Goal: Transaction & Acquisition: Purchase product/service

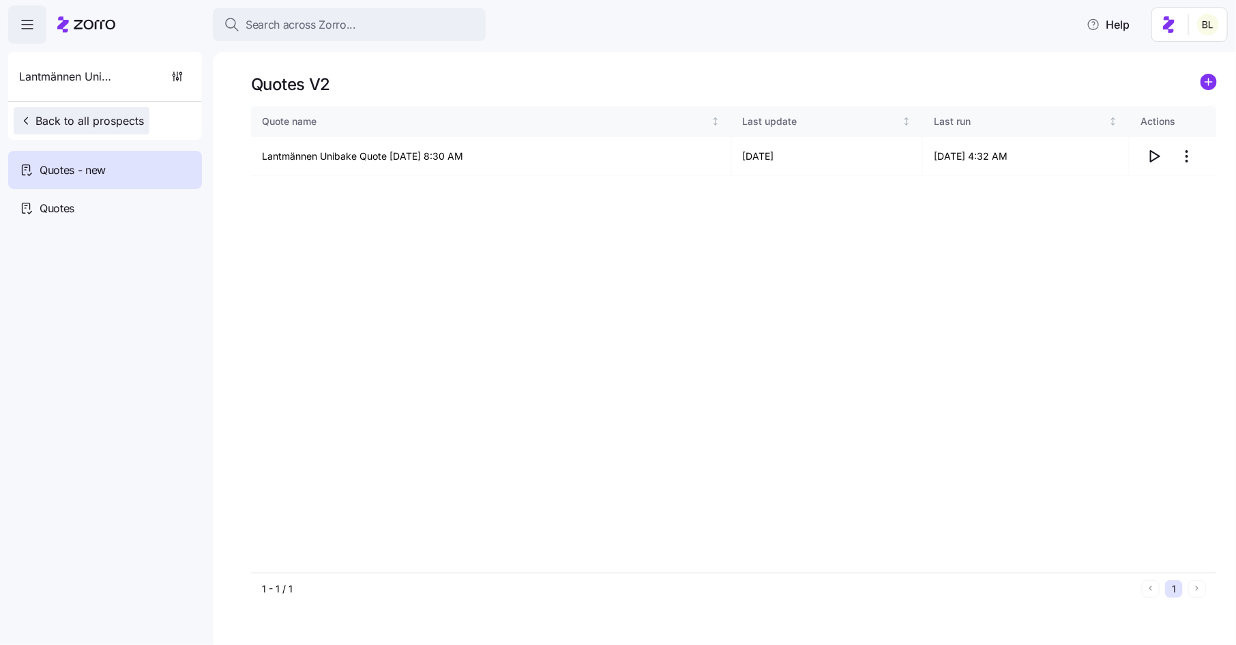
click at [107, 113] on span "Back to all prospects" at bounding box center [81, 121] width 125 height 16
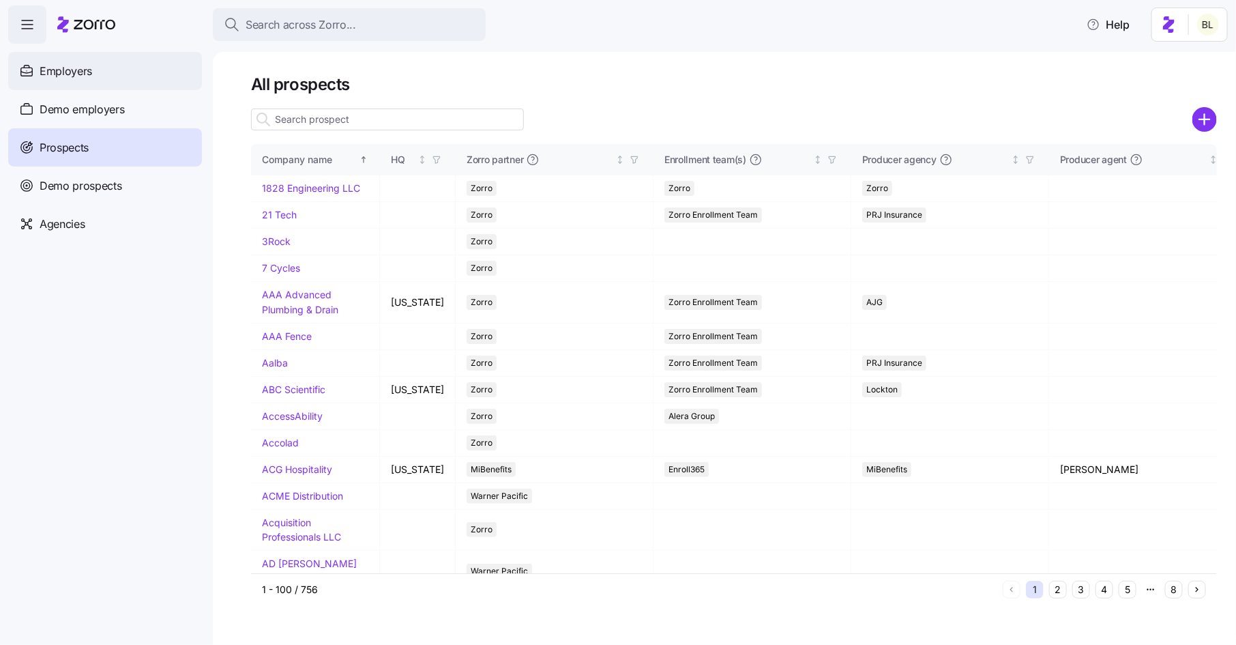
click at [108, 70] on div "Employers" at bounding box center [105, 71] width 194 height 38
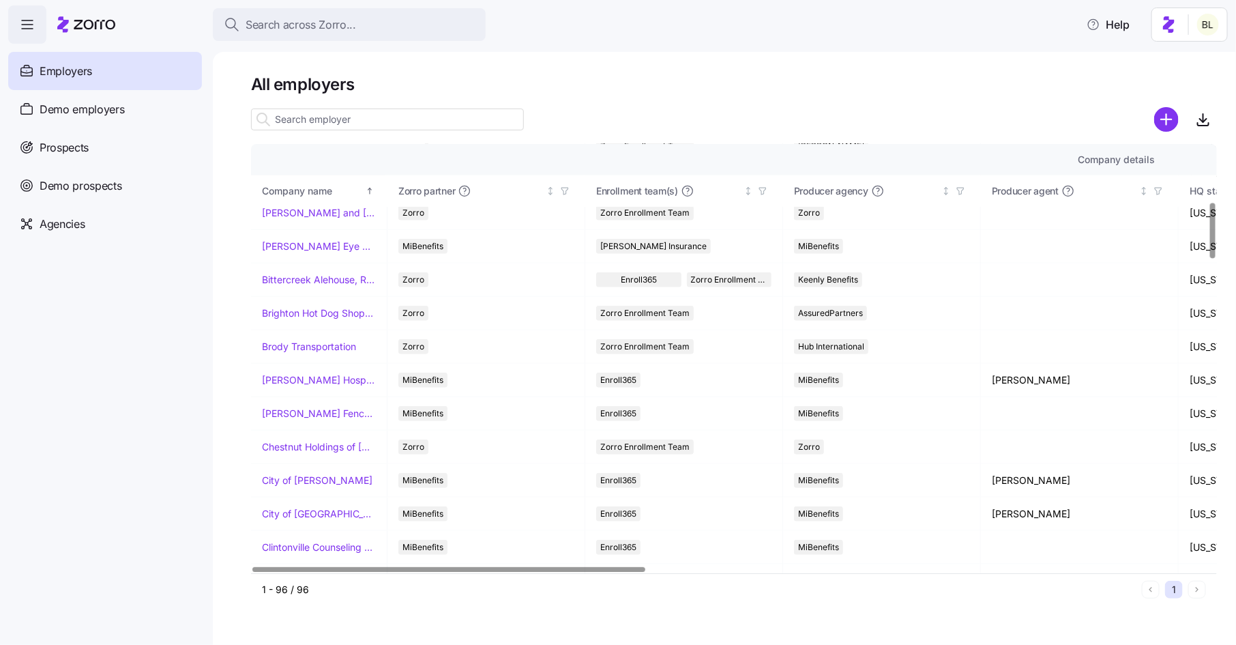
scroll to position [448, 0]
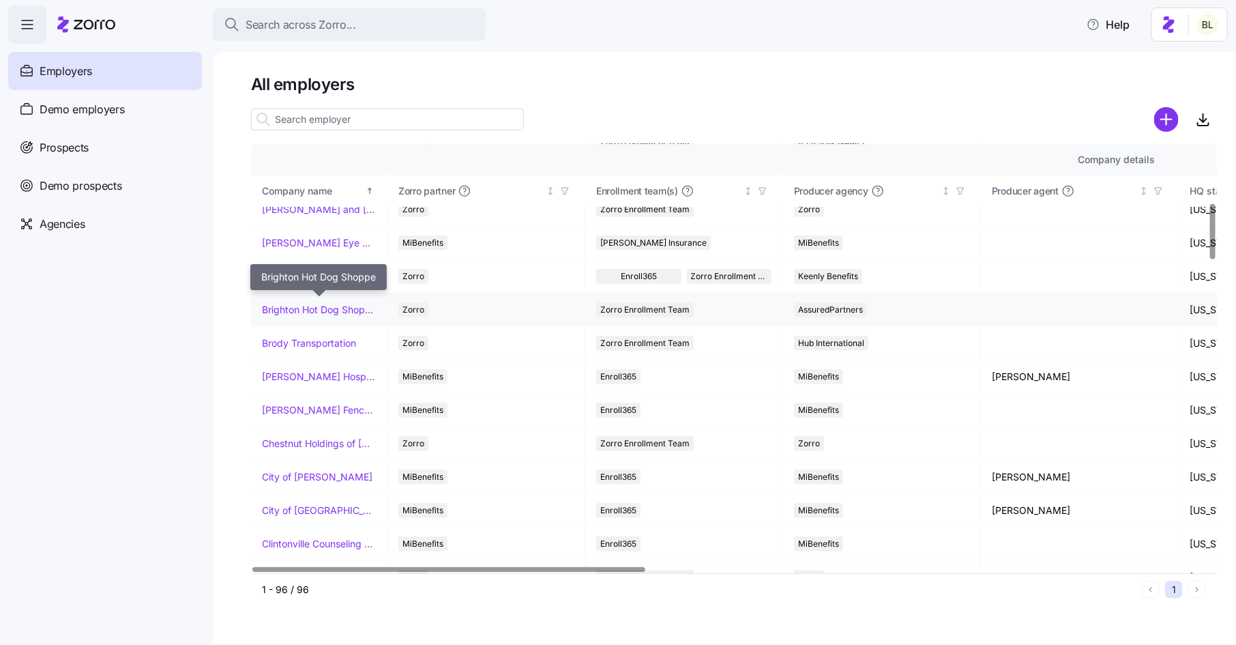
click at [314, 306] on link "Brighton Hot Dog Shoppe" at bounding box center [319, 310] width 114 height 14
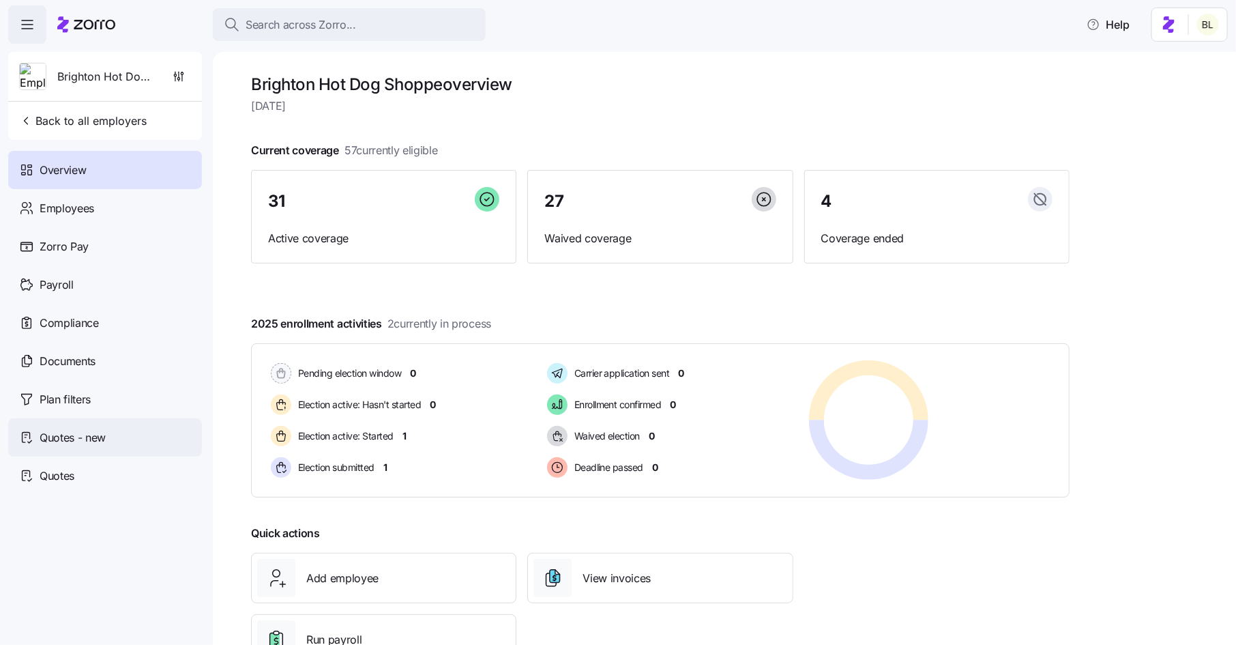
click at [94, 433] on span "Quotes - new" at bounding box center [73, 437] width 66 height 17
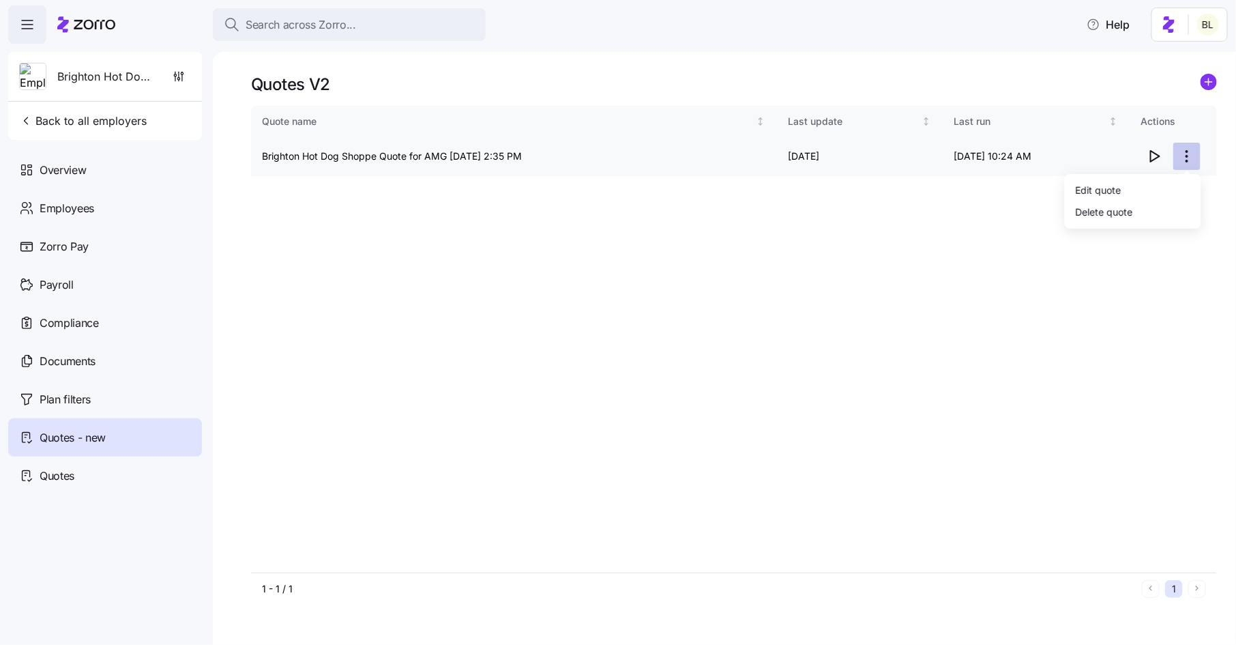
click at [1187, 153] on html "Search across Zorro... Help Brighton Hot Dog Shoppe Back to all employers Overv…" at bounding box center [618, 318] width 1236 height 637
click at [1168, 190] on div "Edit quote" at bounding box center [1134, 190] width 126 height 22
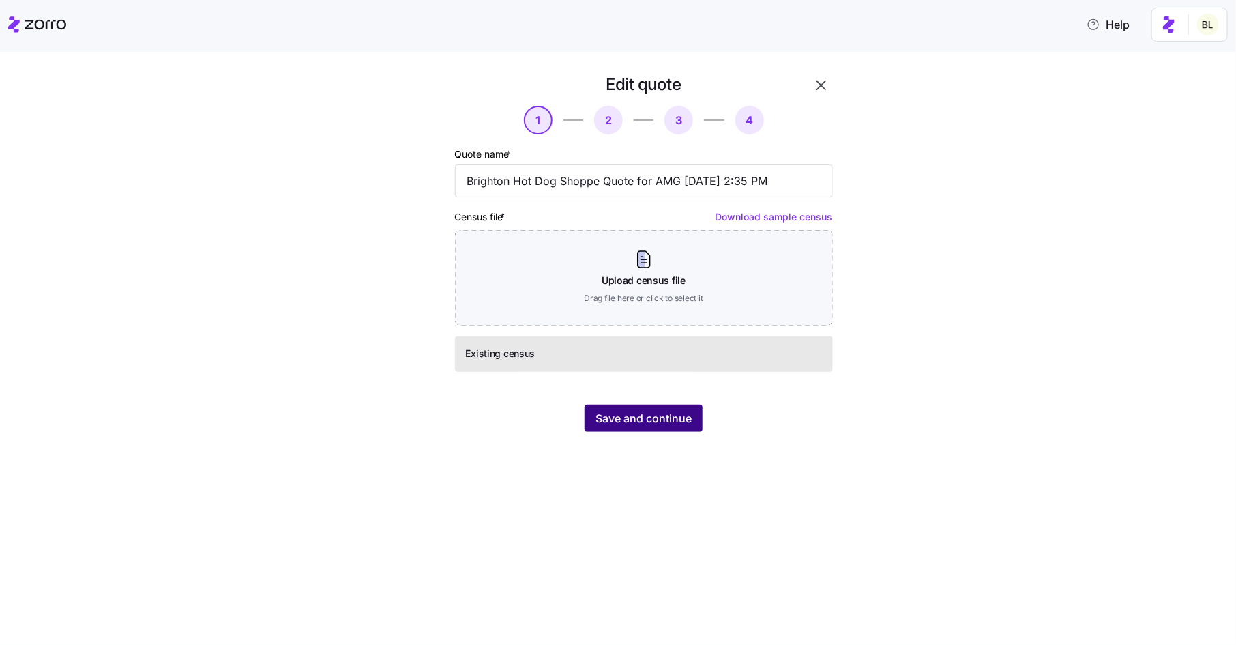
click at [631, 420] on span "Save and continue" at bounding box center [644, 418] width 96 height 16
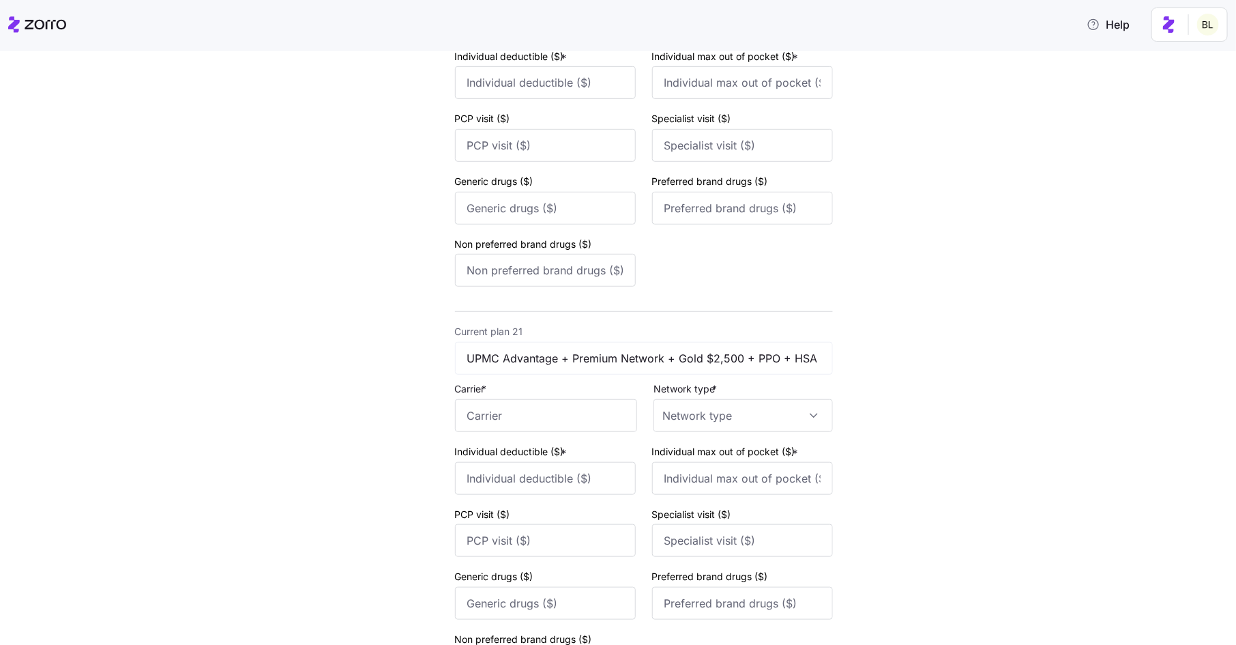
scroll to position [8003, 0]
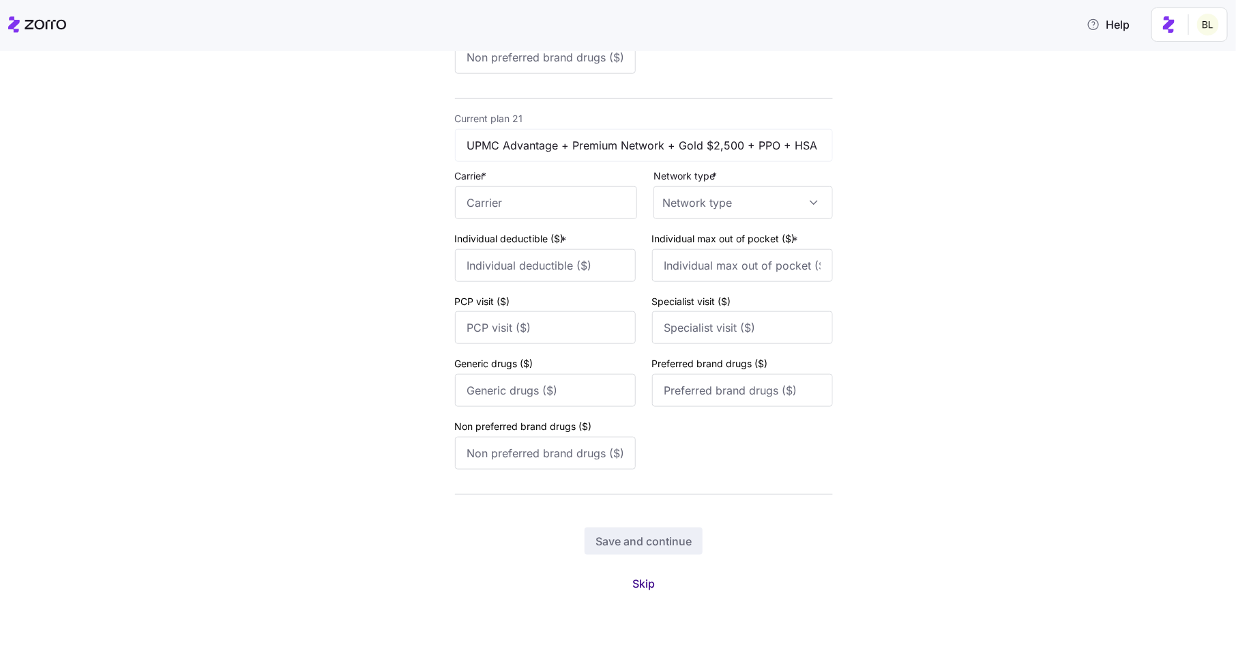
click at [650, 577] on span "Skip" at bounding box center [644, 583] width 23 height 16
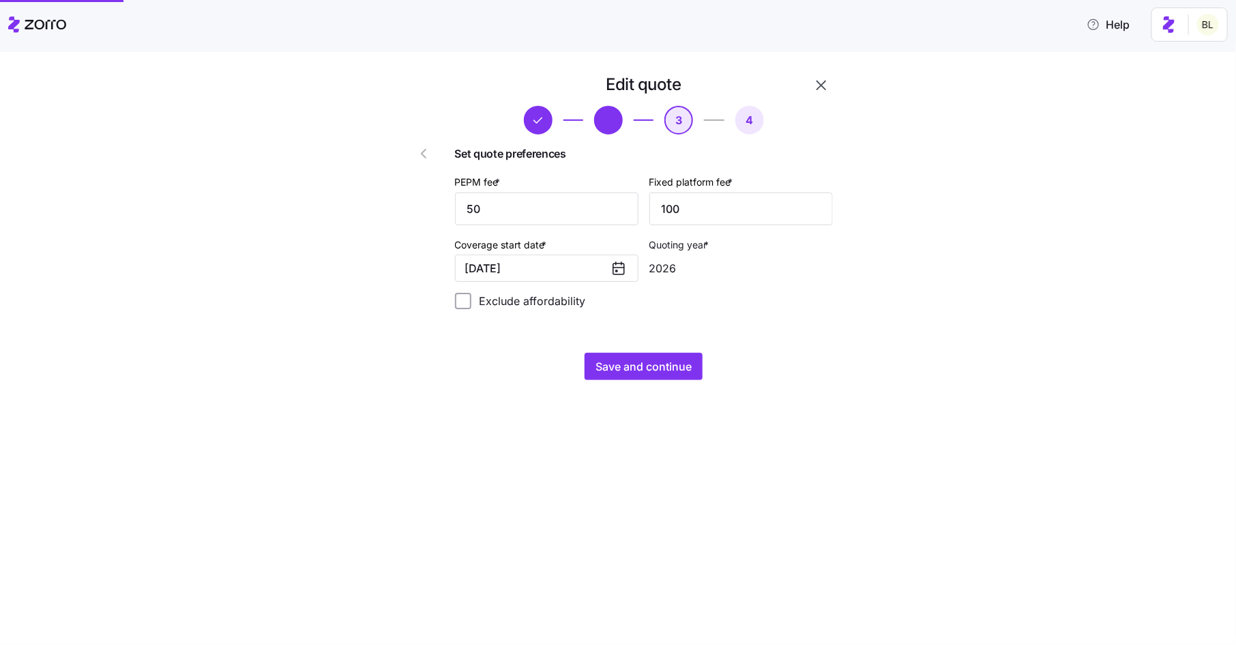
scroll to position [0, 0]
click at [638, 364] on span "Save and continue" at bounding box center [644, 366] width 96 height 16
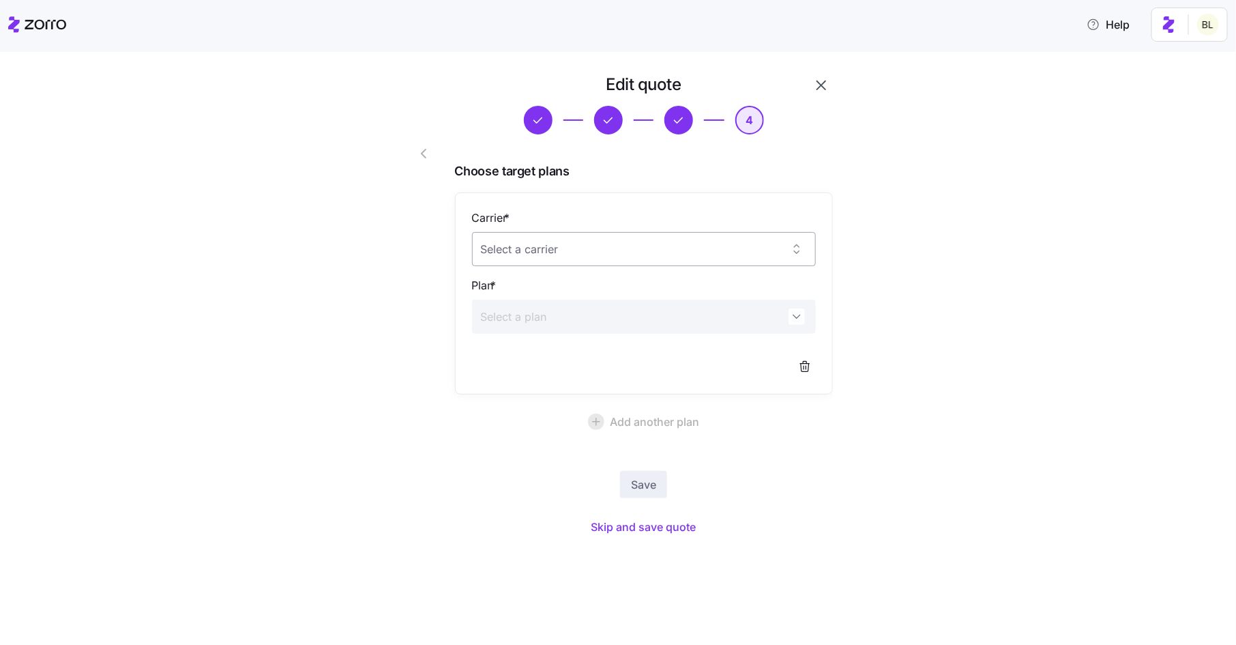
click at [638, 237] on input "Carrier *" at bounding box center [644, 249] width 344 height 34
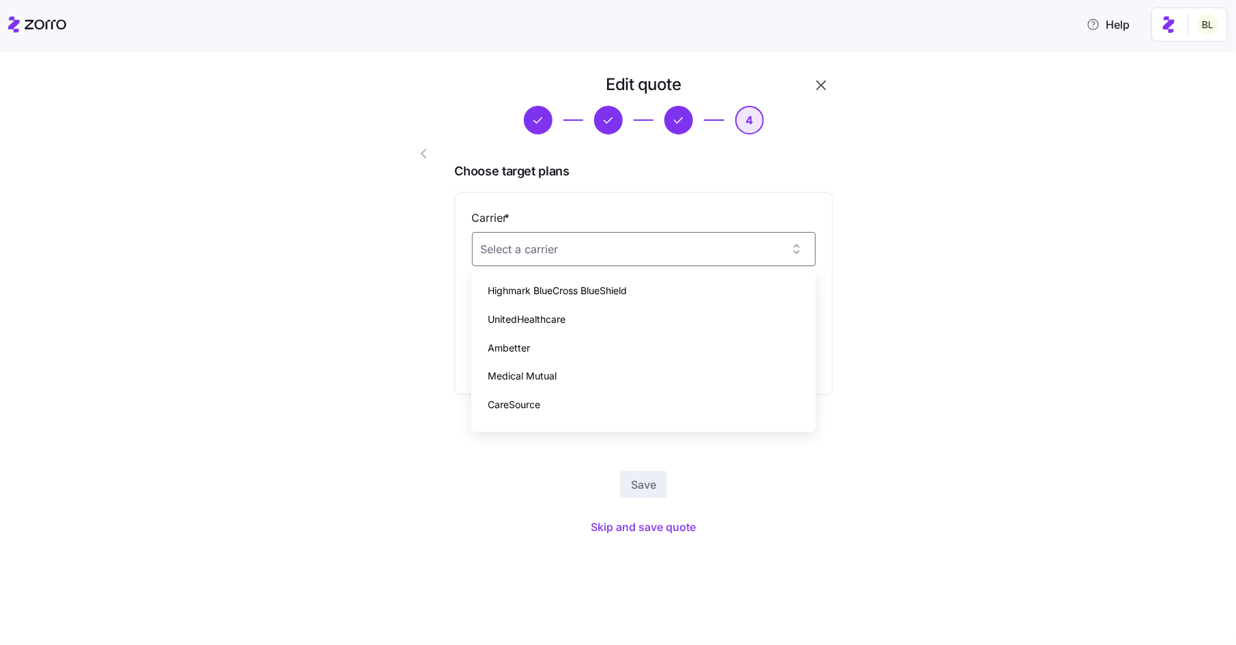
click at [625, 285] on span "Highmark BlueCross BlueShield" at bounding box center [557, 290] width 139 height 15
type input "Highmark BlueCross BlueShield"
click at [652, 313] on input "Plan *" at bounding box center [644, 317] width 344 height 34
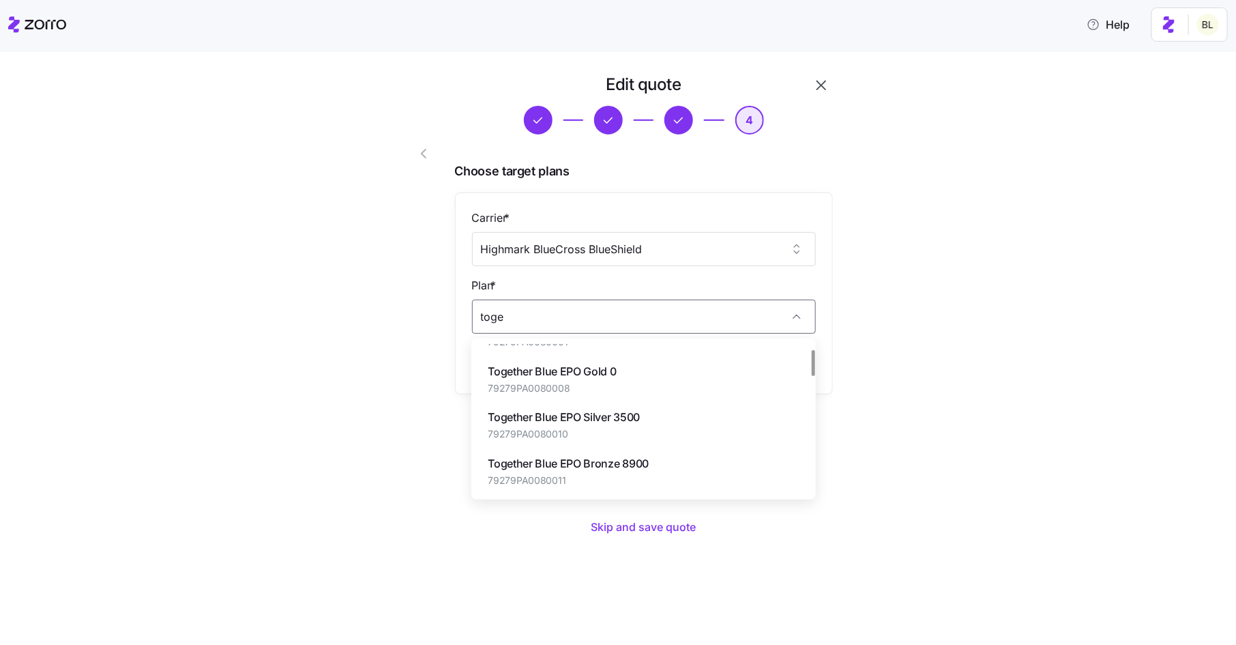
scroll to position [38, 0]
click at [636, 408] on span "Together Blue EPO Silver 3500" at bounding box center [564, 413] width 152 height 17
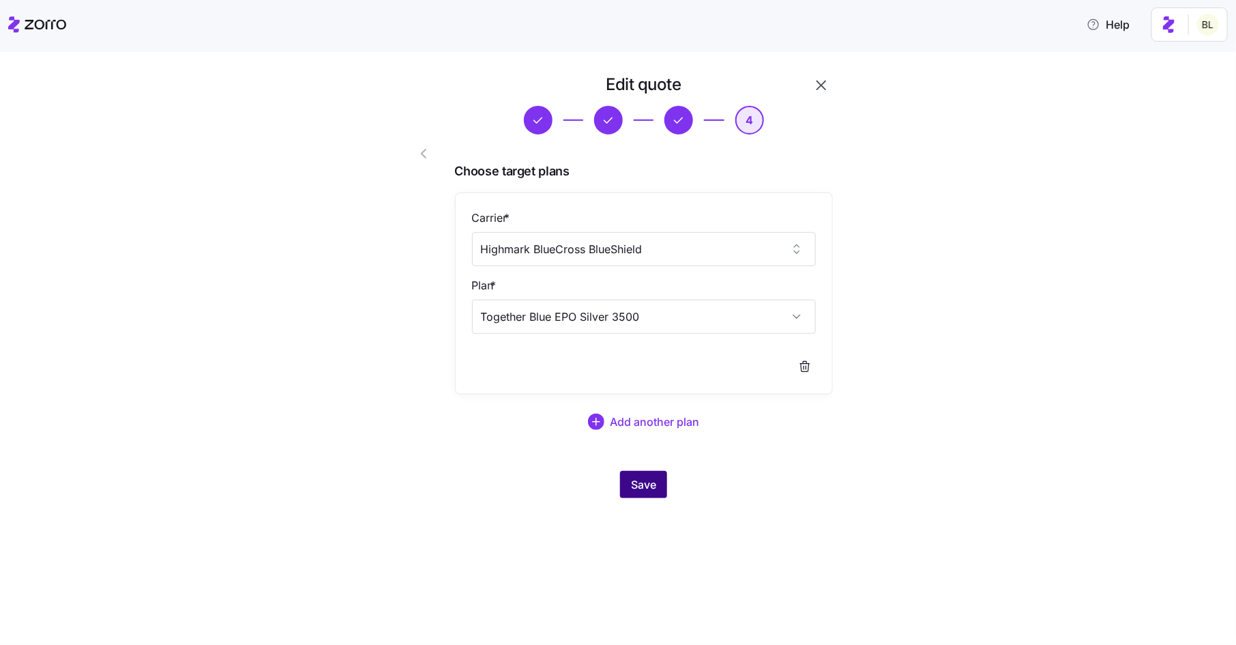
type input "Together Blue EPO Silver 3500"
click at [641, 489] on span "Save" at bounding box center [643, 484] width 25 height 16
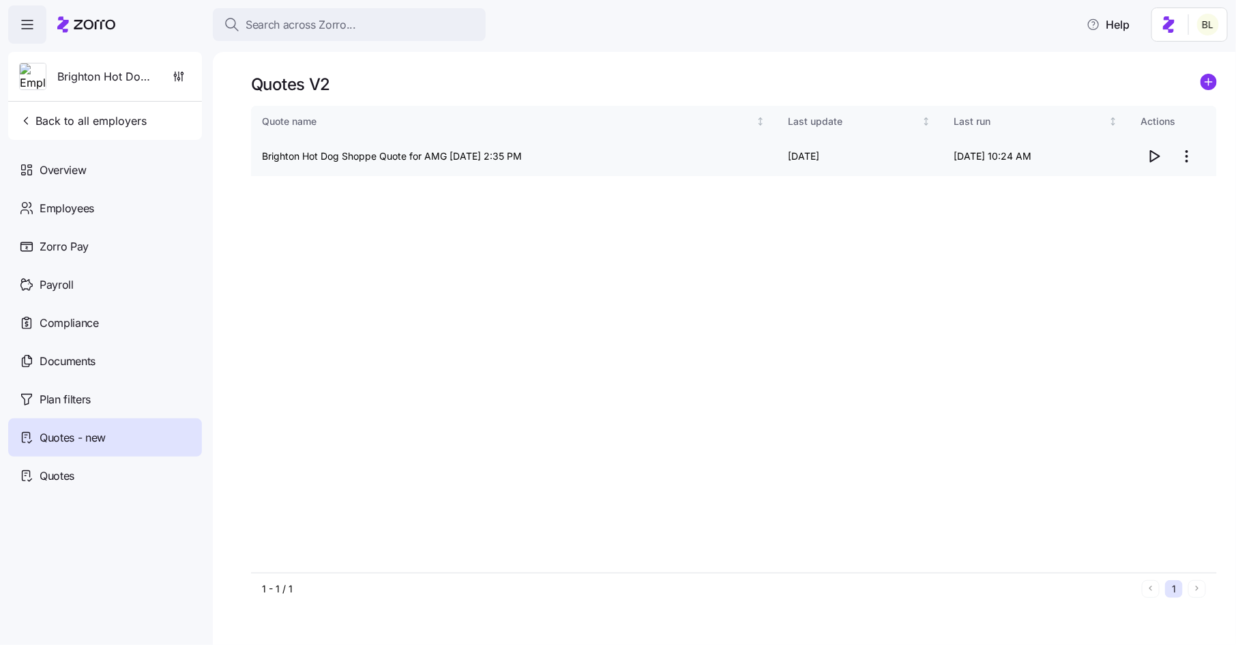
click at [1149, 156] on icon "button" at bounding box center [1154, 156] width 16 height 16
click at [114, 111] on button "Back to all employers" at bounding box center [83, 120] width 139 height 27
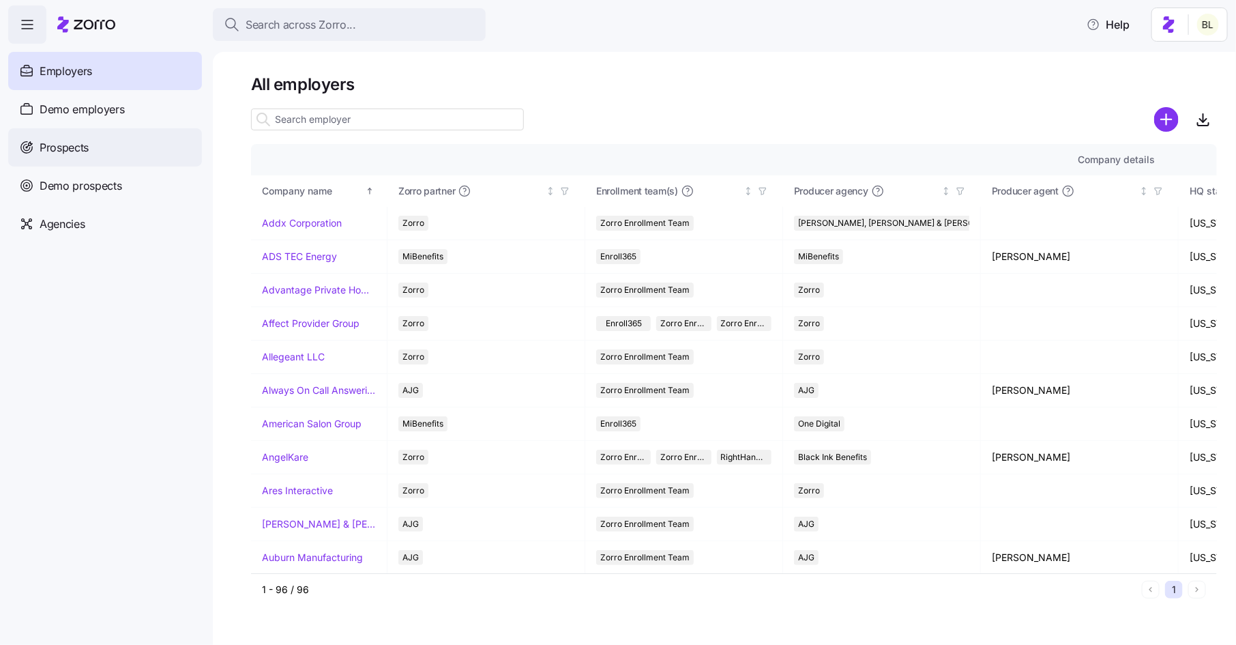
click at [100, 144] on div "Prospects" at bounding box center [105, 147] width 194 height 38
click at [366, 115] on input at bounding box center [387, 119] width 273 height 22
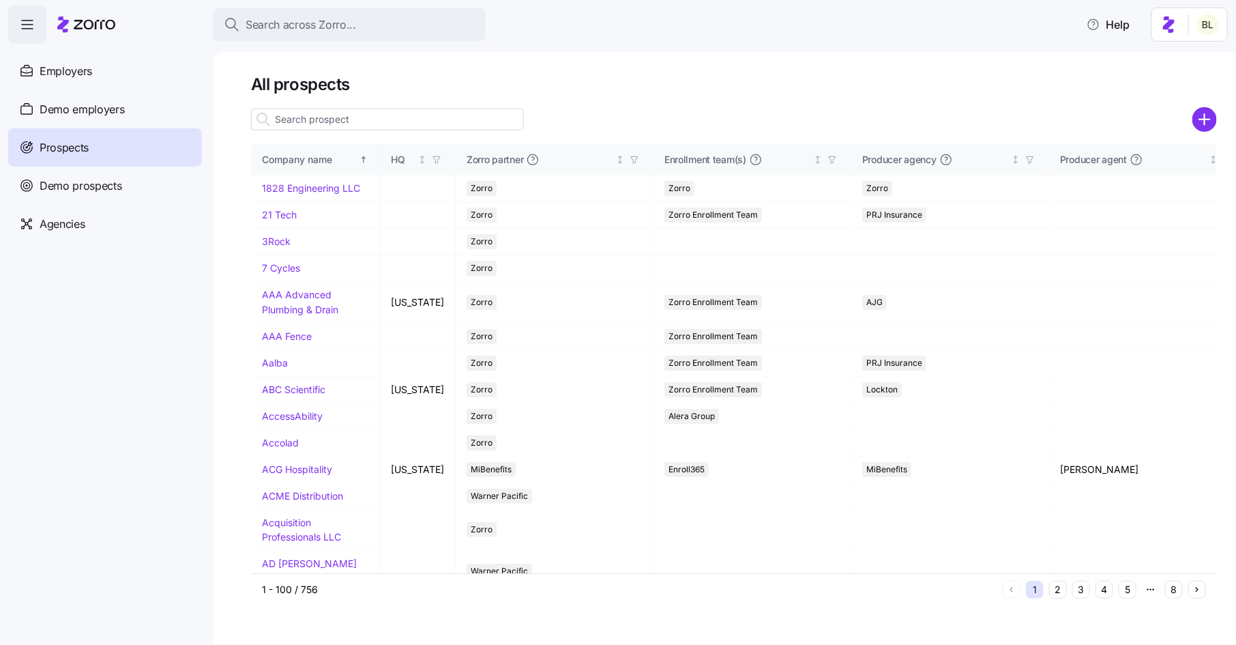
click at [369, 117] on input at bounding box center [387, 119] width 273 height 22
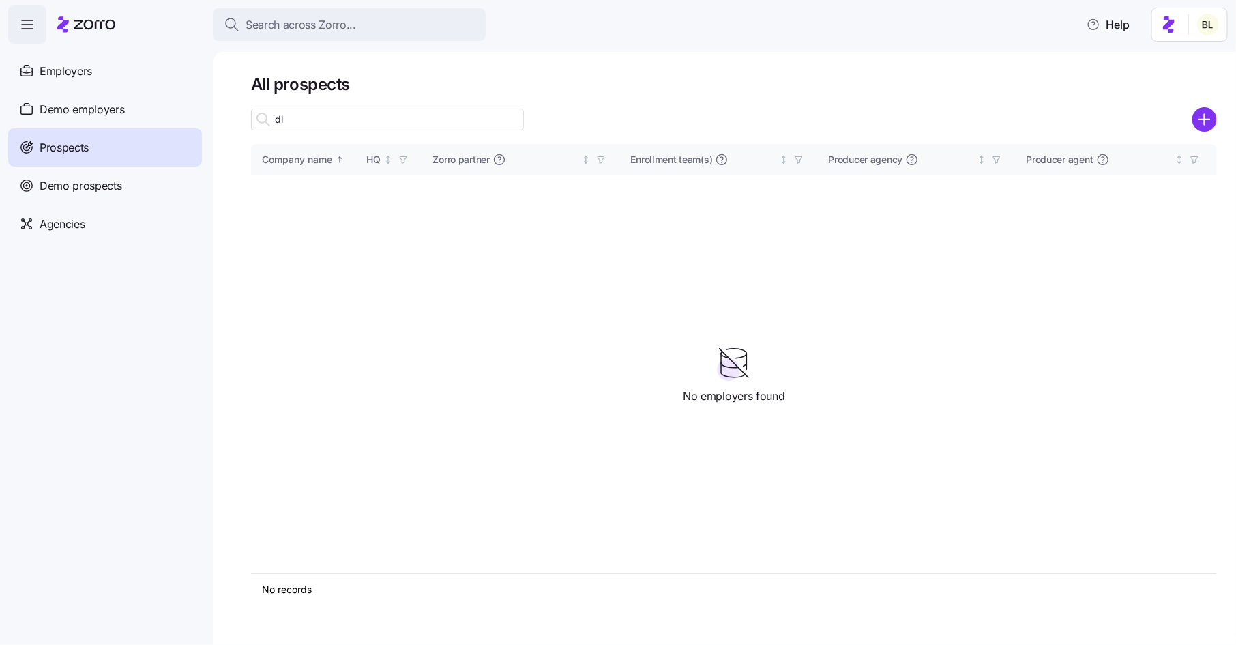
type input "d"
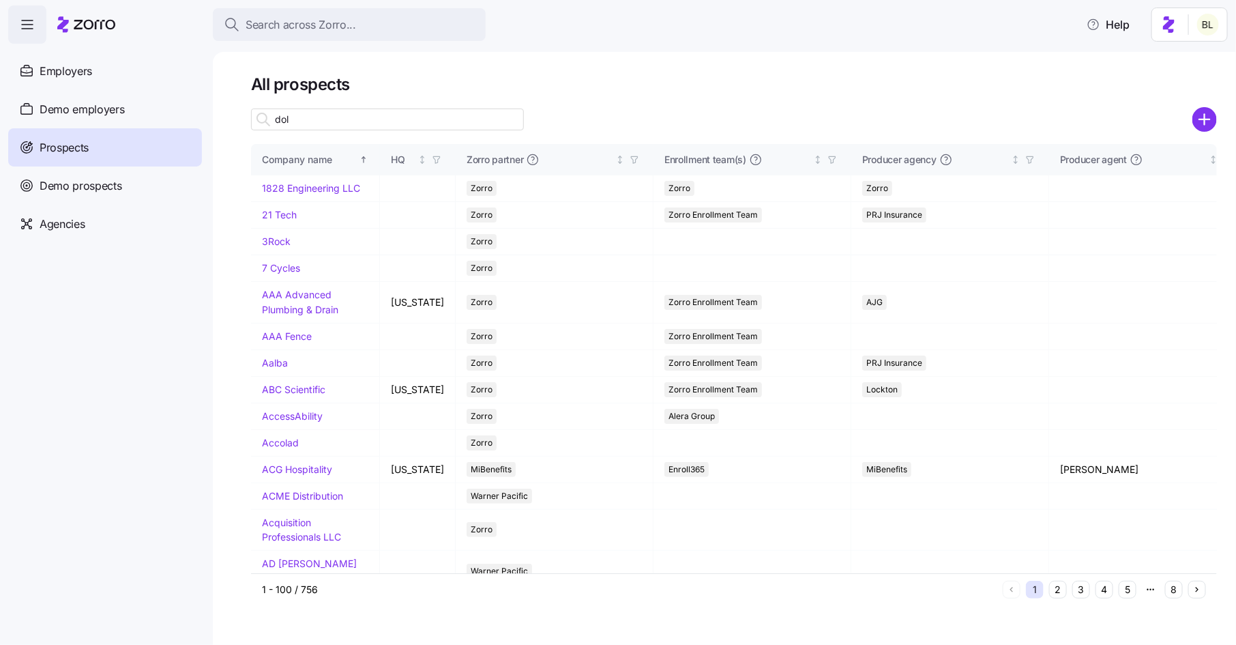
type input "doll"
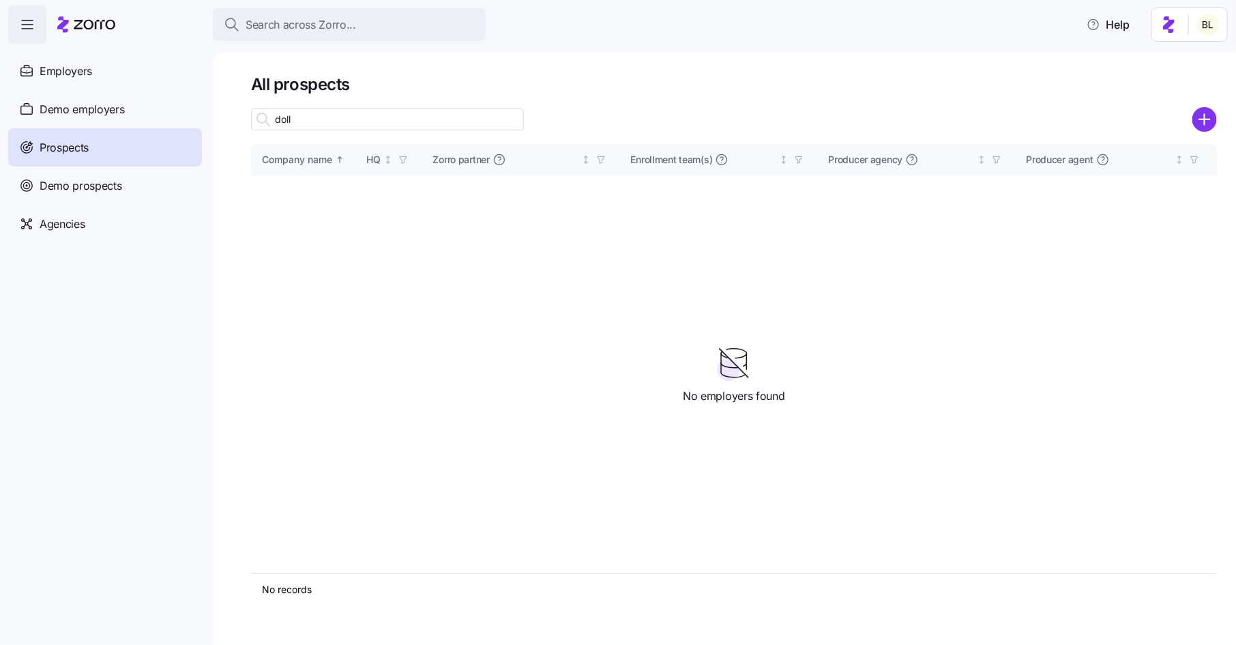
drag, startPoint x: 361, startPoint y: 121, endPoint x: 242, endPoint y: 121, distance: 119.4
click at [242, 121] on div "All prospects doll Company name HQ Zorro partner Enrollment team(s) Producer ag…" at bounding box center [724, 348] width 1023 height 593
type input "l"
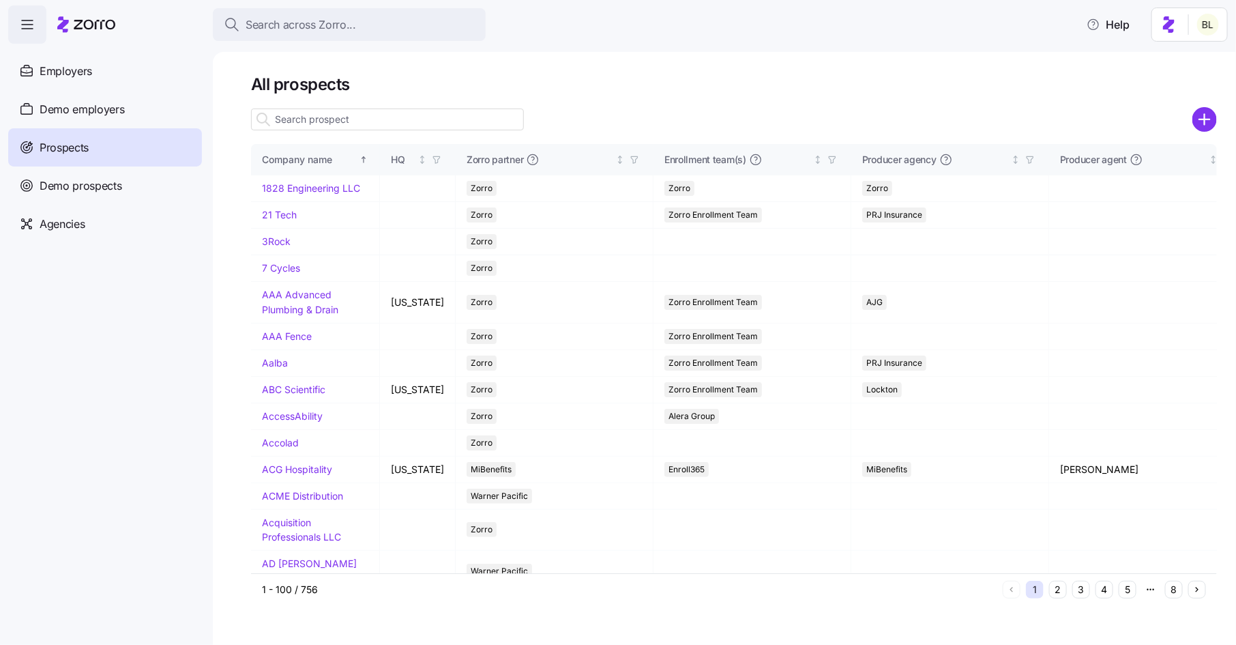
click at [446, 66] on div "All prospects Company name HQ Zorro partner Enrollment team(s) Producer agency …" at bounding box center [724, 348] width 1023 height 593
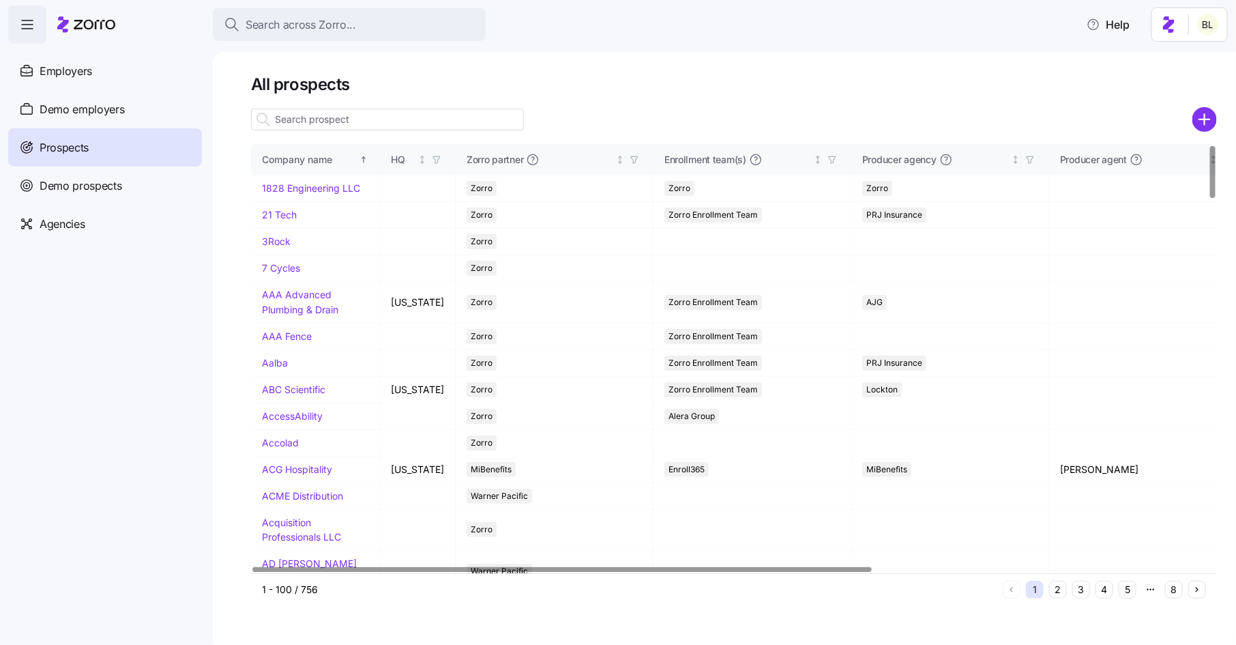
click at [428, 120] on input at bounding box center [387, 119] width 273 height 22
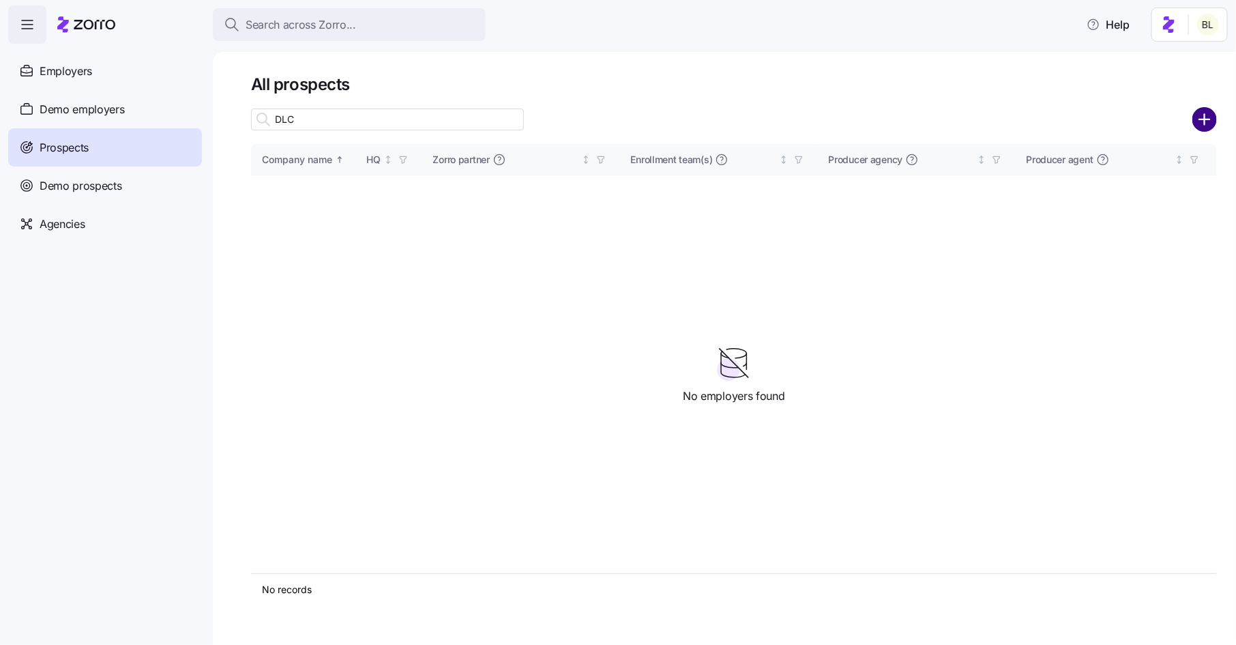
type input "DLC"
click at [1204, 112] on circle "add icon" at bounding box center [1205, 119] width 23 height 23
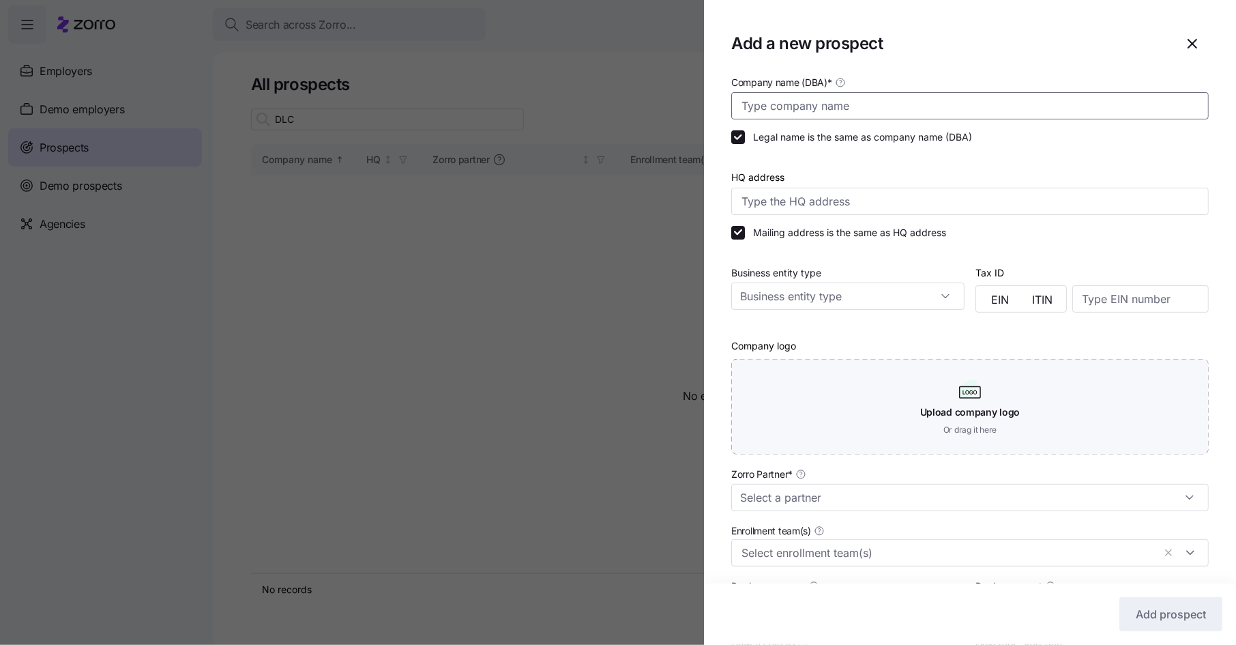
click at [815, 109] on input "Company name (DBA) *" at bounding box center [970, 105] width 478 height 27
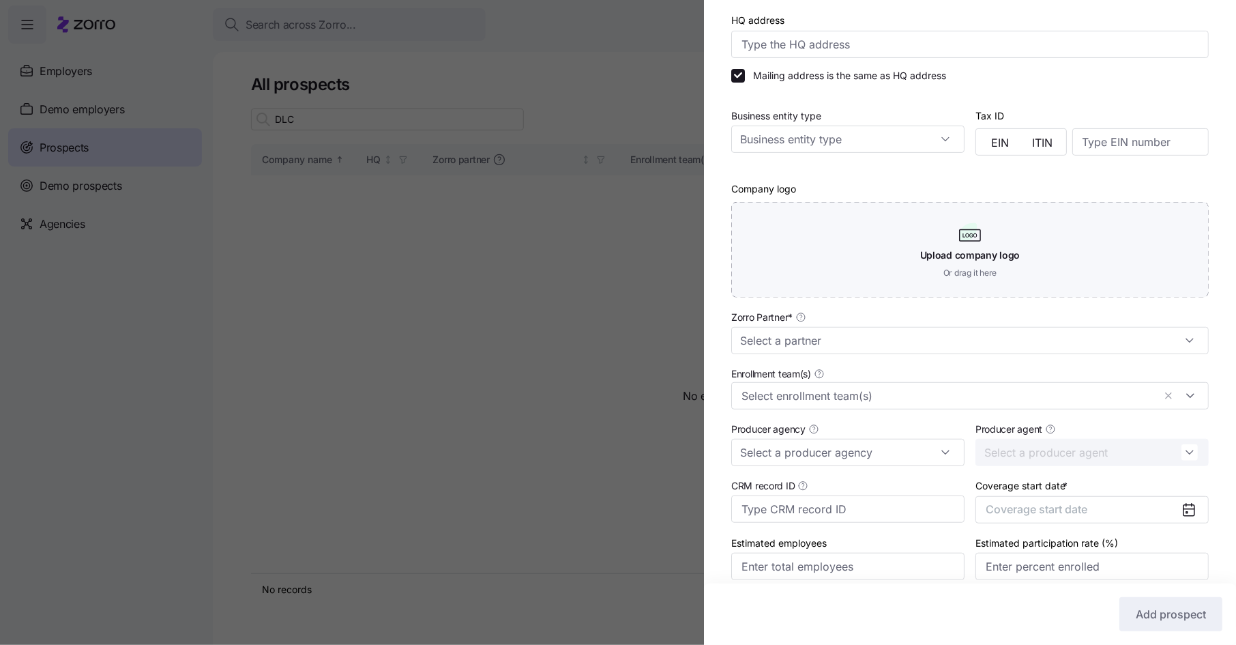
scroll to position [216, 0]
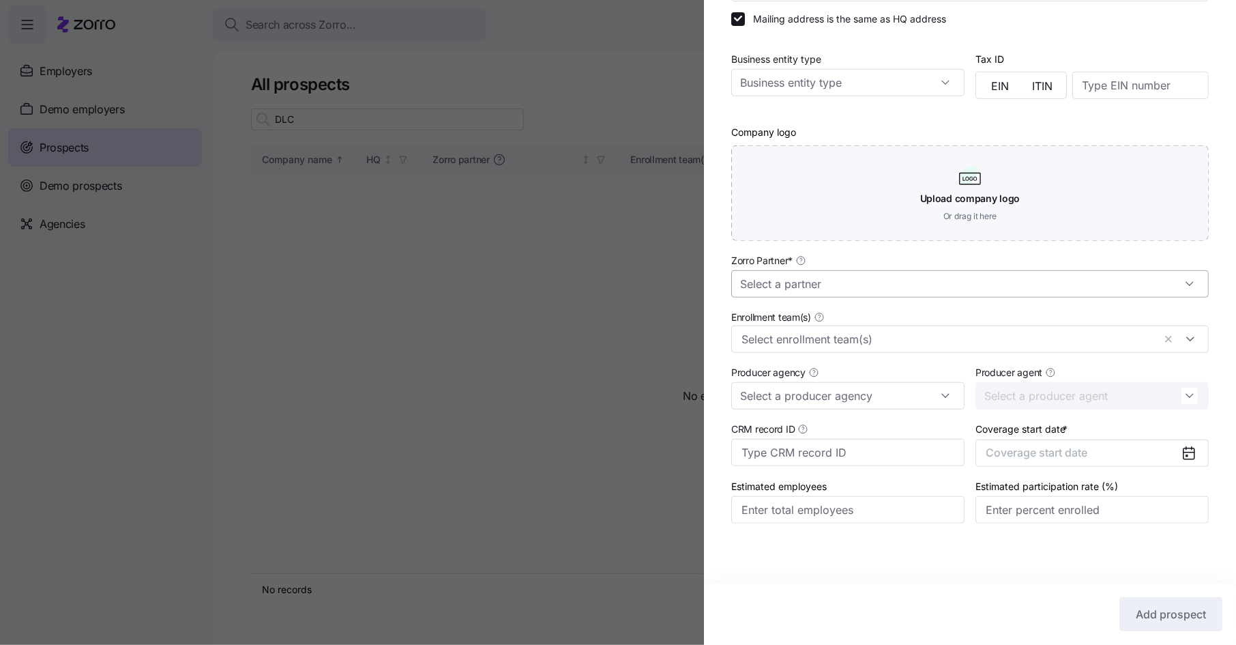
type input "DLC Empire"
click at [813, 291] on input "Zorro Partner *" at bounding box center [970, 283] width 478 height 27
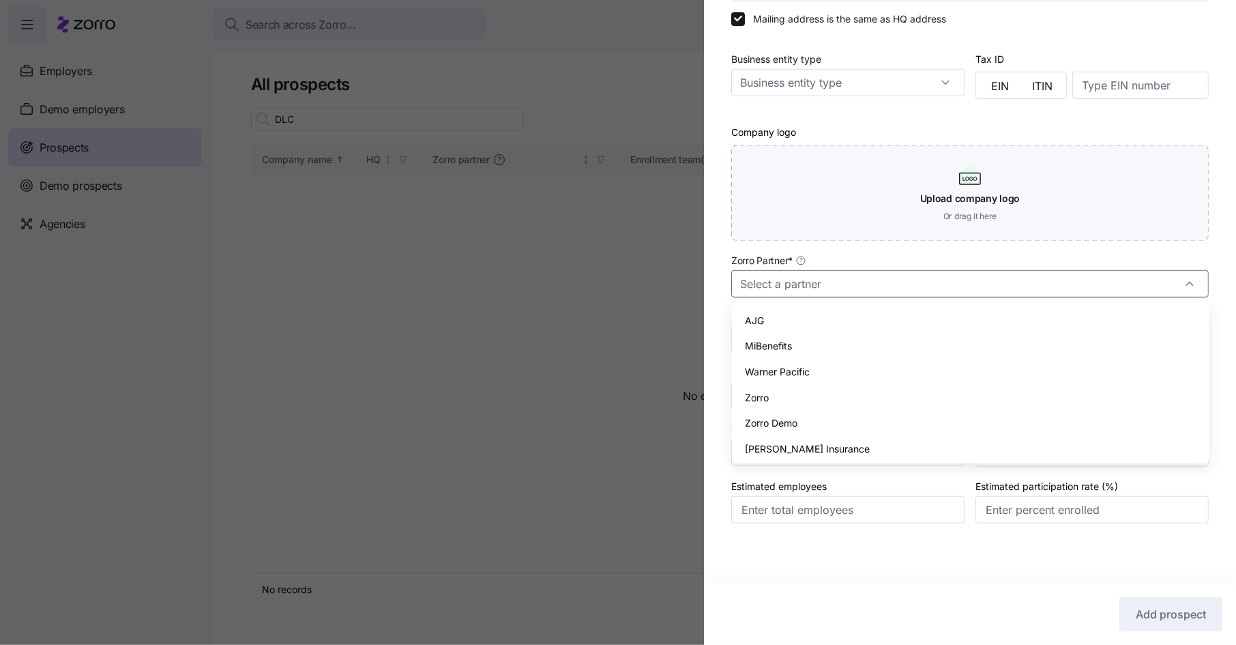
click at [807, 314] on div "AJG" at bounding box center [971, 321] width 467 height 26
type input "AJG"
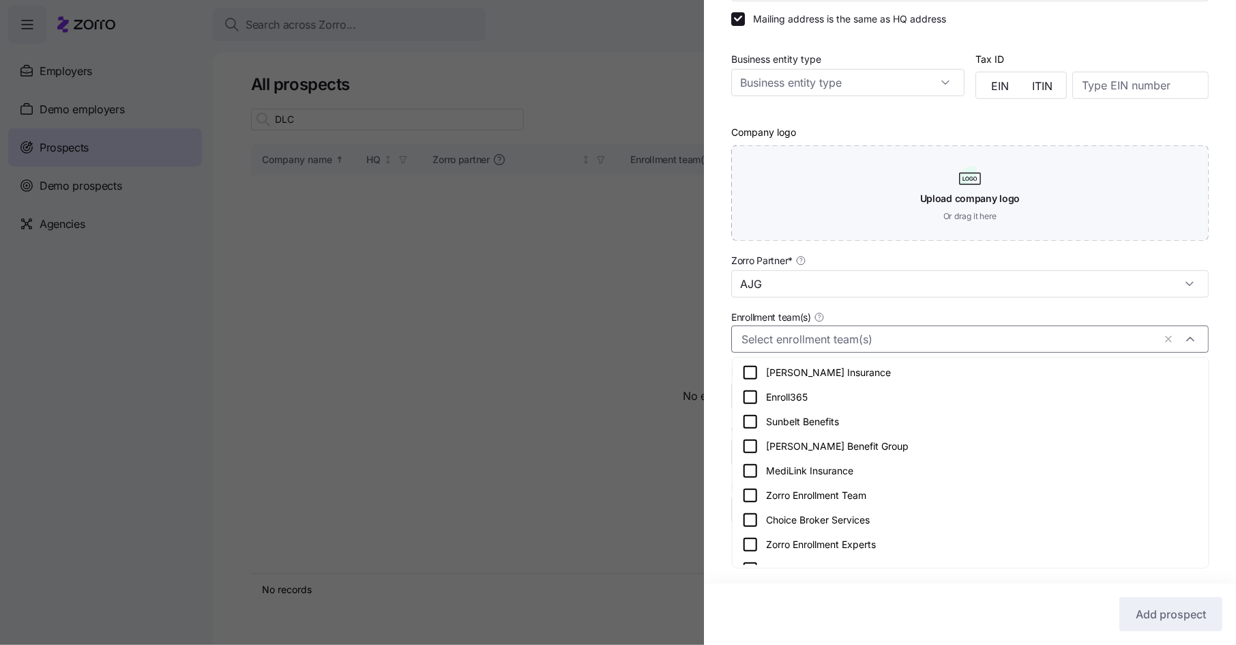
click at [805, 336] on input "Enrollment team(s)" at bounding box center [948, 339] width 412 height 18
click at [752, 494] on icon at bounding box center [750, 495] width 16 height 16
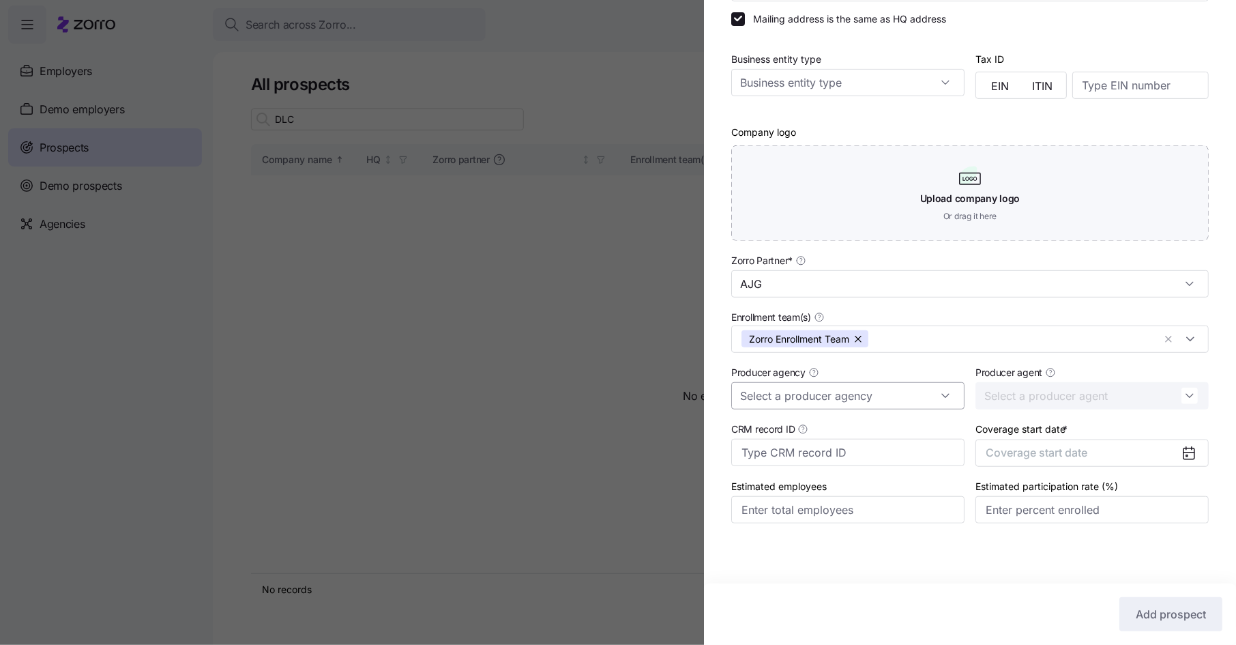
drag, startPoint x: 702, startPoint y: 436, endPoint x: 797, endPoint y: 396, distance: 103.0
click at [702, 436] on div at bounding box center [618, 322] width 1236 height 645
click at [797, 396] on input "Producer agency" at bounding box center [847, 395] width 233 height 27
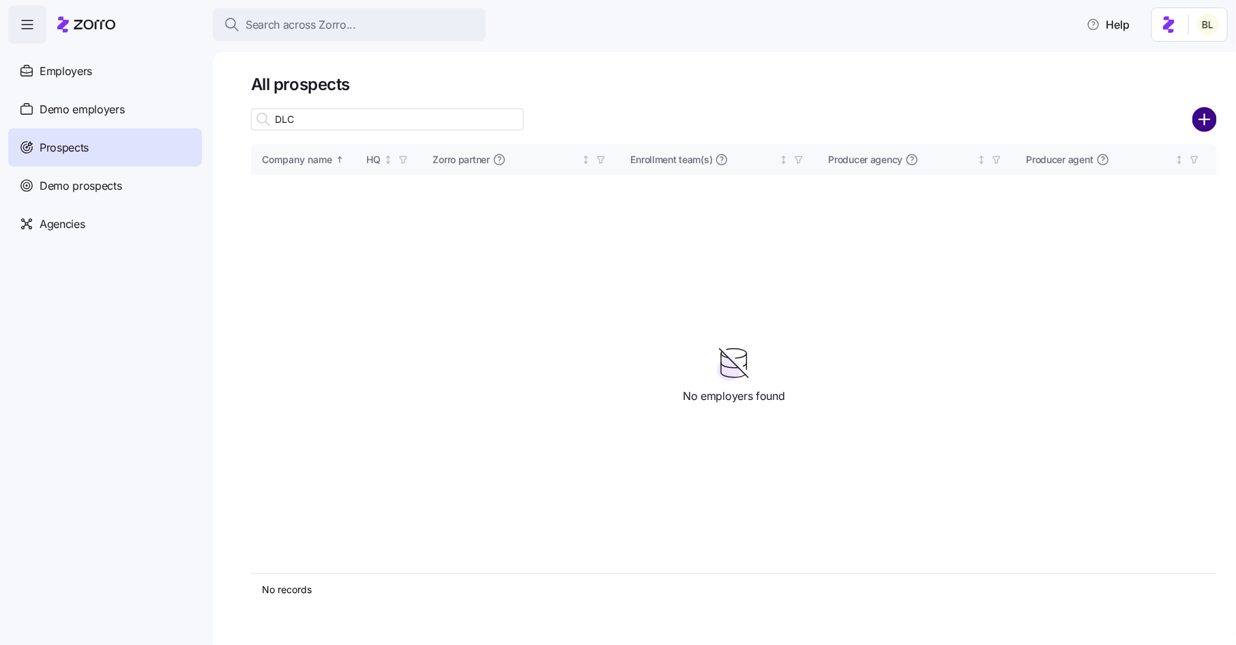
click at [1203, 120] on icon "add icon" at bounding box center [1205, 119] width 25 height 25
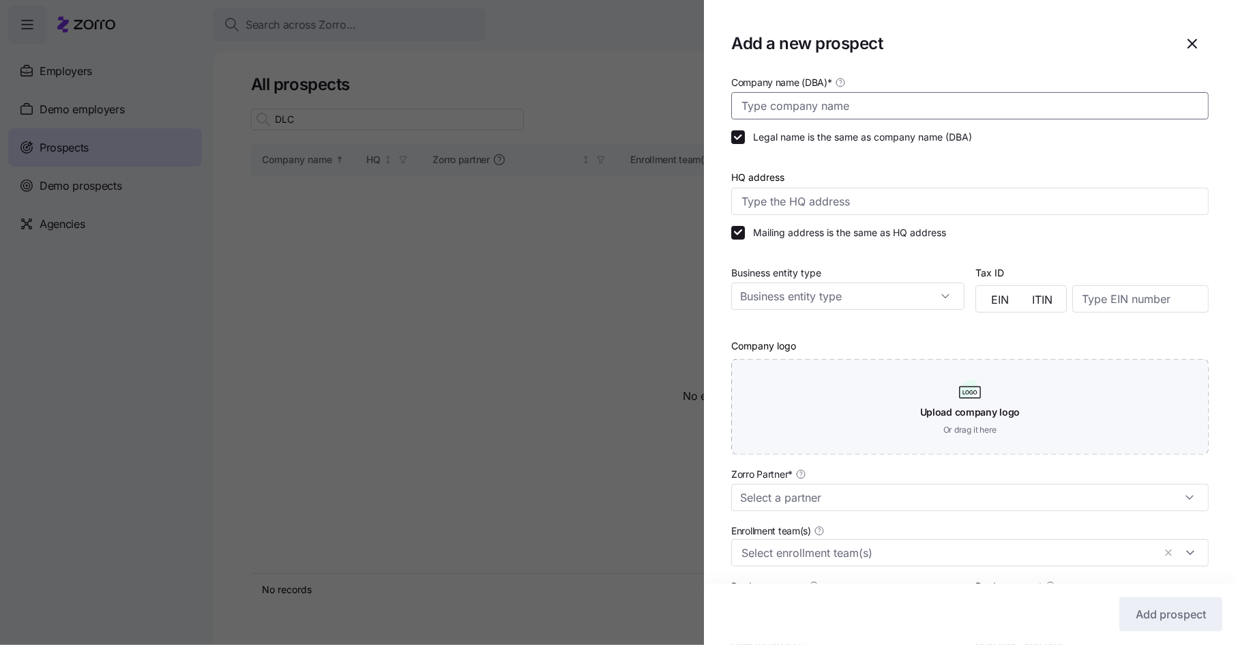
click at [899, 105] on input "Company name (DBA) *" at bounding box center [970, 105] width 478 height 27
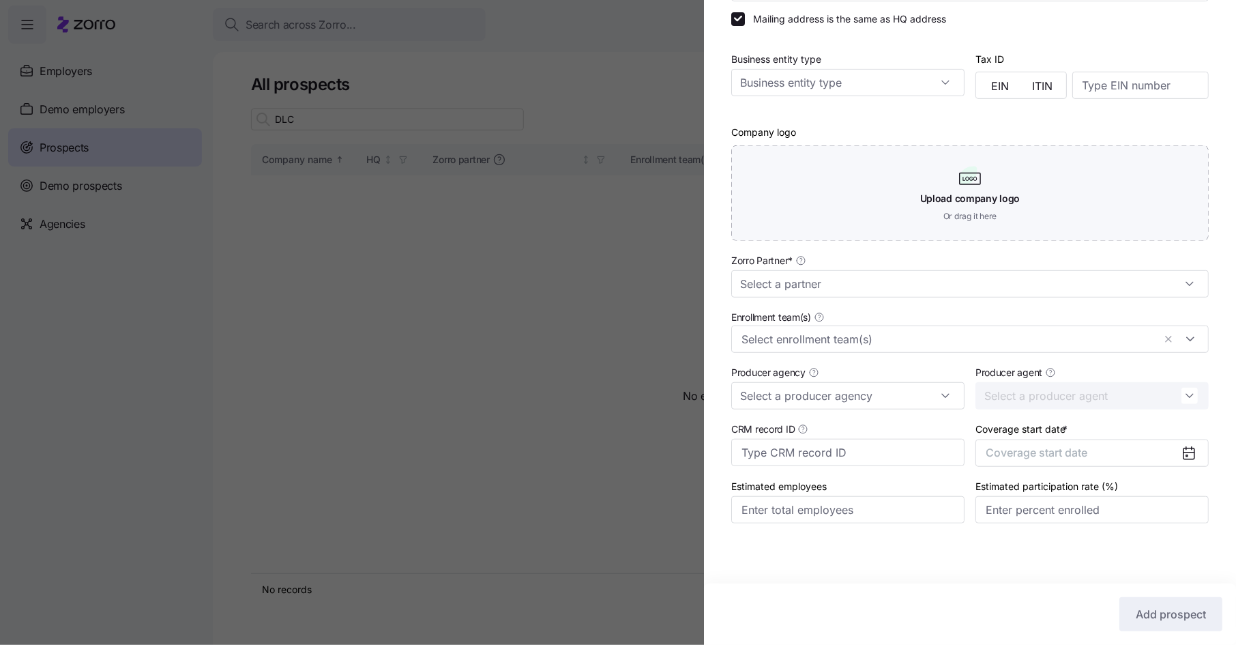
type input "DLC Empire"
click at [800, 298] on div "Zorro Partner *" at bounding box center [970, 274] width 489 height 57
click at [800, 285] on input "Zorro Partner *" at bounding box center [970, 283] width 478 height 27
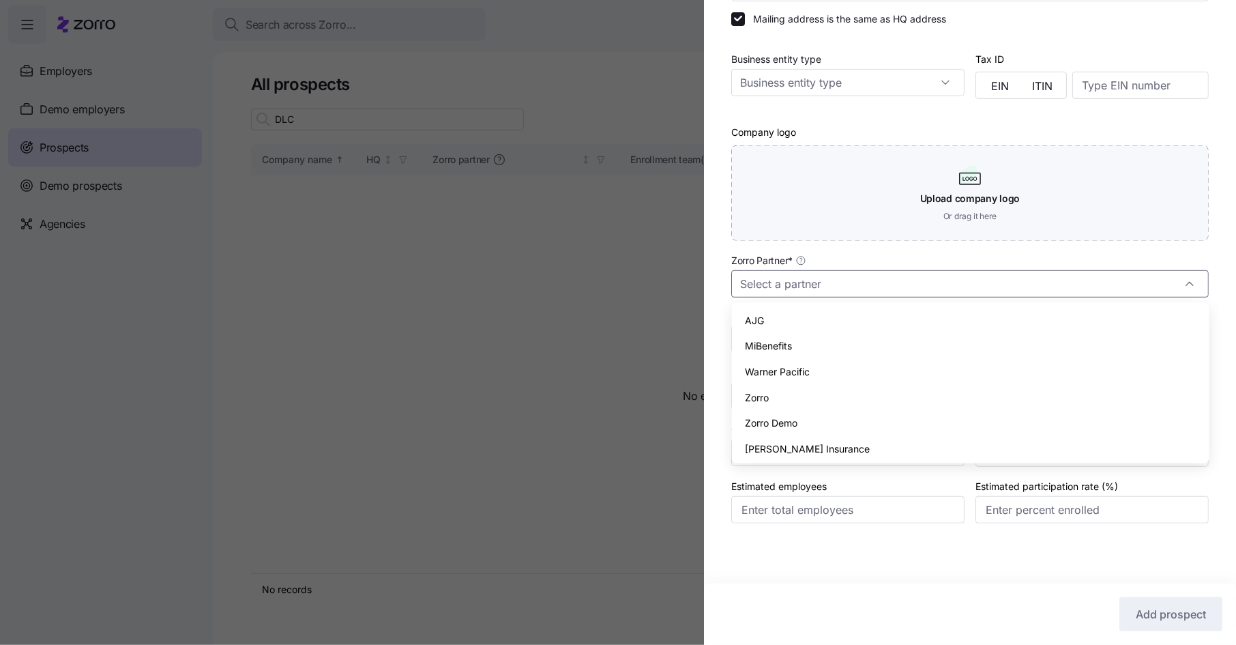
click at [787, 323] on div "AJG" at bounding box center [971, 321] width 467 height 26
type input "AJG"
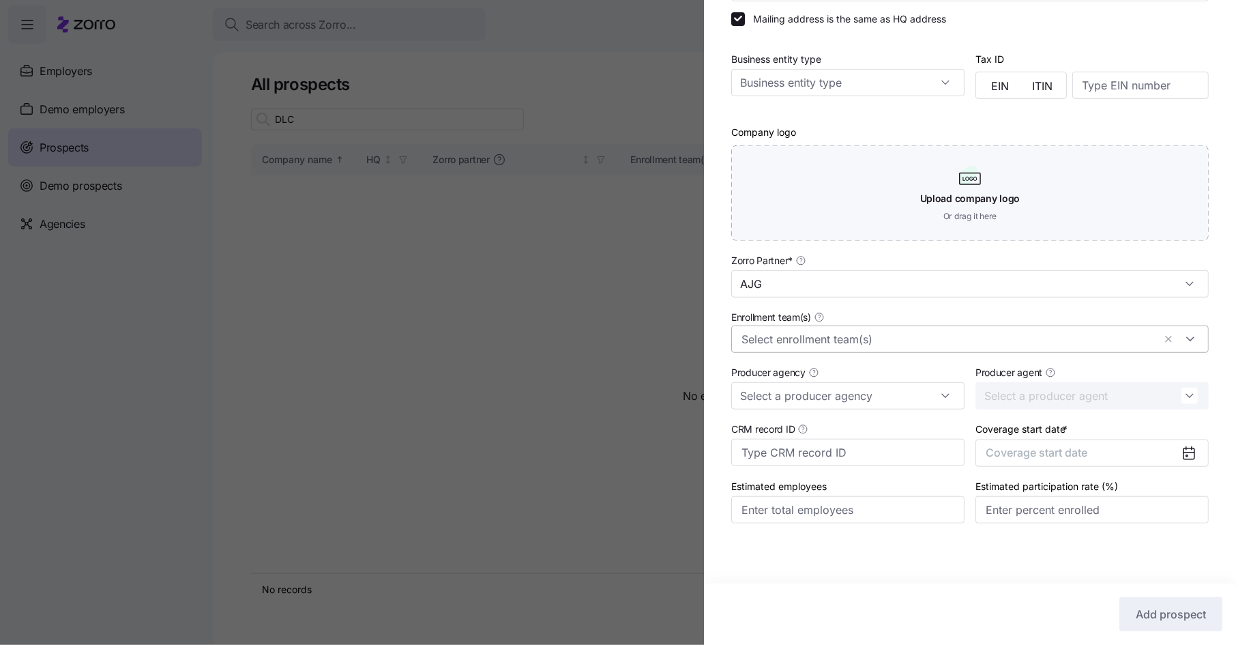
click at [789, 341] on input "Enrollment team(s)" at bounding box center [948, 339] width 412 height 18
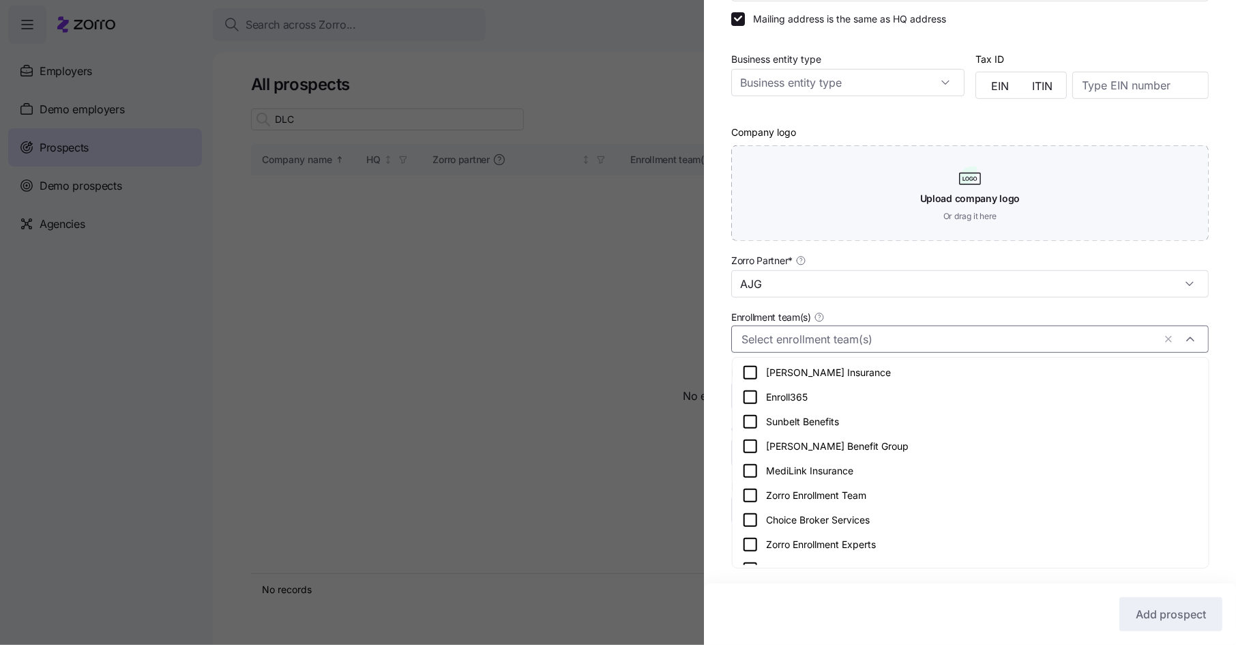
click at [751, 494] on icon at bounding box center [750, 495] width 16 height 16
click at [725, 474] on div "Company name (DBA) * DLC Empire Legal name is the same as company name (DBA) HQ…" at bounding box center [970, 205] width 532 height 690
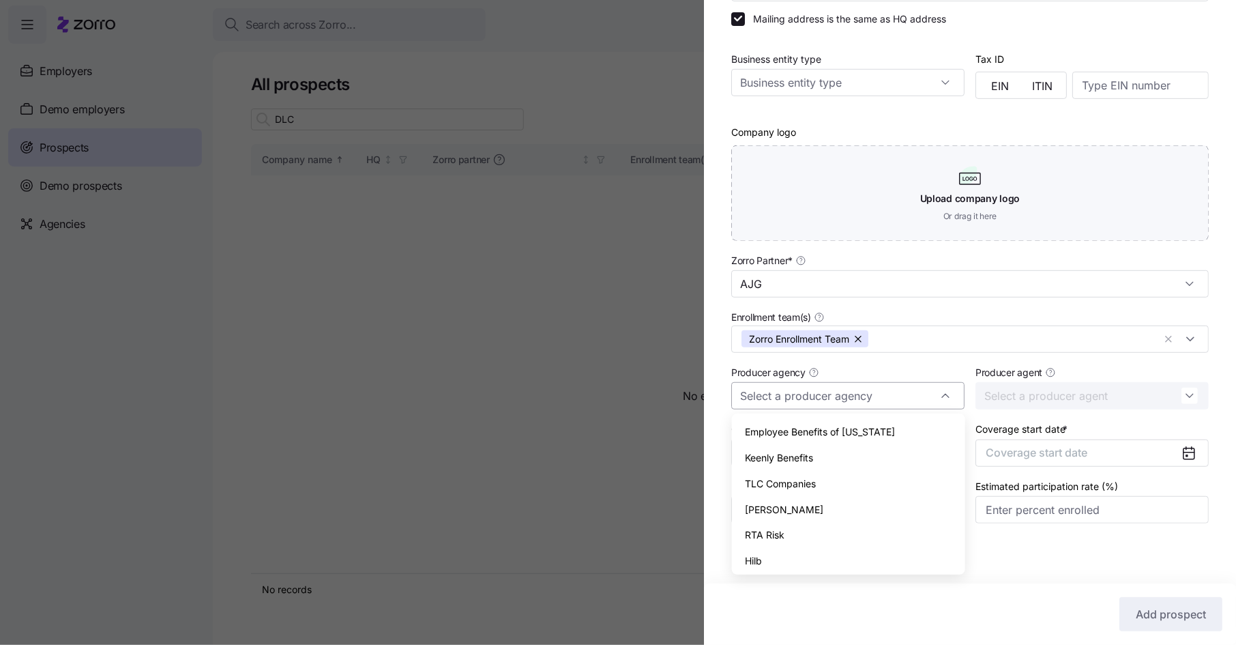
click at [800, 399] on input "Producer agency" at bounding box center [847, 395] width 233 height 27
click at [793, 428] on span "AssuredPartners" at bounding box center [783, 431] width 74 height 15
type input "AssuredPartners"
click at [1041, 456] on span "Coverage start date" at bounding box center [1037, 453] width 102 height 14
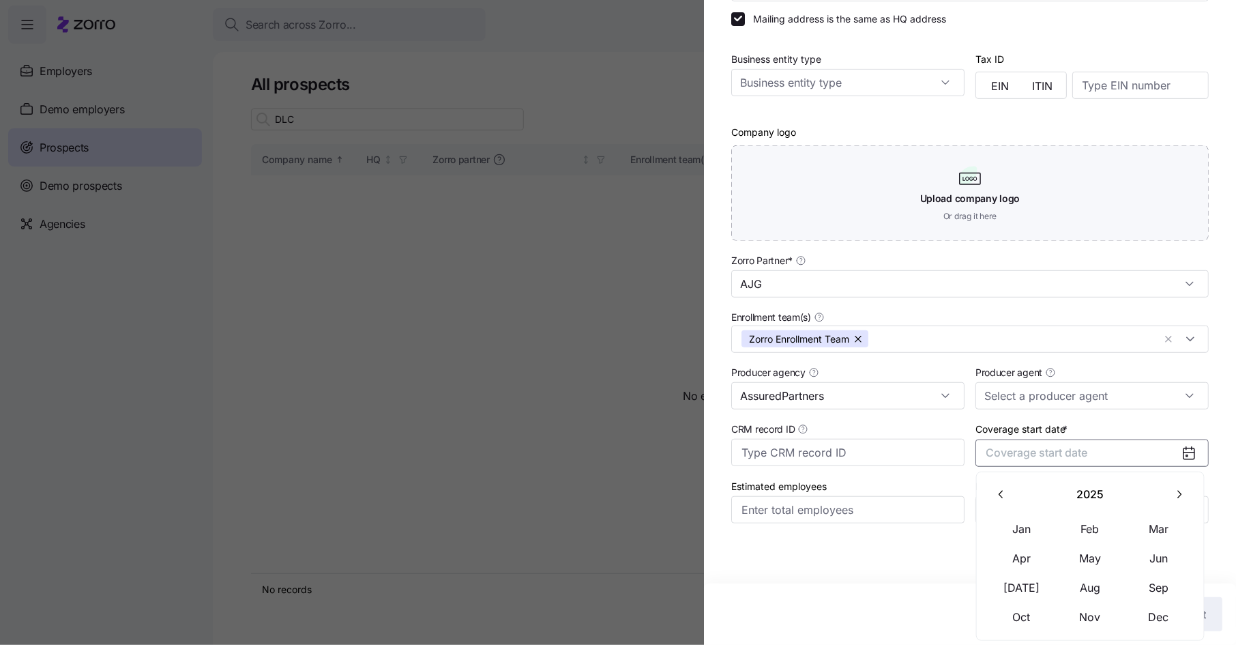
click at [1184, 493] on icon "button" at bounding box center [1179, 494] width 13 height 13
click at [1032, 532] on button "Jan" at bounding box center [1022, 528] width 68 height 29
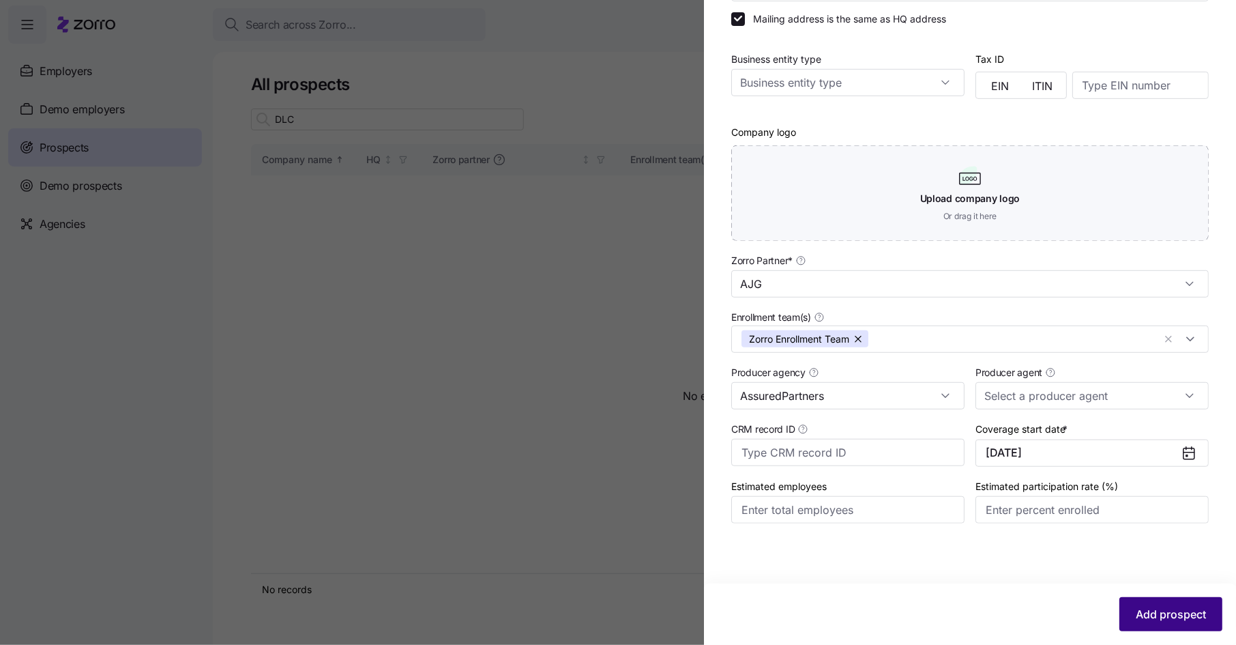
click at [1135, 614] on button "Add prospect" at bounding box center [1171, 614] width 103 height 34
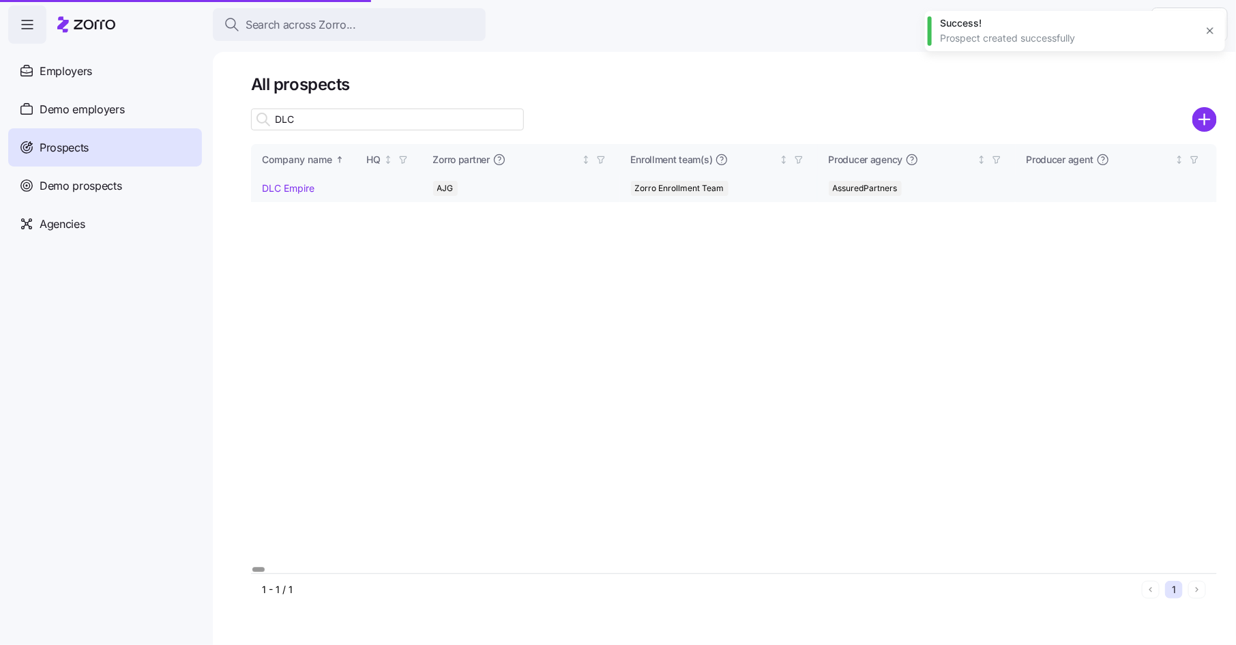
click at [286, 187] on link "DLC Empire" at bounding box center [288, 188] width 53 height 12
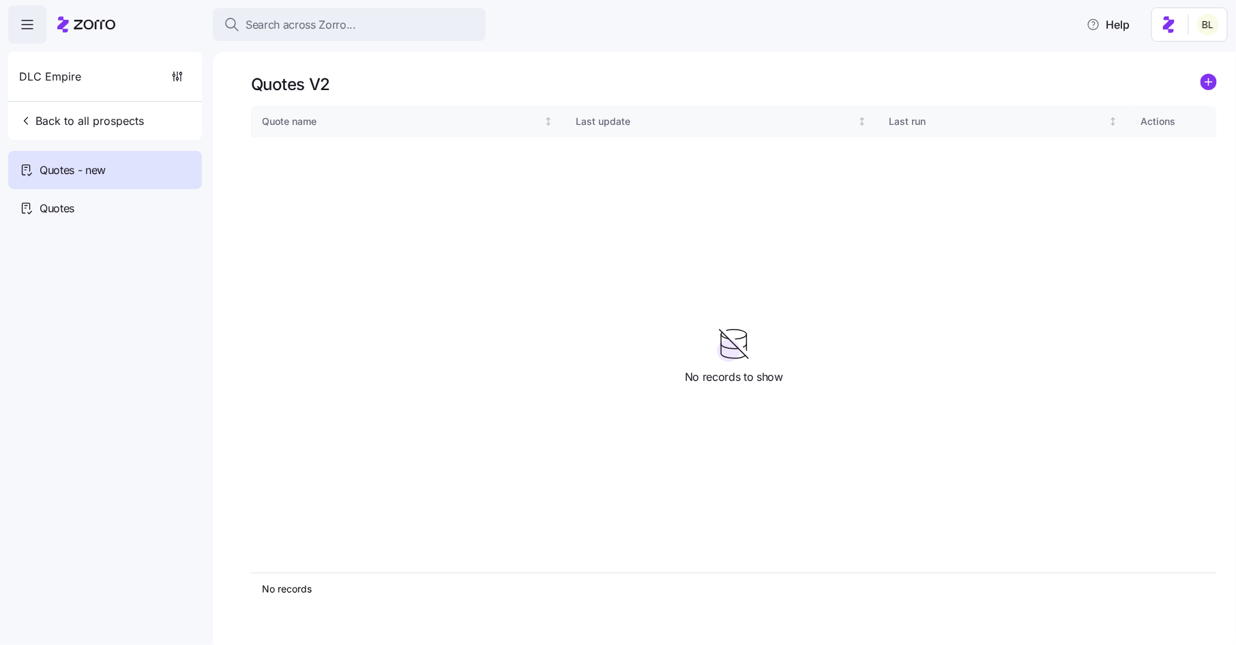
click at [1210, 72] on div "Quotes V2 Quote name Last update Last run Actions No records 1 No records to sh…" at bounding box center [724, 348] width 1023 height 593
click at [1208, 78] on circle "add icon" at bounding box center [1209, 81] width 15 height 15
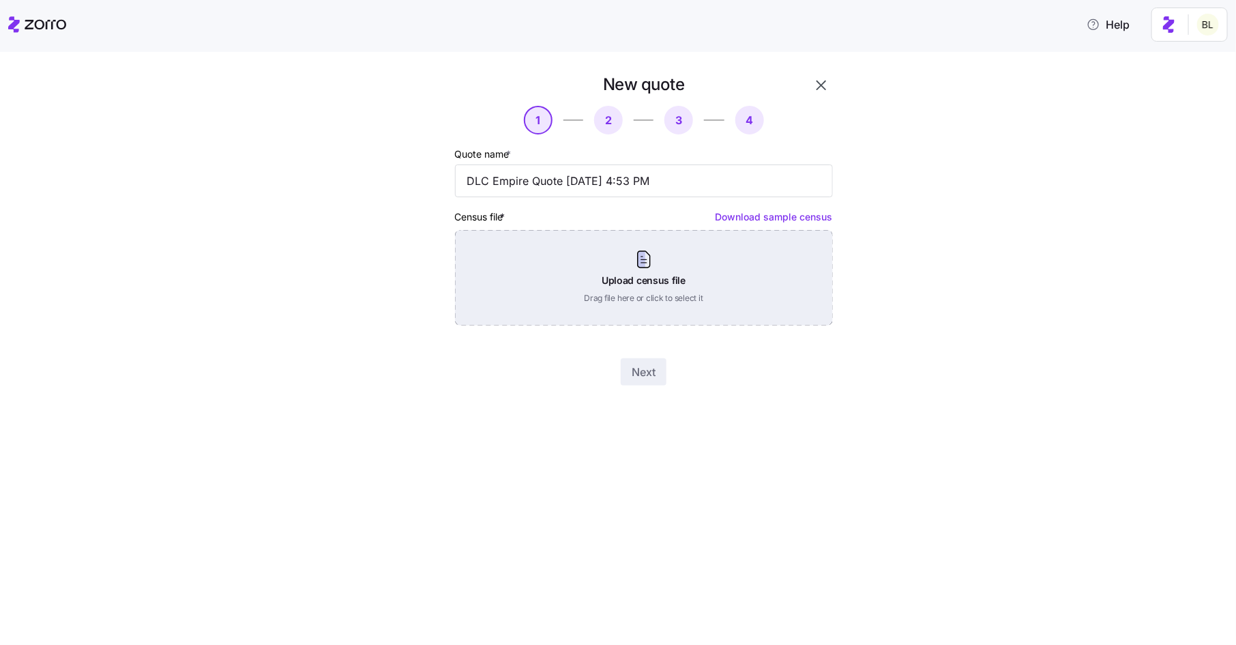
click at [617, 265] on div "Upload census file Drag file here or click to select it" at bounding box center [644, 278] width 378 height 96
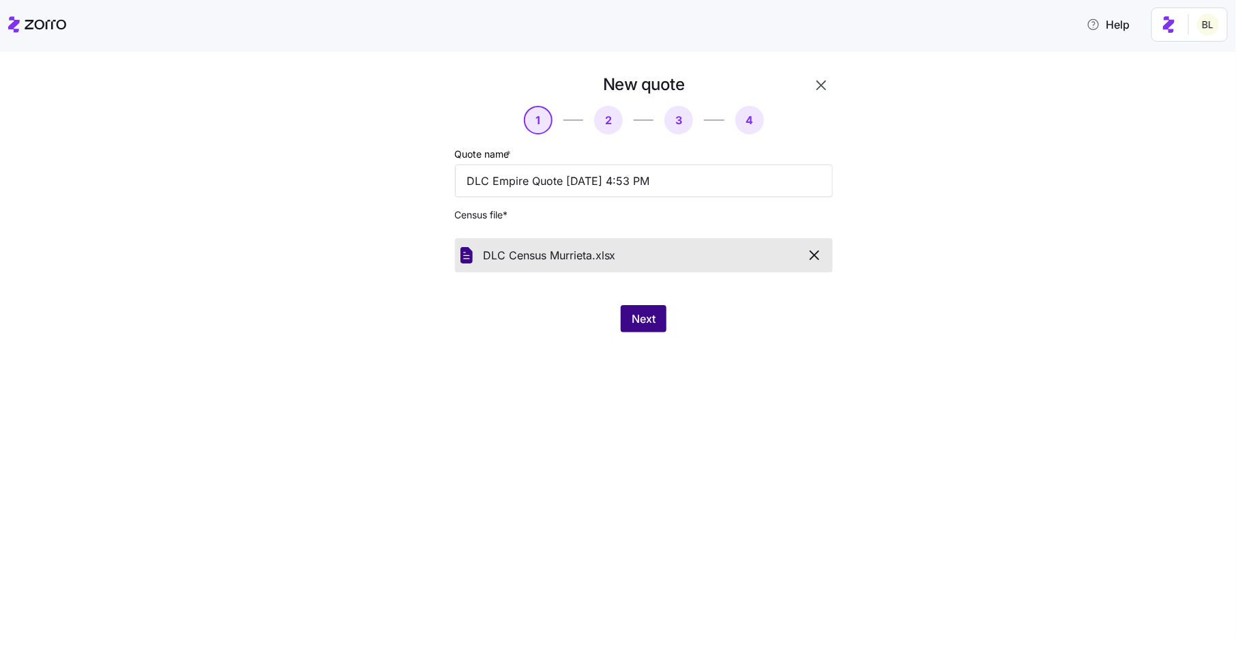
click at [640, 317] on span "Next" at bounding box center [644, 318] width 24 height 16
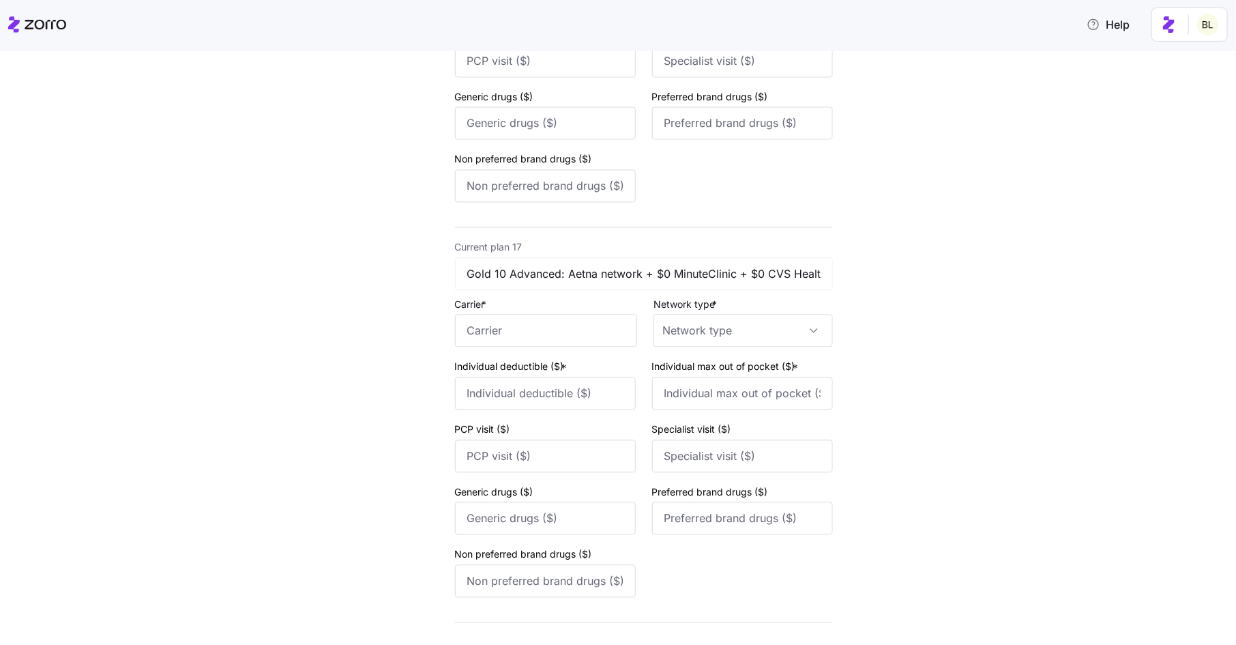
scroll to position [6415, 0]
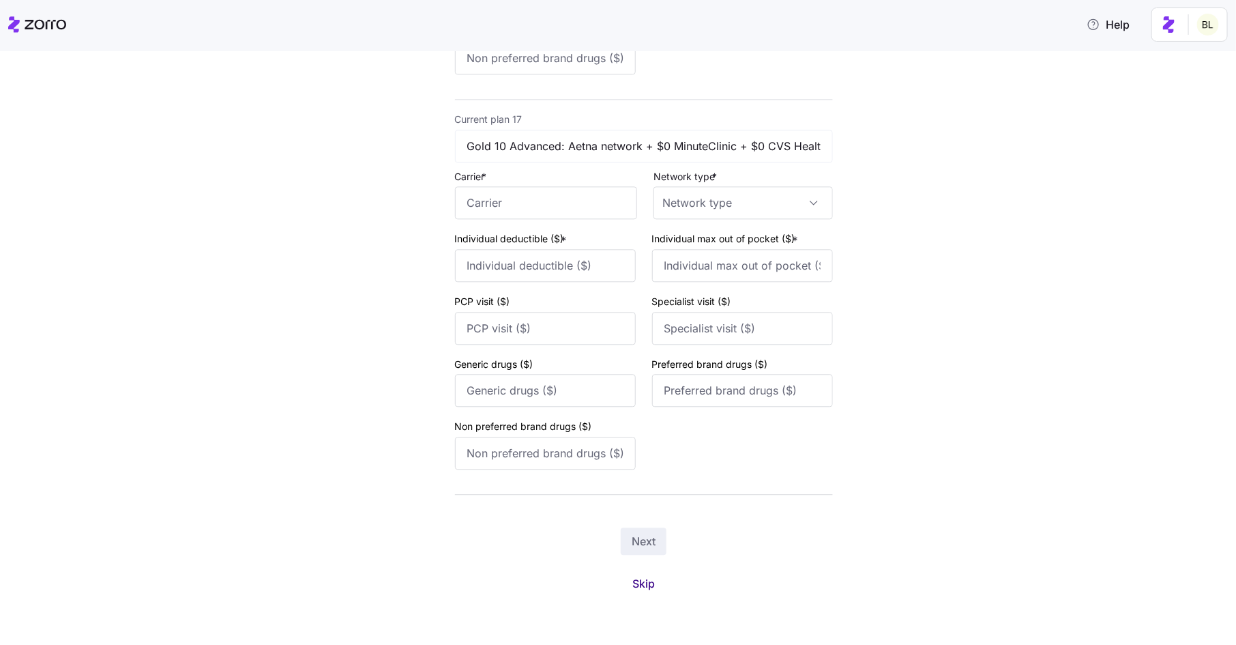
click at [643, 585] on span "Skip" at bounding box center [644, 583] width 23 height 16
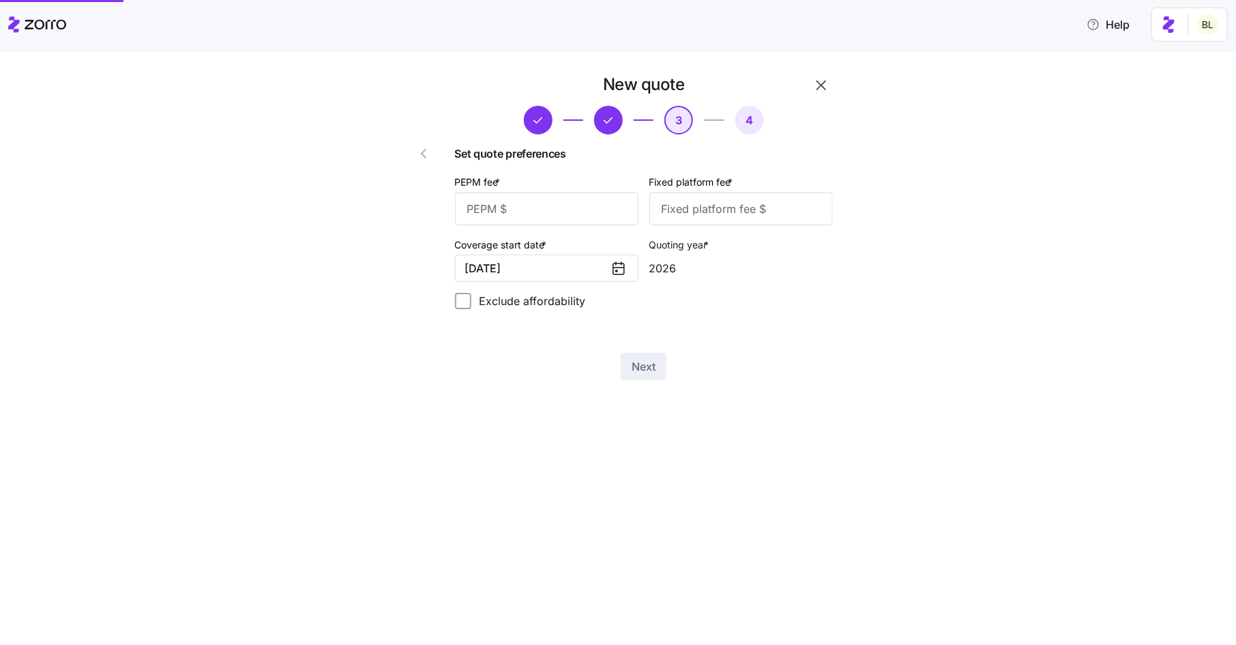
scroll to position [0, 0]
click at [561, 205] on input "PEPM fee *" at bounding box center [547, 208] width 184 height 33
type input "44"
type input "100"
click at [640, 360] on span "Next" at bounding box center [644, 366] width 24 height 16
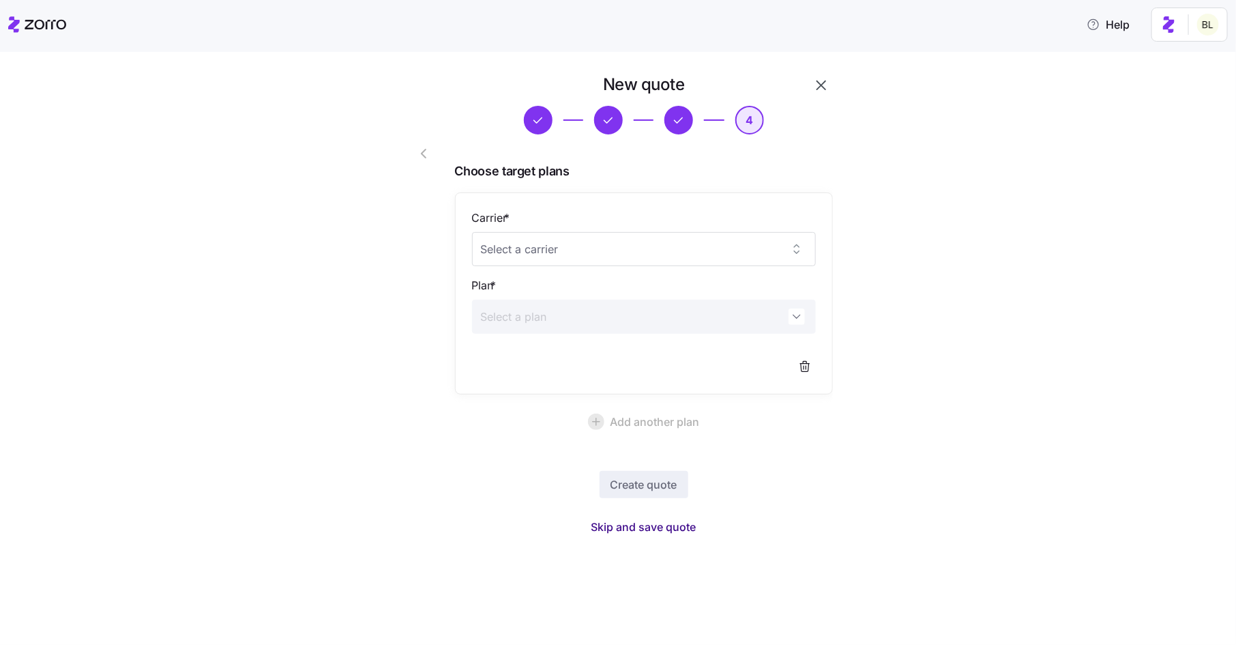
click at [628, 524] on span "Skip and save quote" at bounding box center [644, 527] width 105 height 16
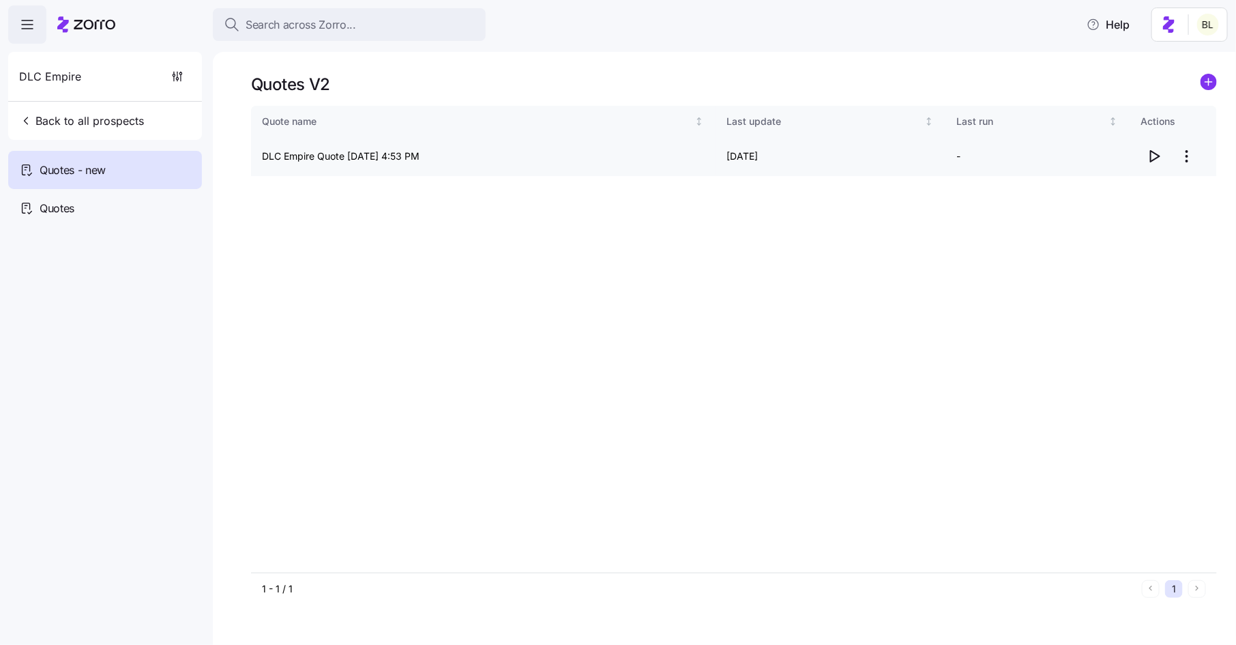
click at [1152, 159] on icon "button" at bounding box center [1154, 156] width 16 height 16
click at [121, 118] on span "Back to all prospects" at bounding box center [81, 121] width 125 height 16
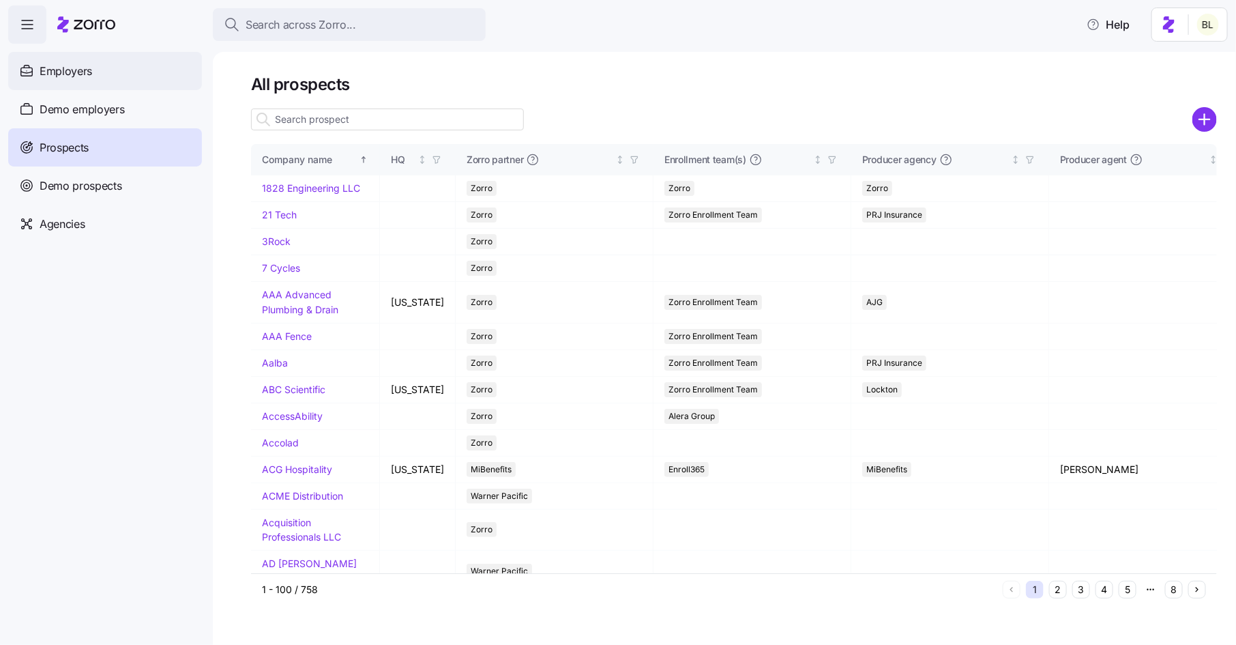
click at [106, 74] on div "Employers" at bounding box center [105, 71] width 194 height 38
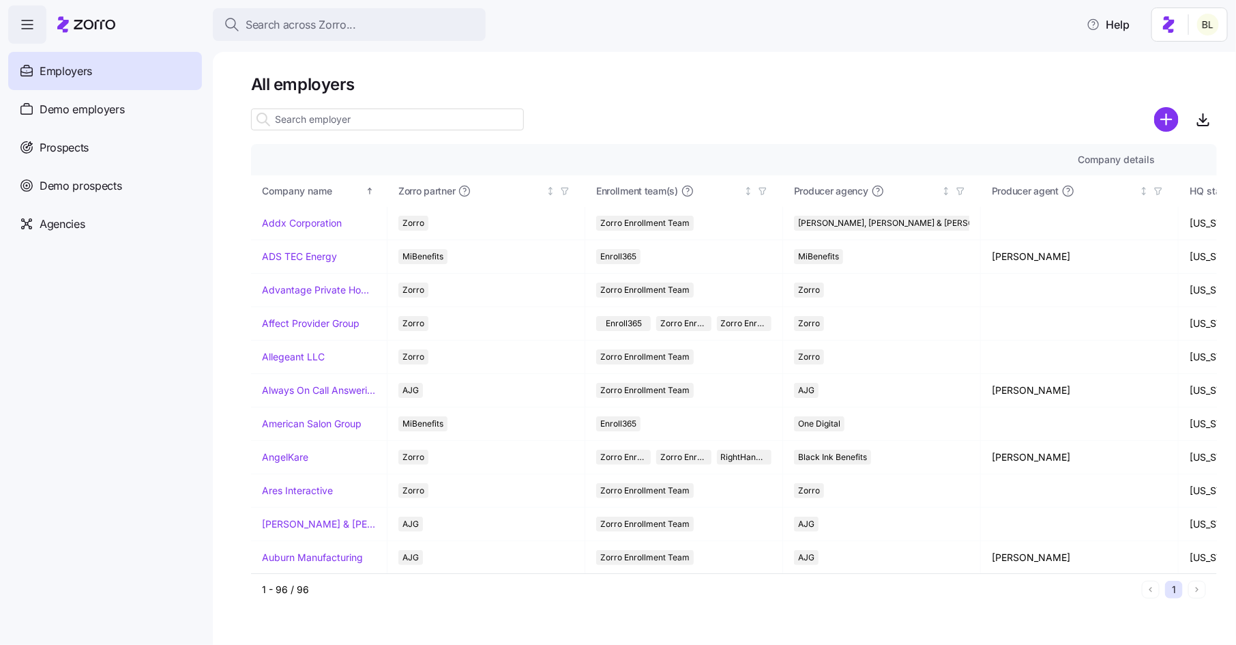
click at [384, 118] on input at bounding box center [387, 119] width 273 height 22
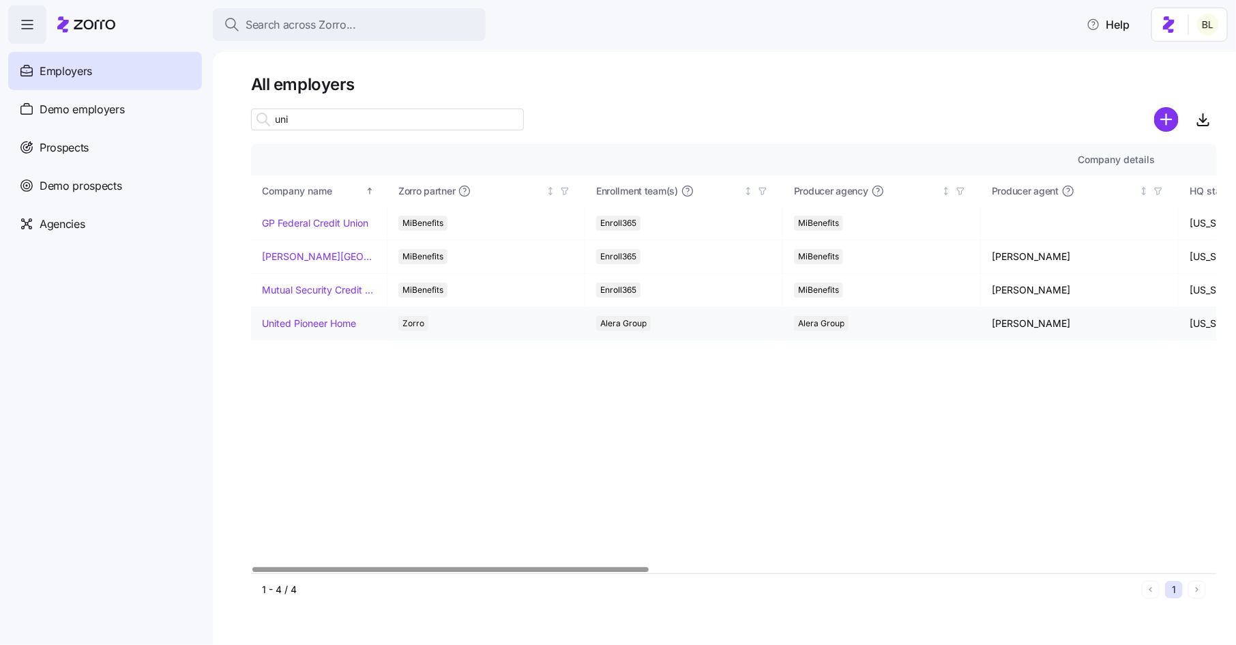
type input "uni"
click at [349, 321] on link "United Pioneer Home" at bounding box center [309, 324] width 94 height 14
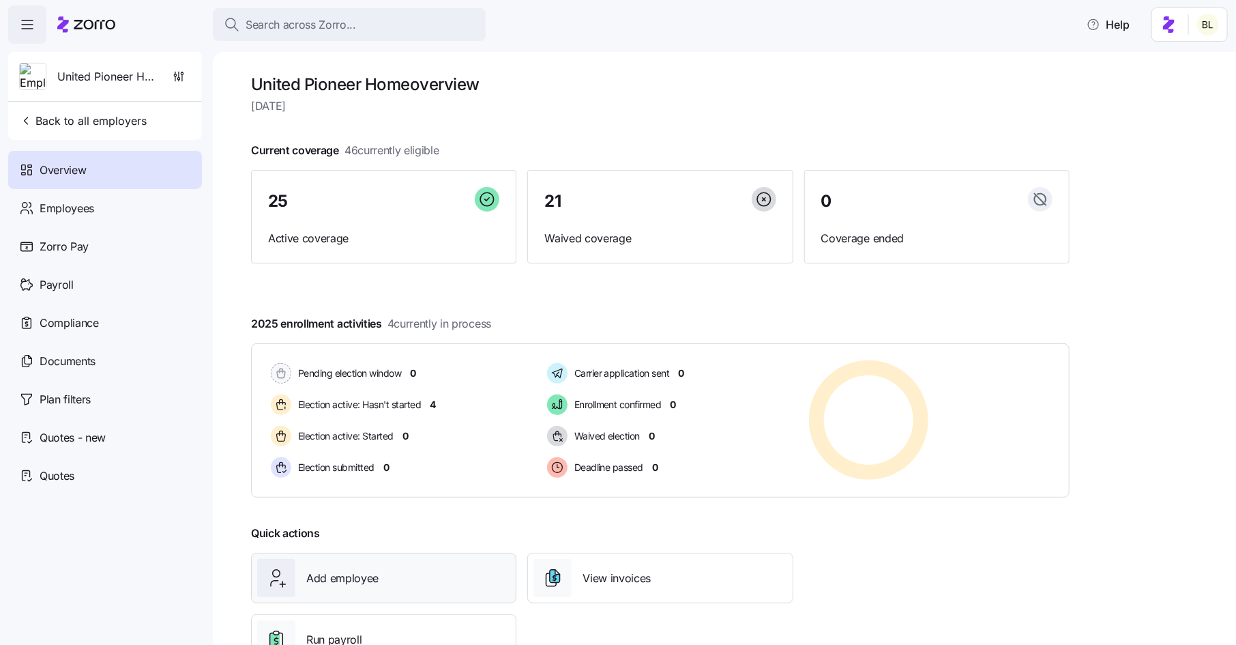
click at [422, 566] on div "Add employee" at bounding box center [383, 578] width 253 height 38
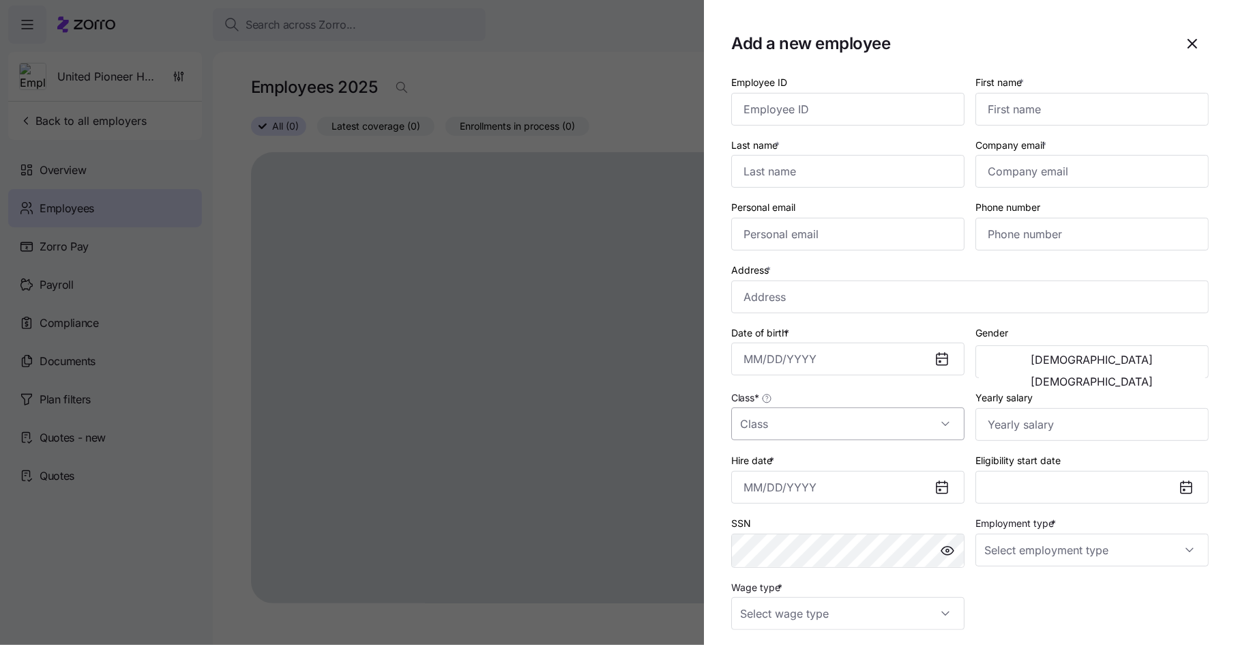
click at [852, 424] on input "Class *" at bounding box center [847, 423] width 233 height 33
click at [685, 401] on div at bounding box center [618, 322] width 1236 height 645
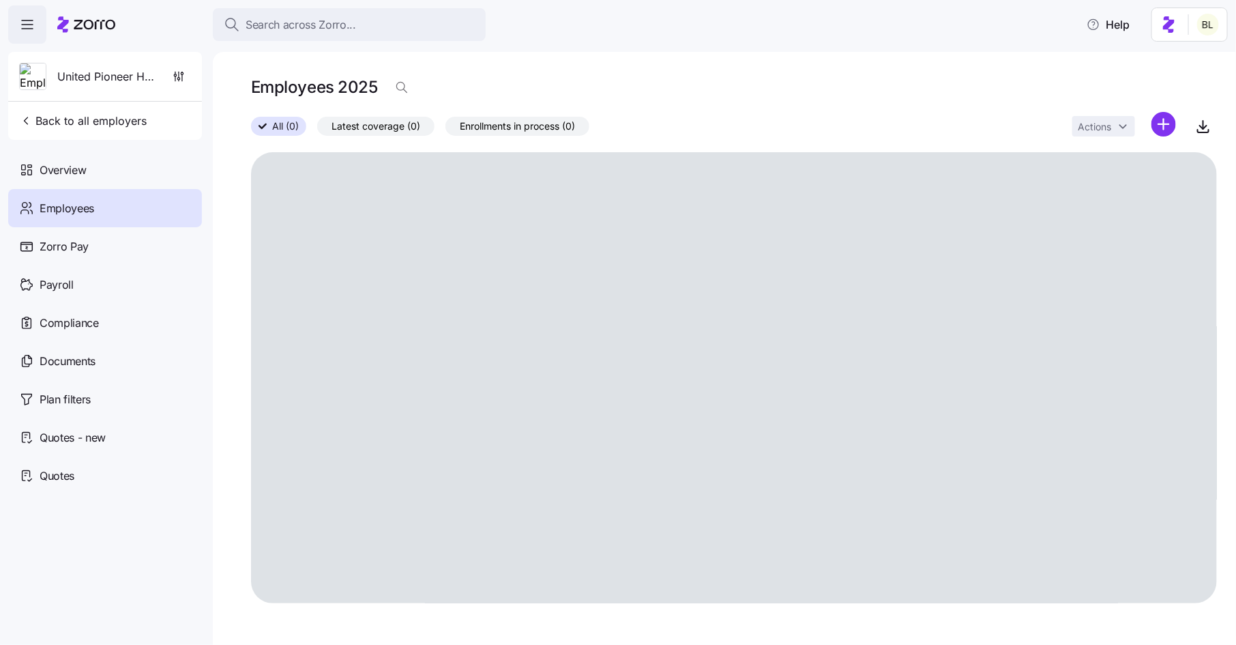
click at [751, 71] on div "Employees 2025 All (0) Latest coverage (0) Enrollments in process (0) Actions" at bounding box center [724, 348] width 1023 height 593
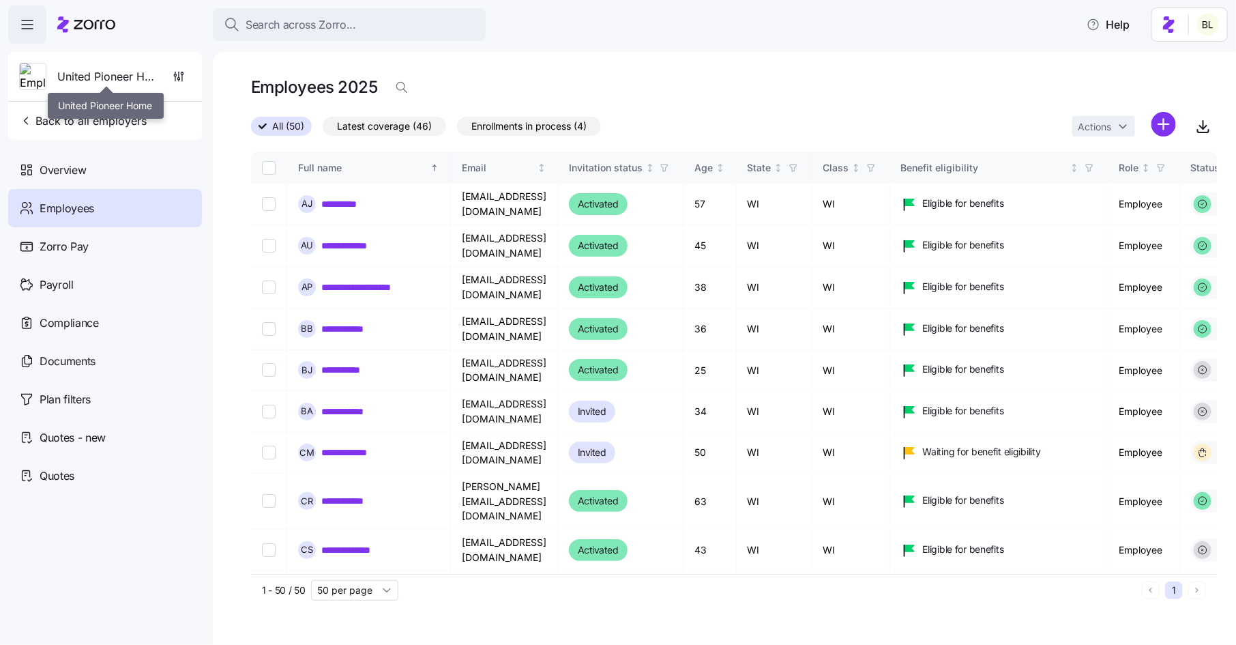
click at [138, 68] on span "United Pioneer Home" at bounding box center [106, 76] width 98 height 17
click at [179, 74] on icon "button" at bounding box center [179, 77] width 14 height 14
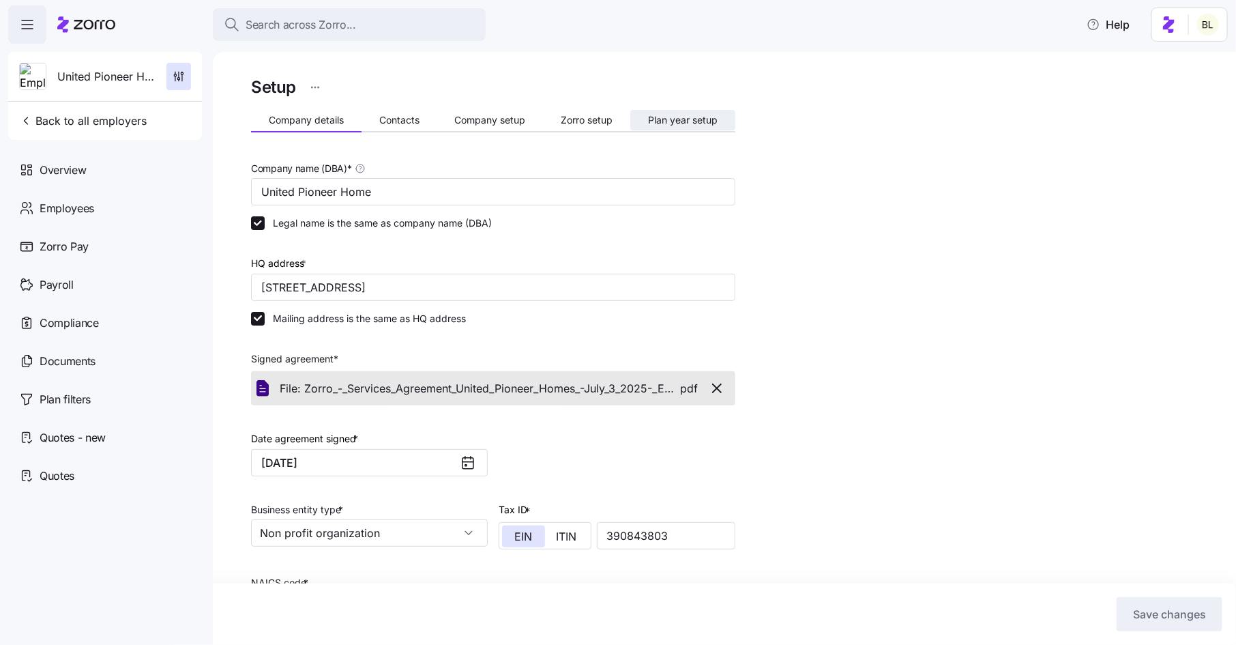
click at [711, 116] on span "Plan year setup" at bounding box center [683, 120] width 70 height 10
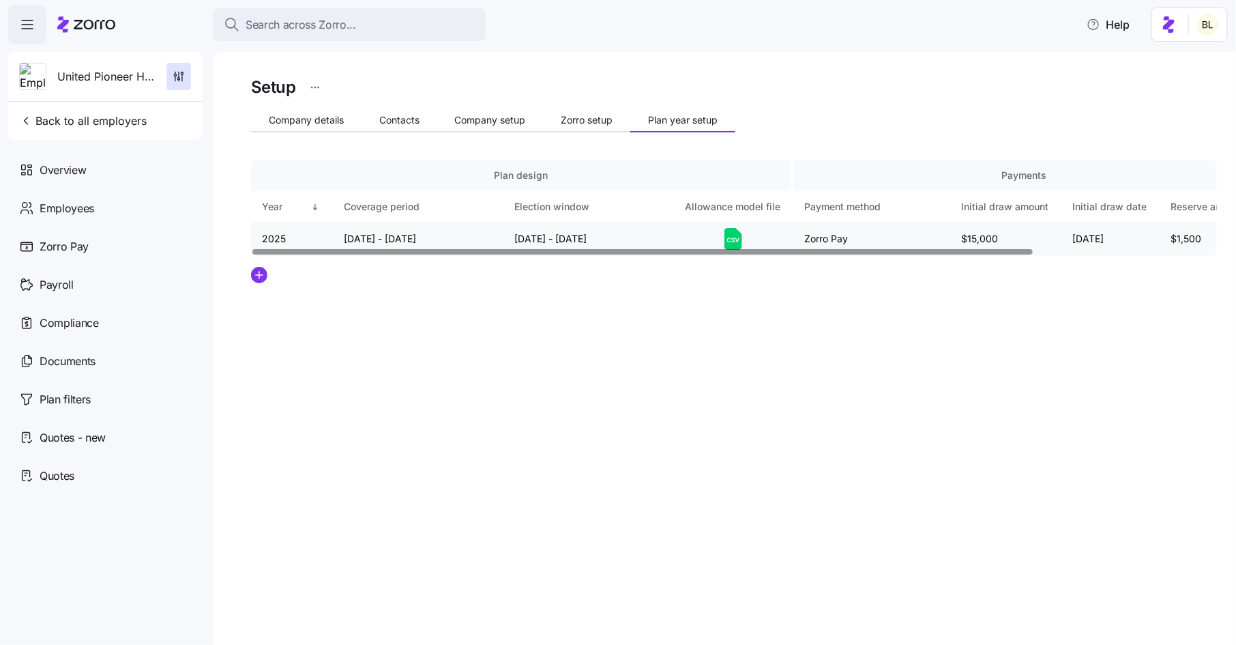
click at [736, 235] on icon at bounding box center [734, 239] width 18 height 22
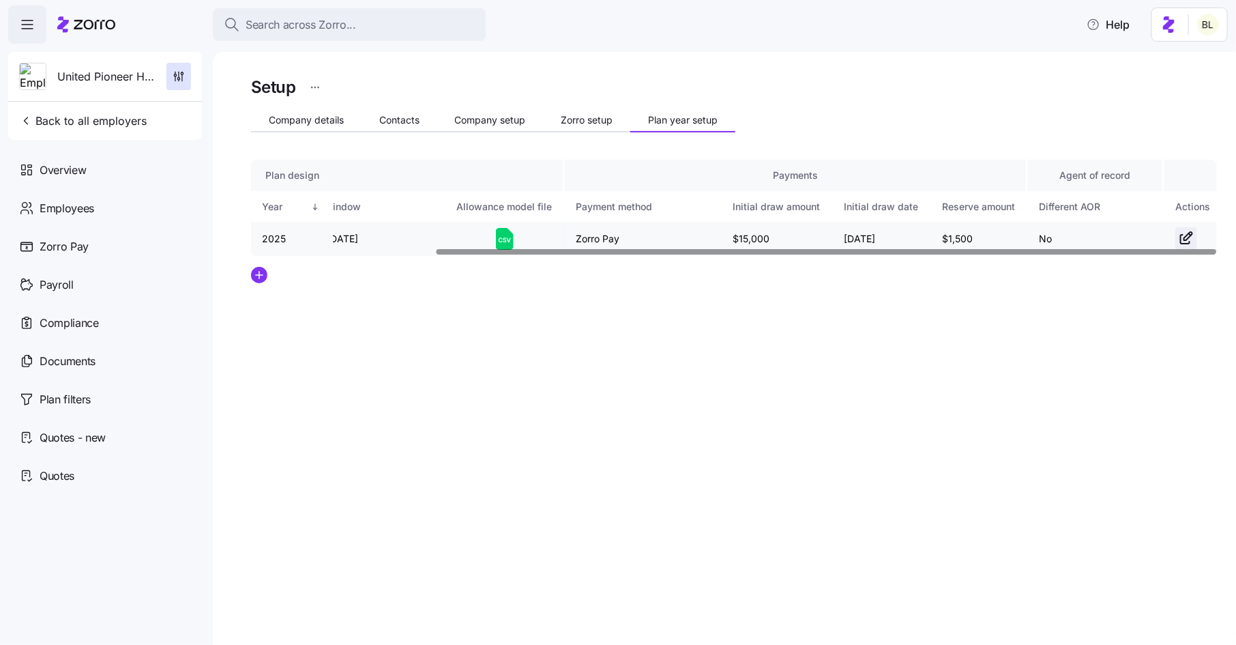
click at [1181, 237] on icon "button" at bounding box center [1185, 239] width 9 height 9
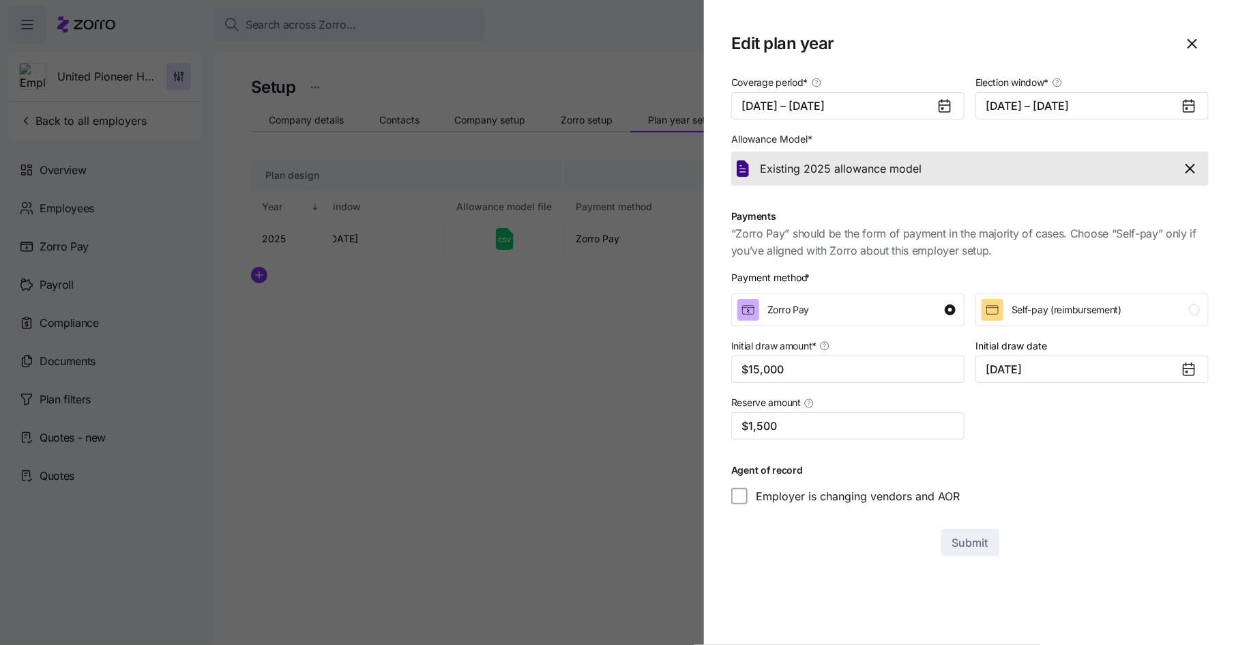
click at [1197, 164] on icon "button" at bounding box center [1190, 168] width 16 height 16
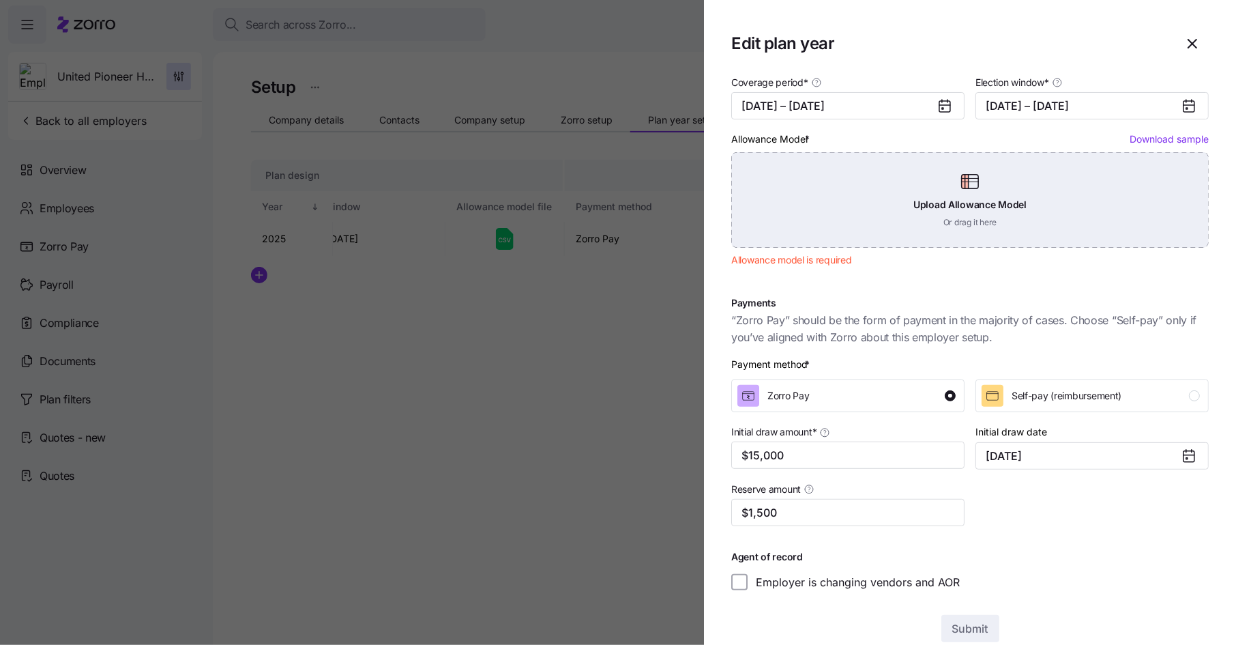
click at [999, 190] on div "Upload Allowance Model Or drag it here" at bounding box center [970, 200] width 478 height 96
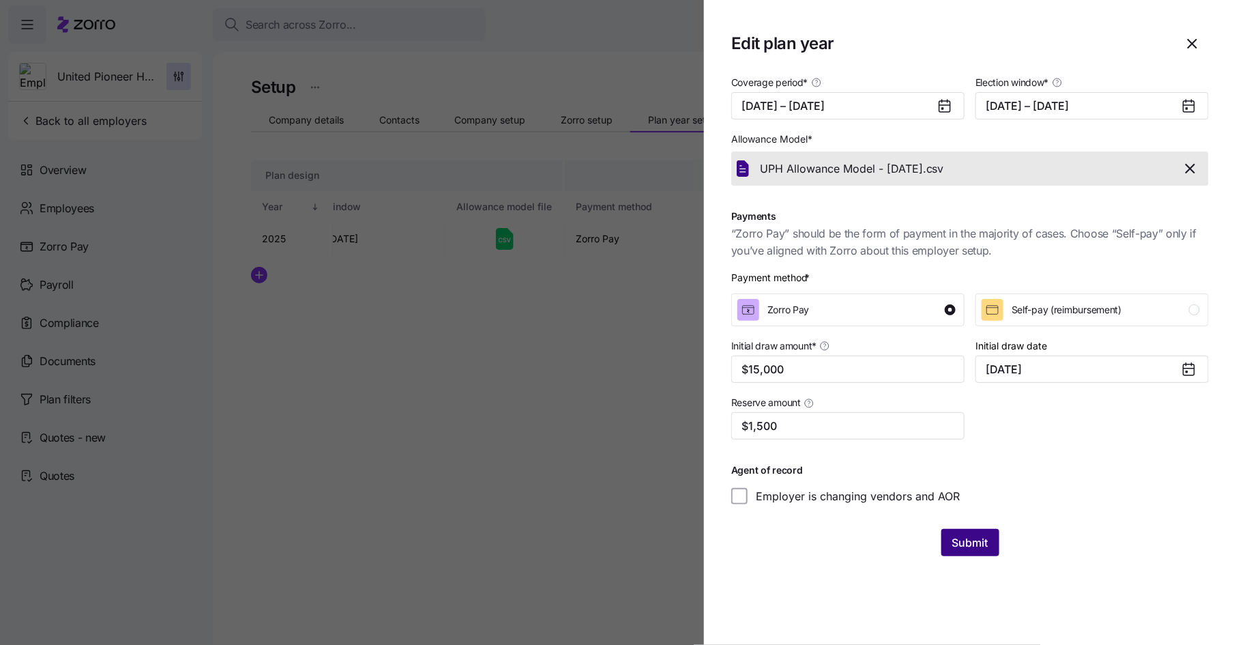
click at [972, 540] on span "Submit" at bounding box center [971, 542] width 36 height 16
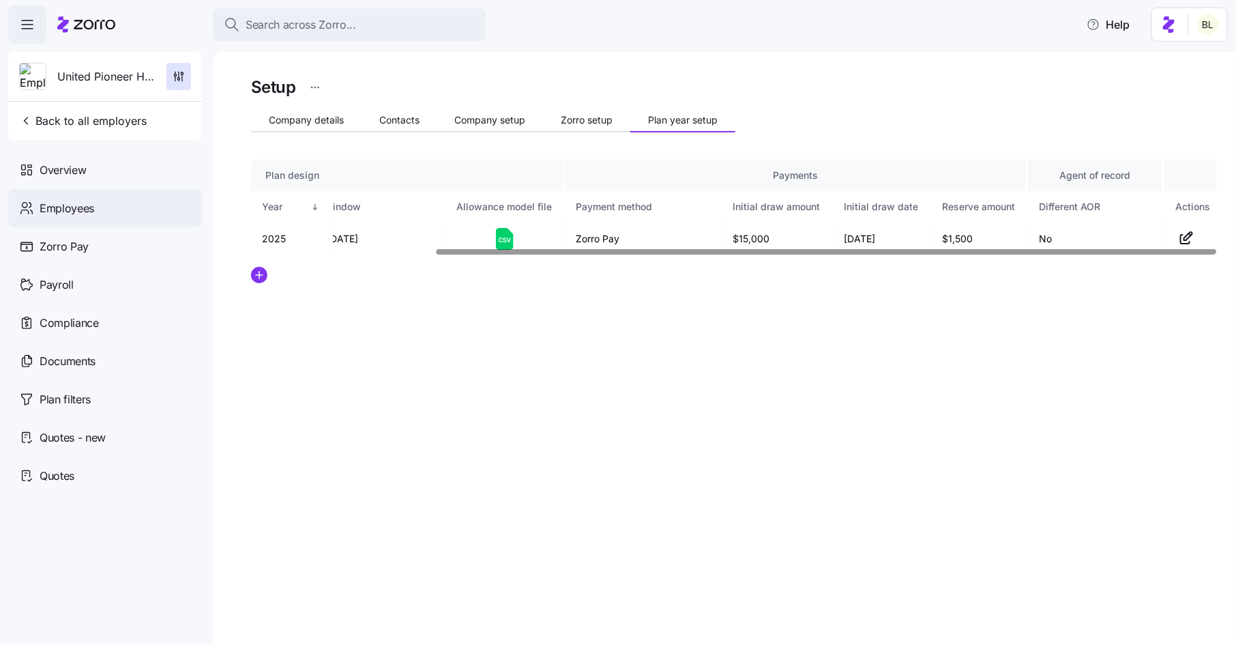
click at [93, 200] on span "Employees" at bounding box center [67, 208] width 55 height 17
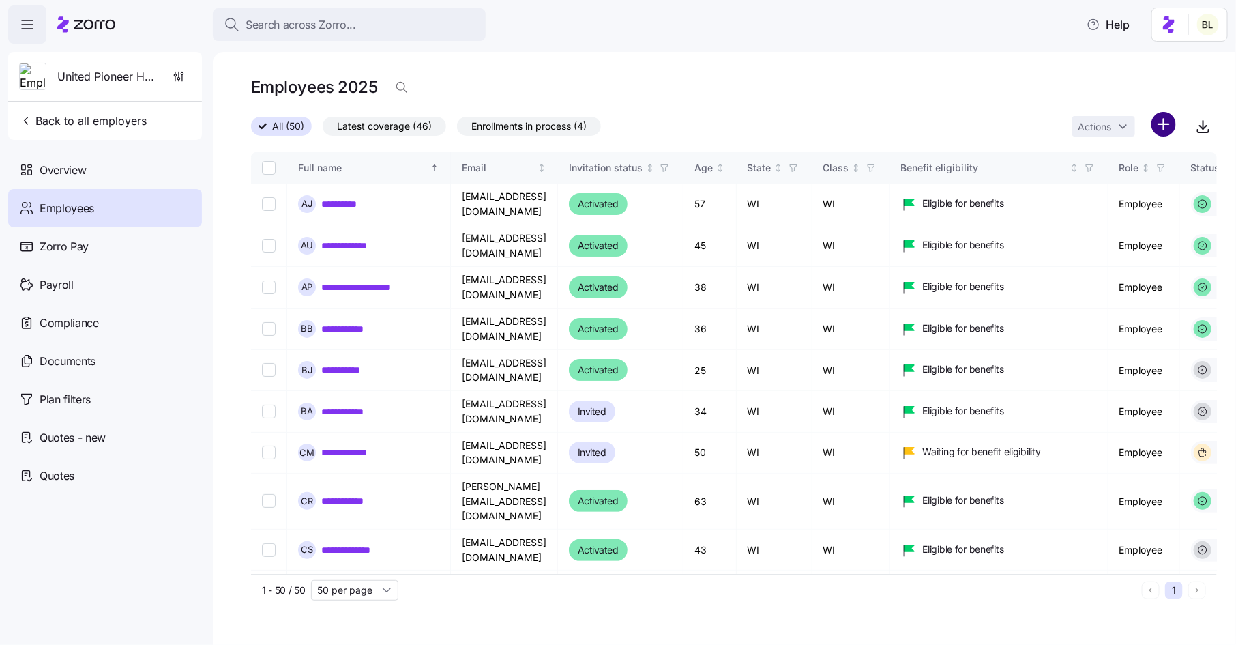
click at [1160, 123] on html "**********" at bounding box center [618, 318] width 1236 height 637
click at [1138, 182] on span "Add a new employee" at bounding box center [1120, 183] width 91 height 14
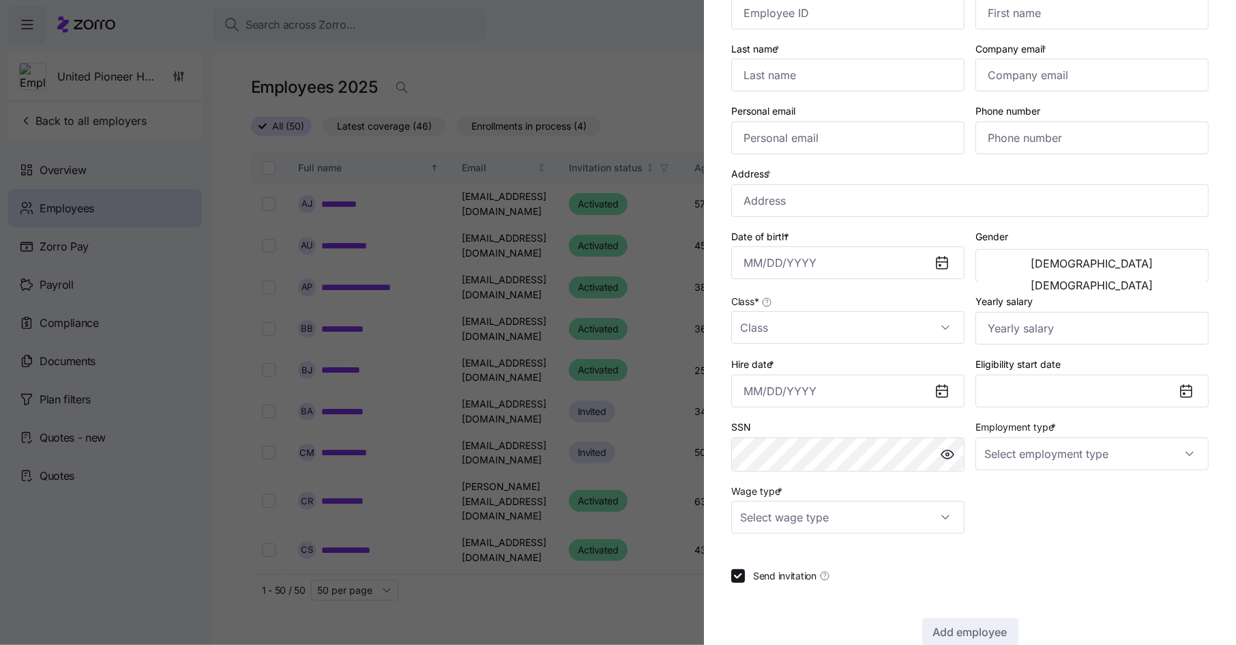
scroll to position [109, 0]
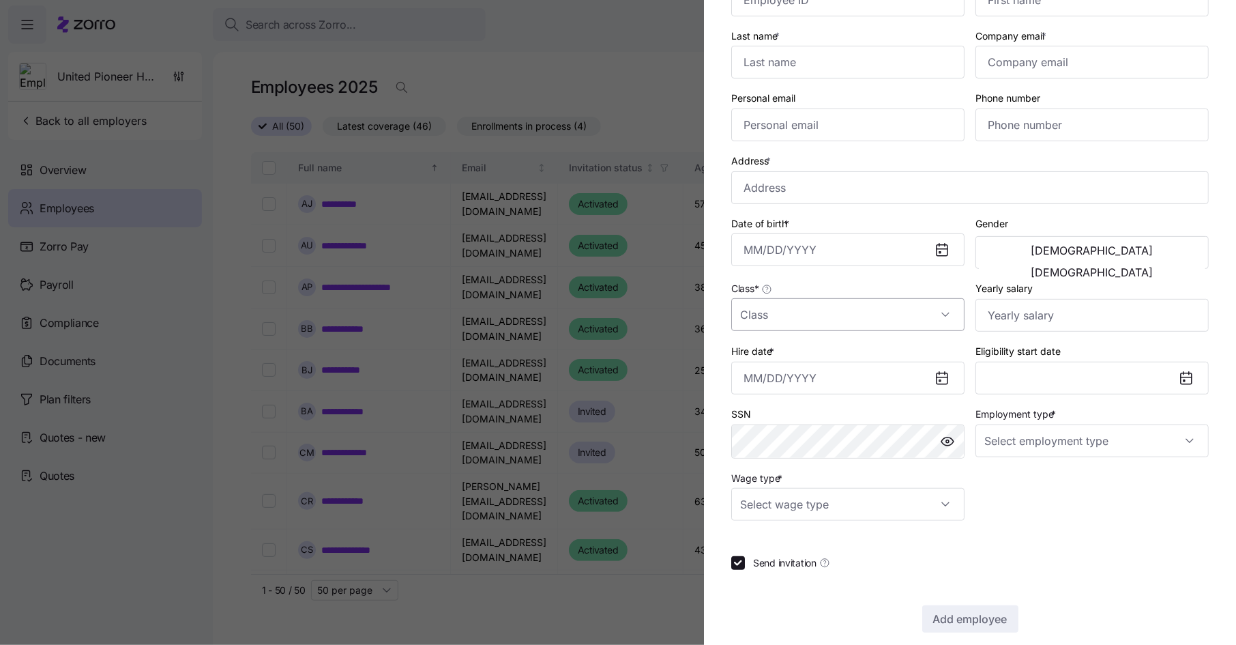
click at [859, 313] on input "Class *" at bounding box center [847, 314] width 233 height 33
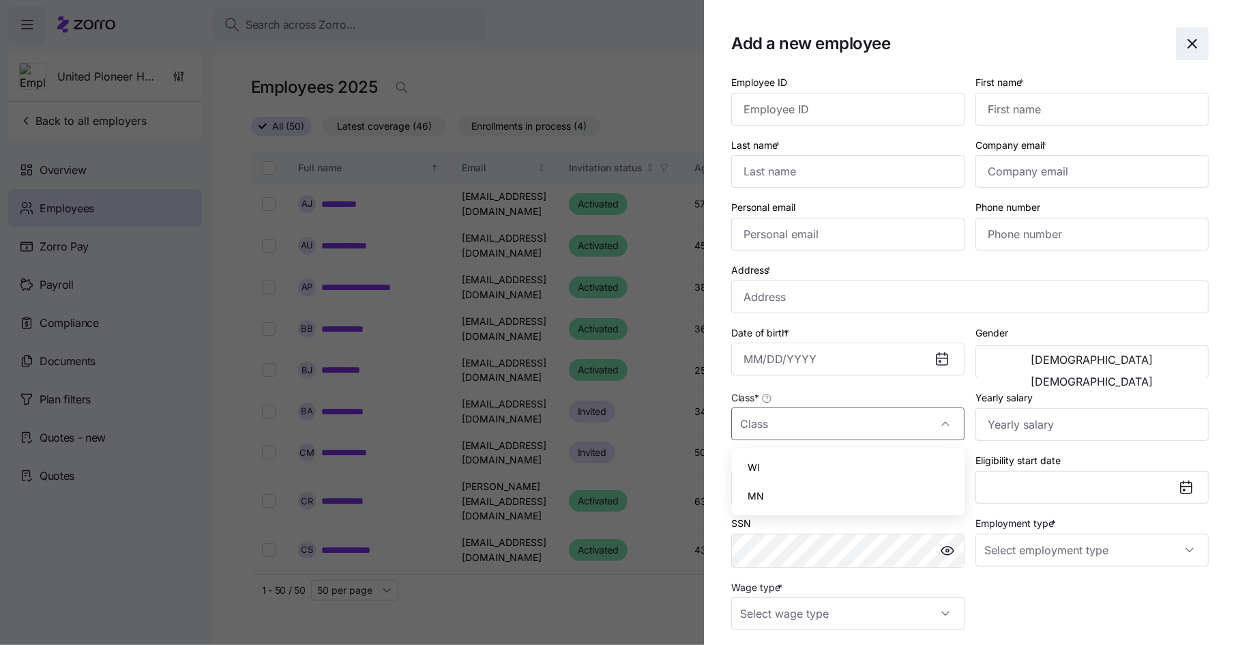
click at [1189, 41] on icon "button" at bounding box center [1192, 43] width 16 height 16
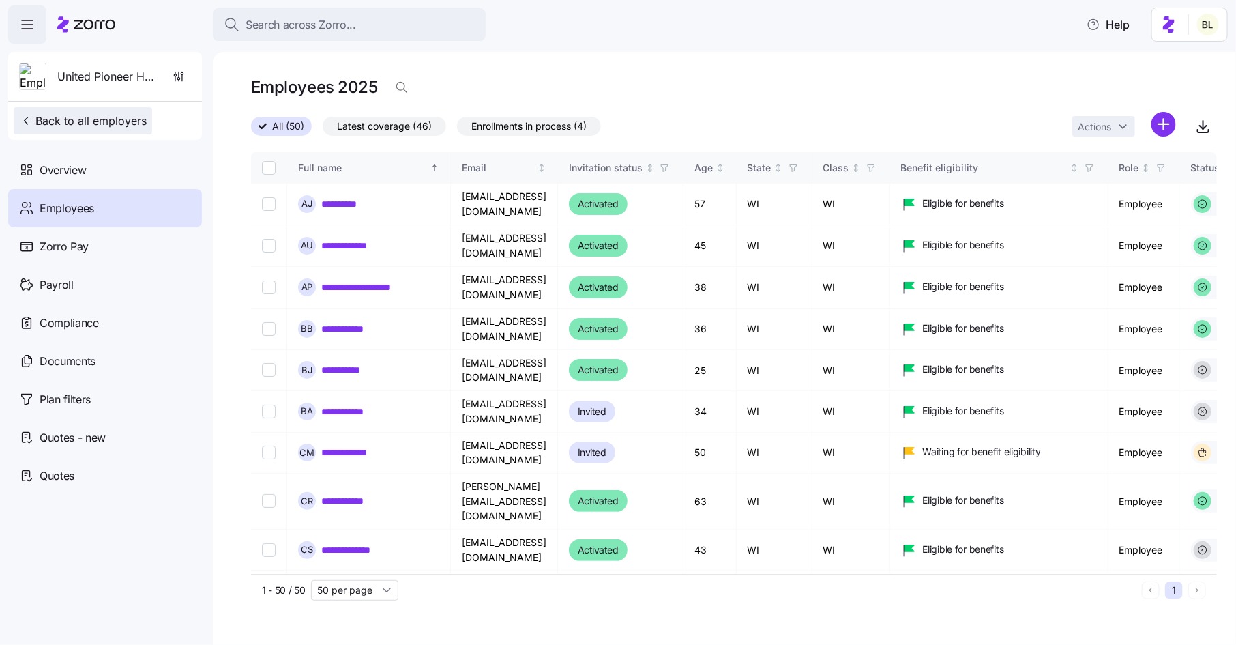
click at [130, 124] on span "Back to all employers" at bounding box center [83, 121] width 128 height 16
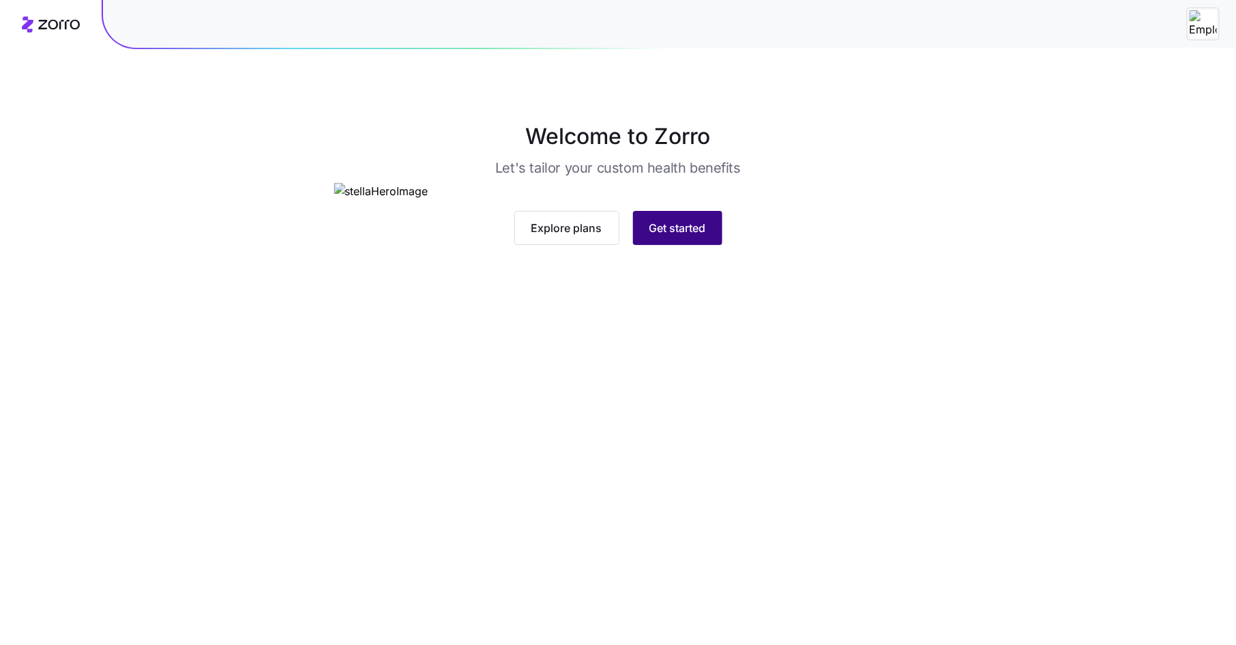
click at [688, 236] on span "Get started" at bounding box center [678, 228] width 57 height 16
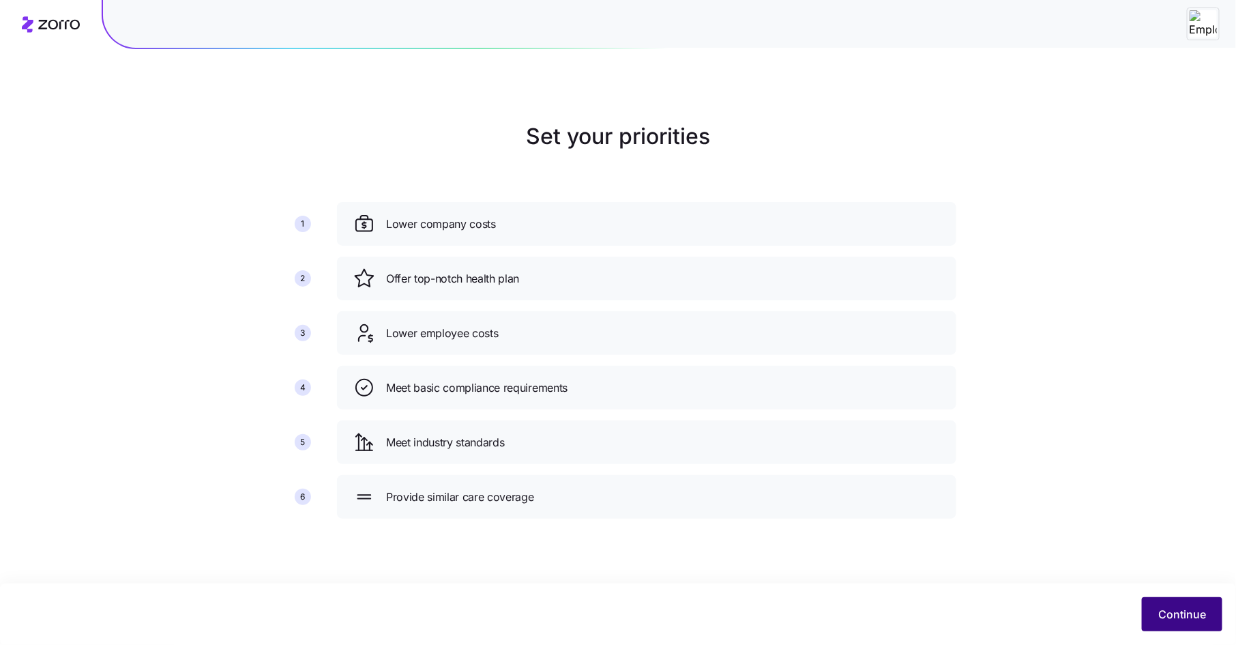
click at [1173, 617] on span "Continue" at bounding box center [1183, 614] width 48 height 16
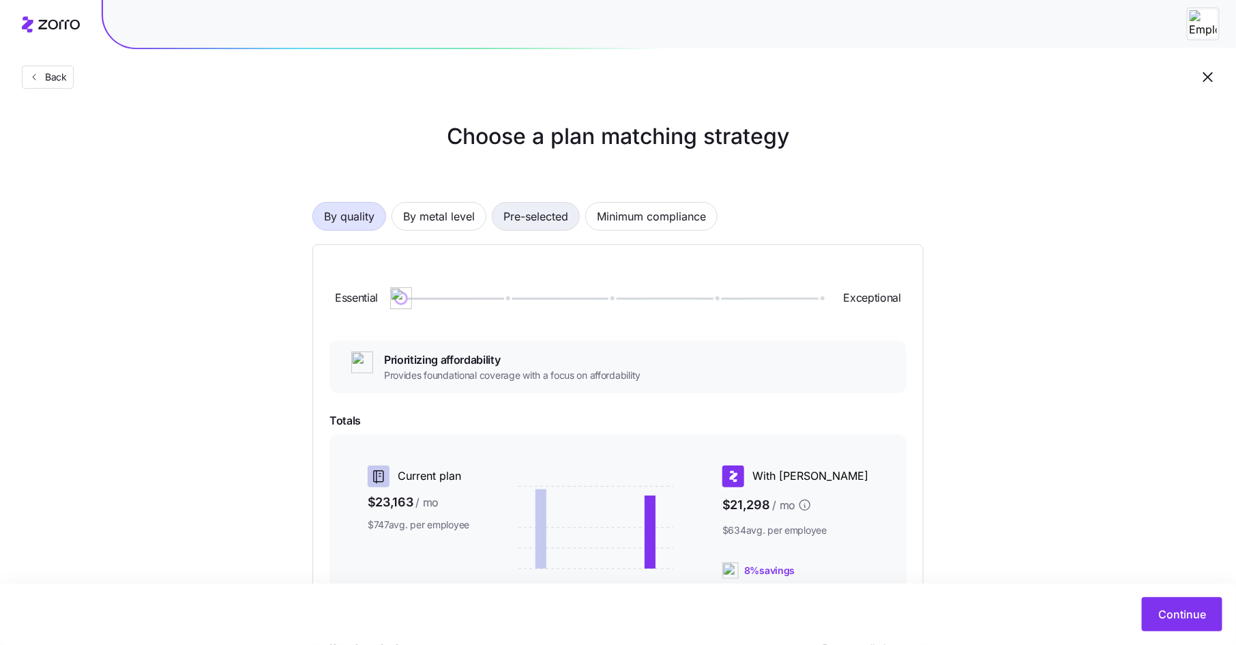
click at [527, 215] on span "Pre-selected" at bounding box center [536, 216] width 65 height 27
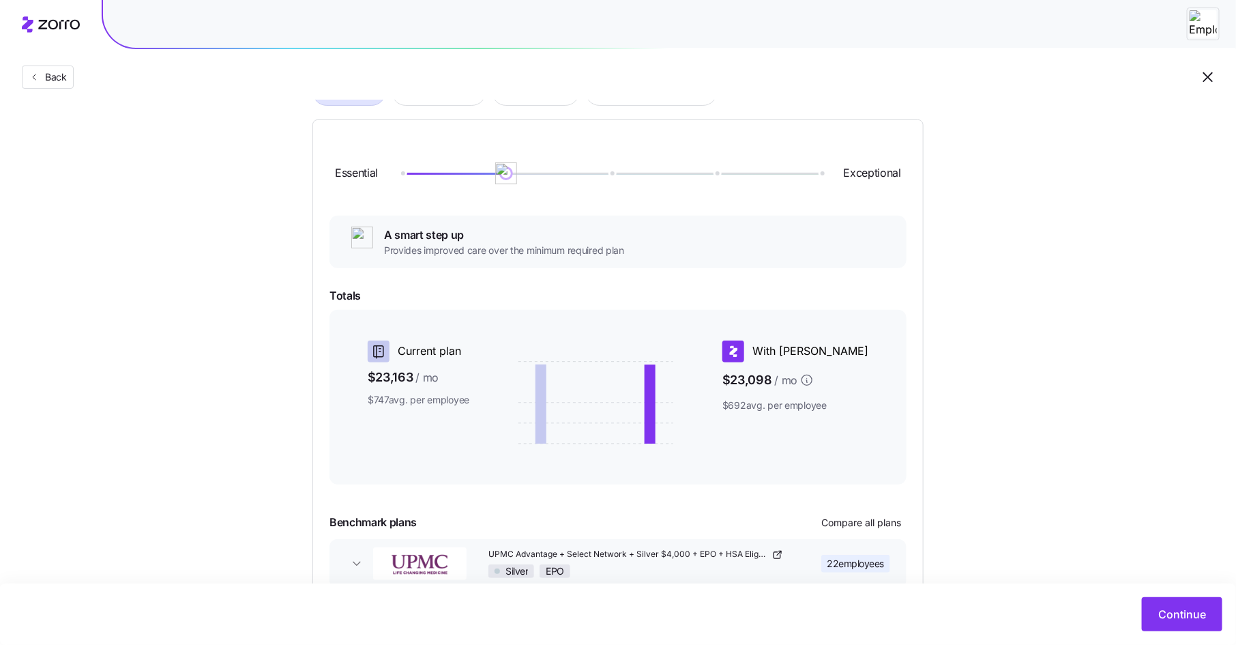
scroll to position [205, 0]
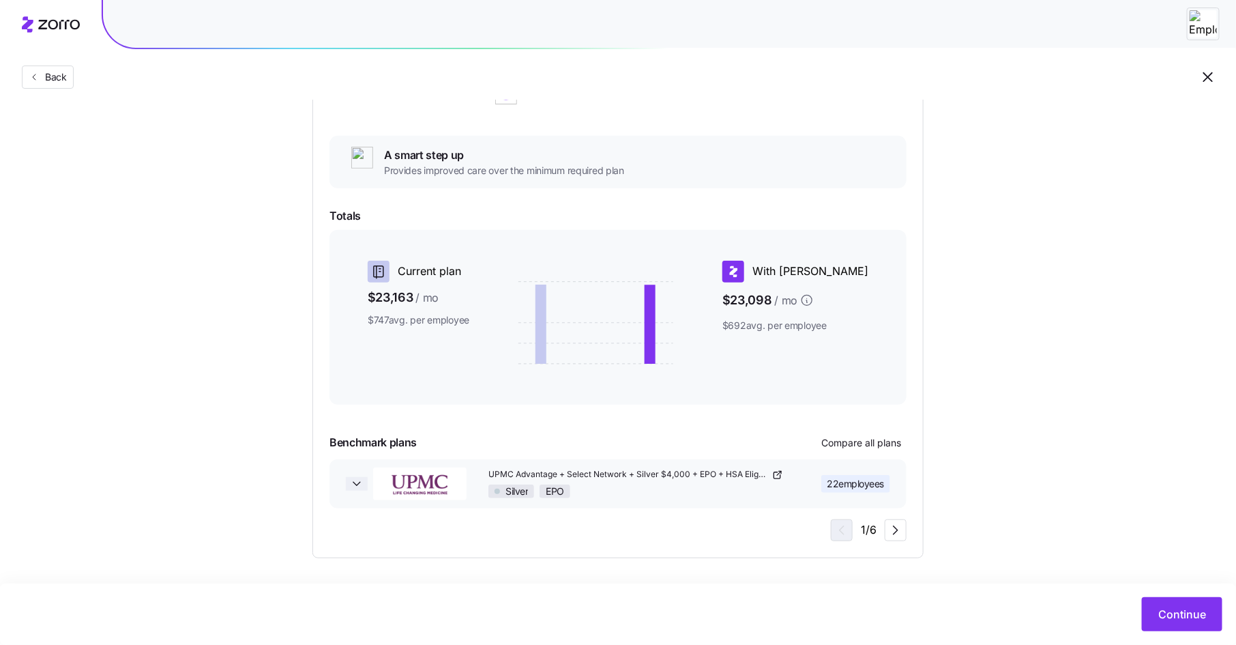
click at [353, 483] on icon "button" at bounding box center [357, 484] width 14 height 14
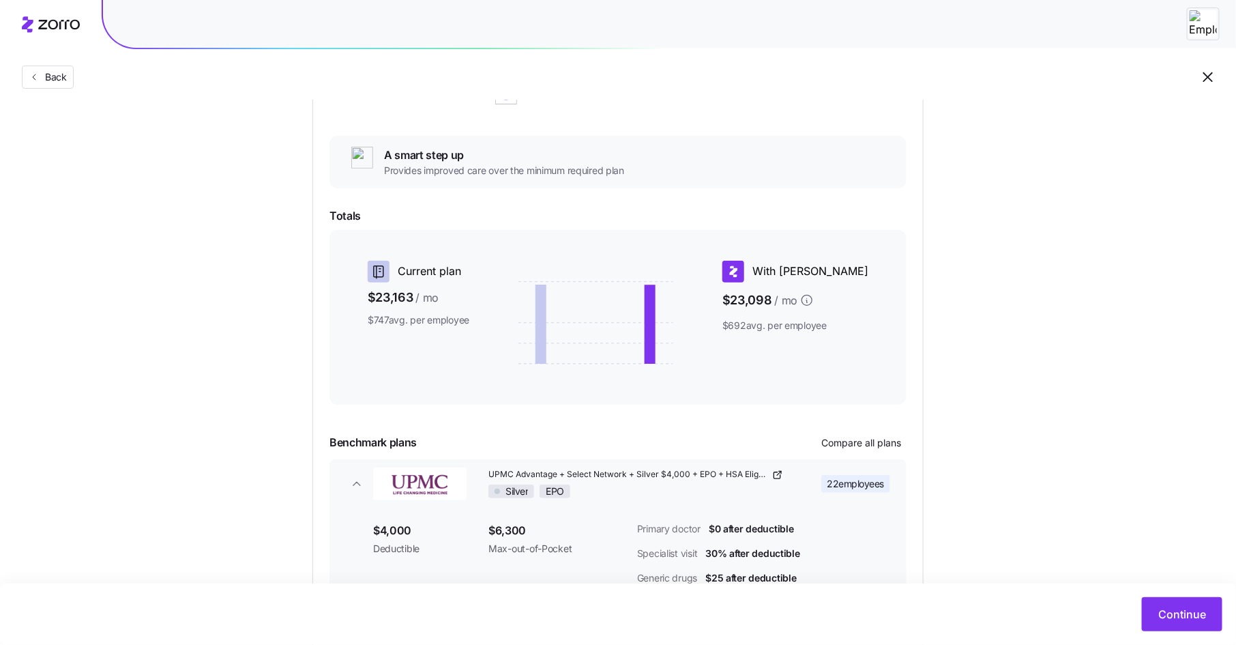
scroll to position [306, 0]
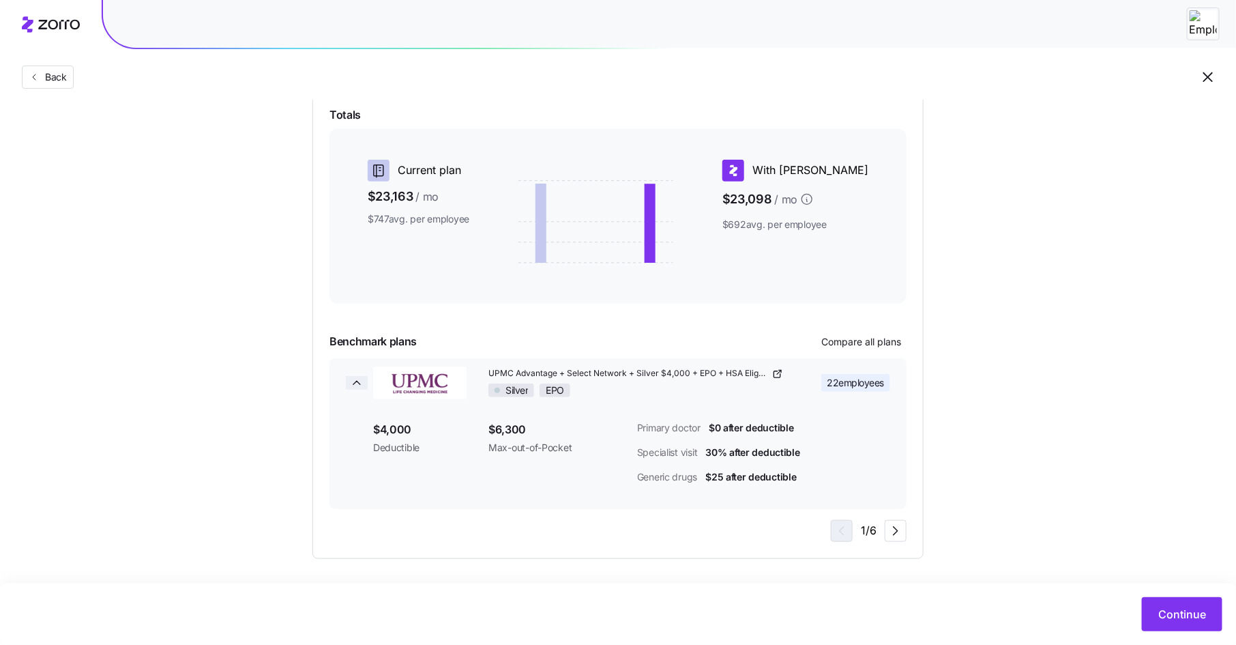
click at [355, 376] on icon "button" at bounding box center [357, 383] width 14 height 14
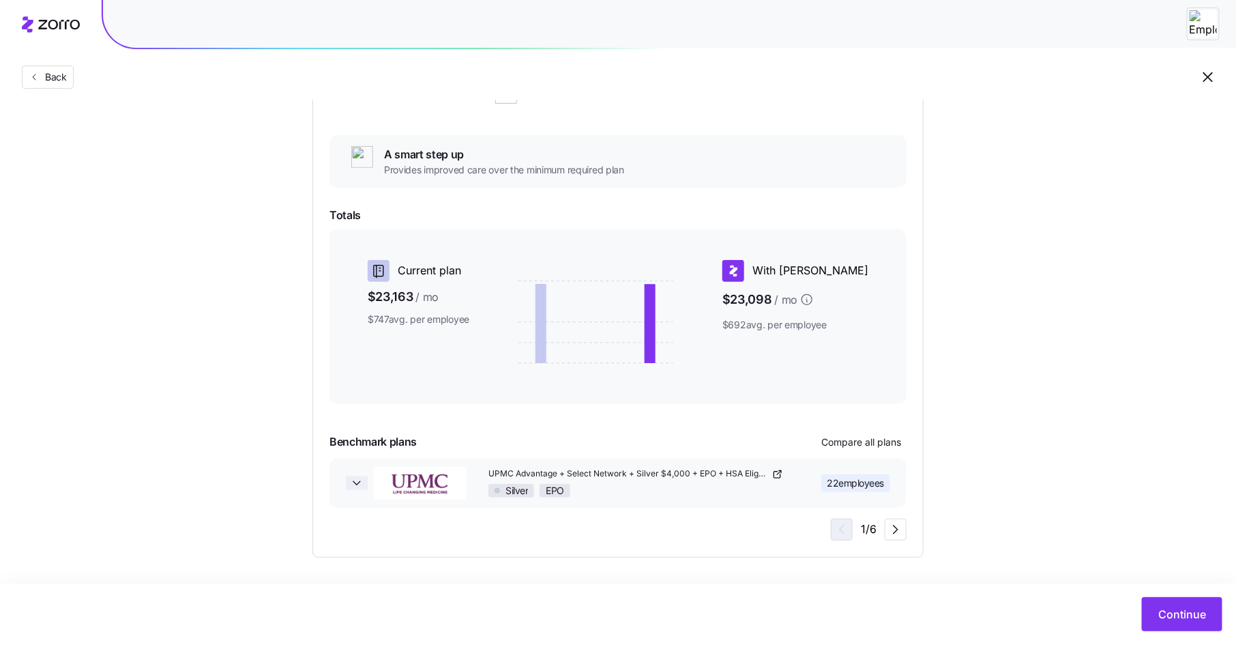
scroll to position [205, 0]
click at [869, 439] on span "Compare all plans" at bounding box center [862, 443] width 80 height 14
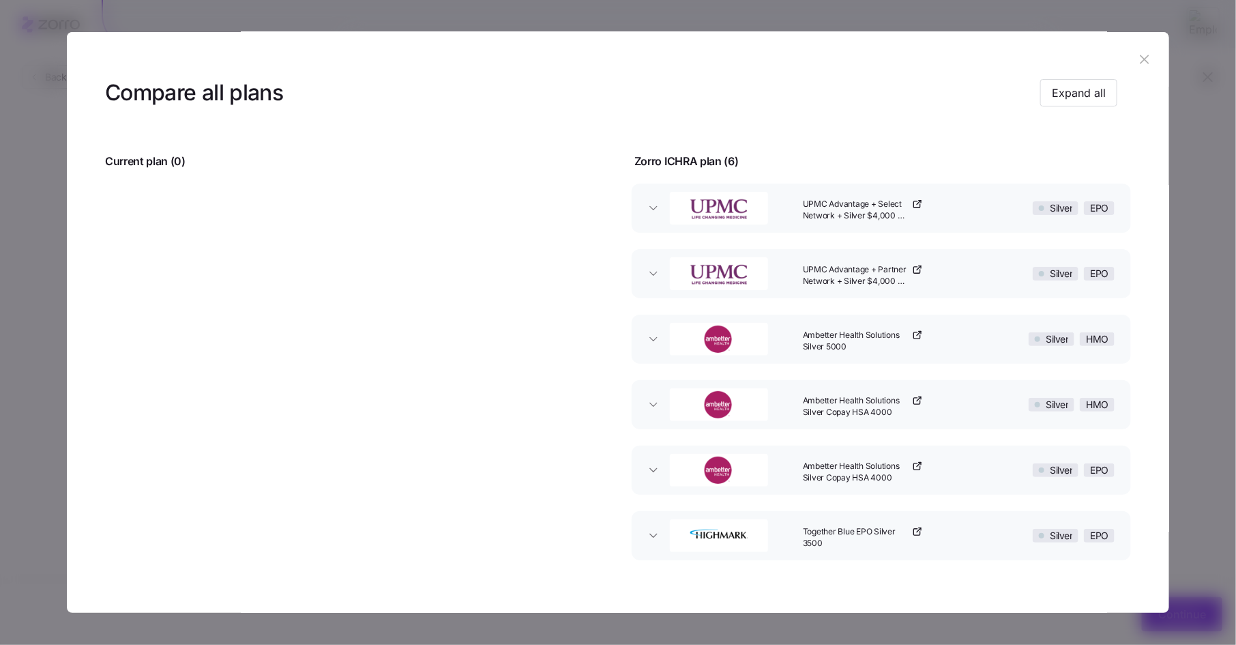
scroll to position [53, 0]
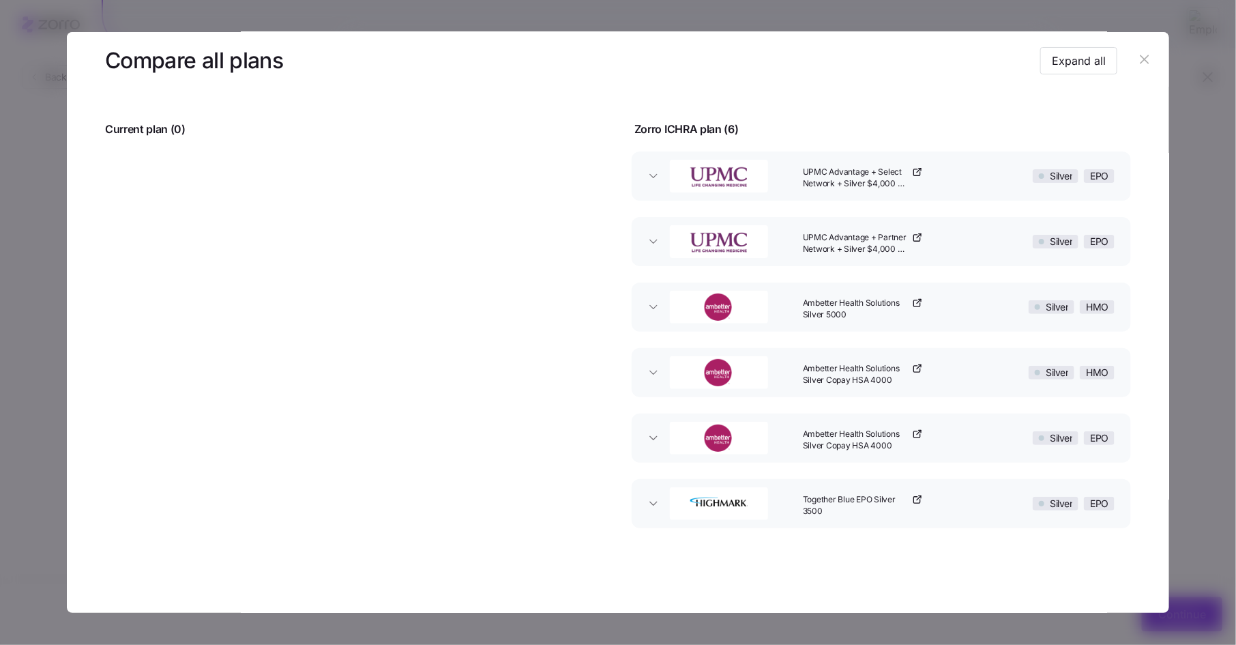
click at [1141, 55] on icon "button" at bounding box center [1144, 59] width 15 height 15
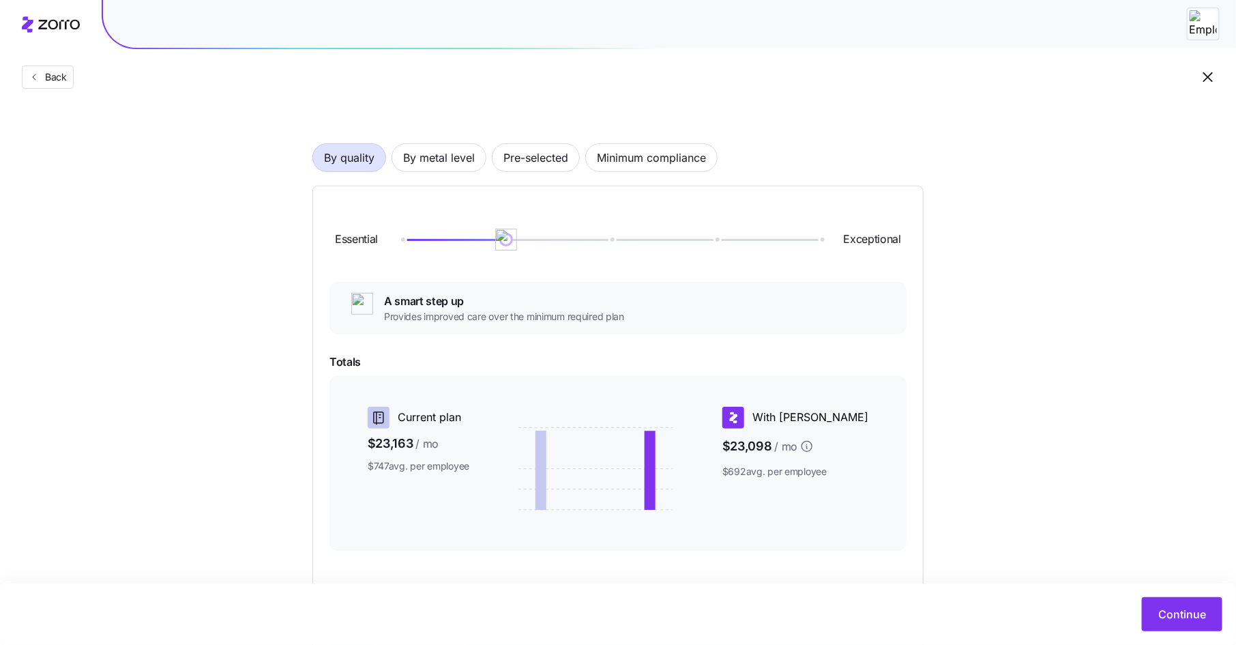
scroll to position [0, 0]
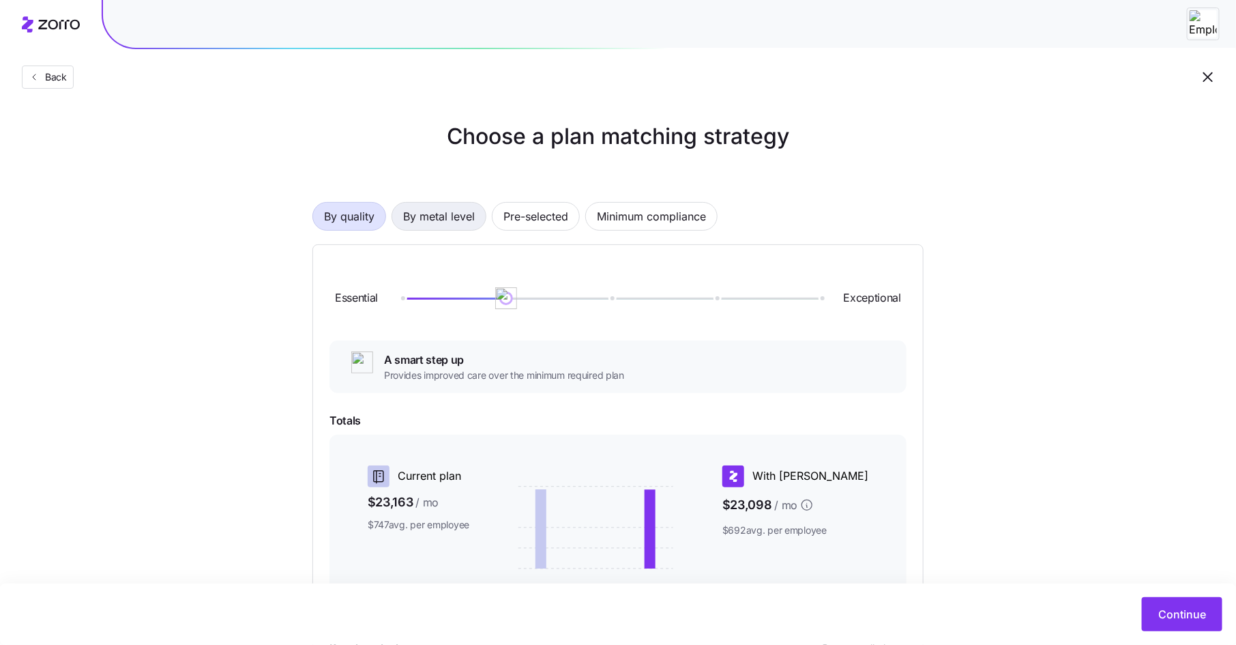
click at [437, 222] on span "By metal level" at bounding box center [439, 216] width 72 height 27
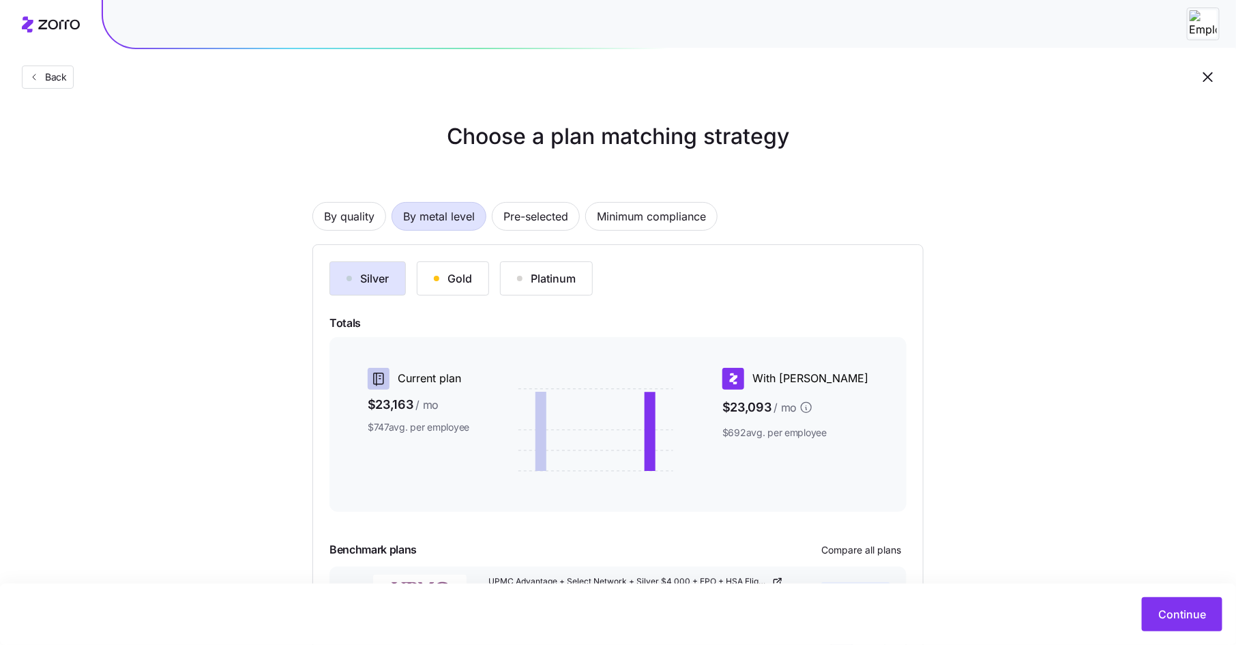
scroll to position [106, 0]
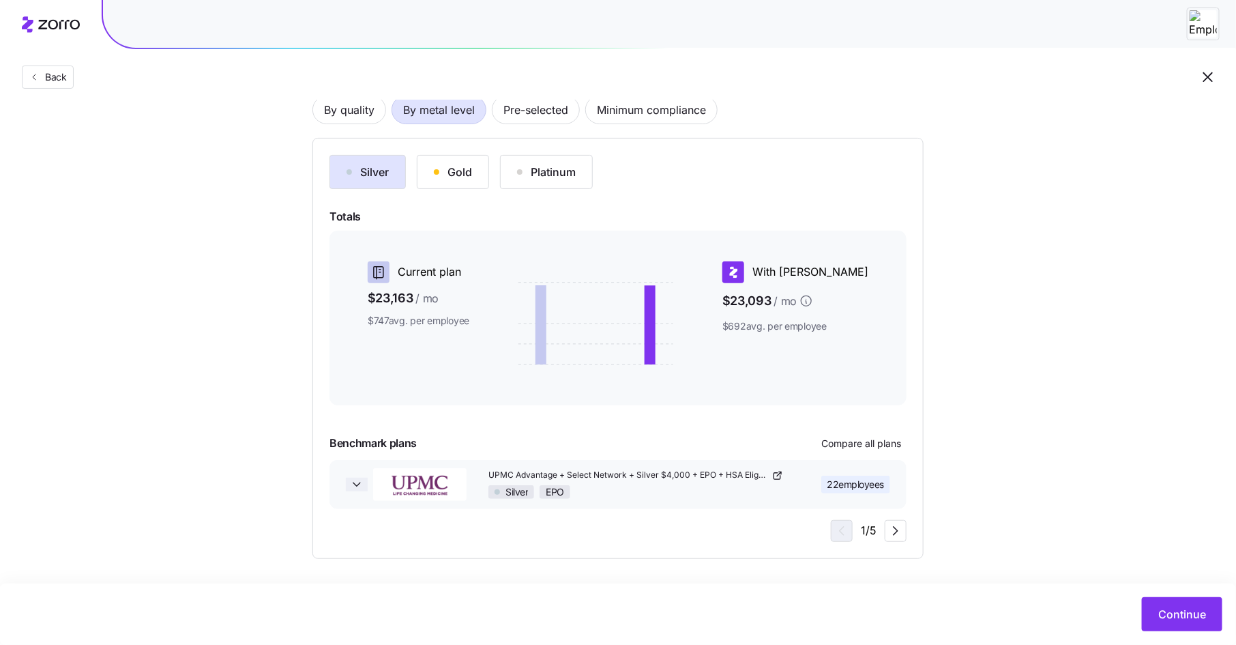
click at [355, 483] on icon "button" at bounding box center [357, 485] width 14 height 14
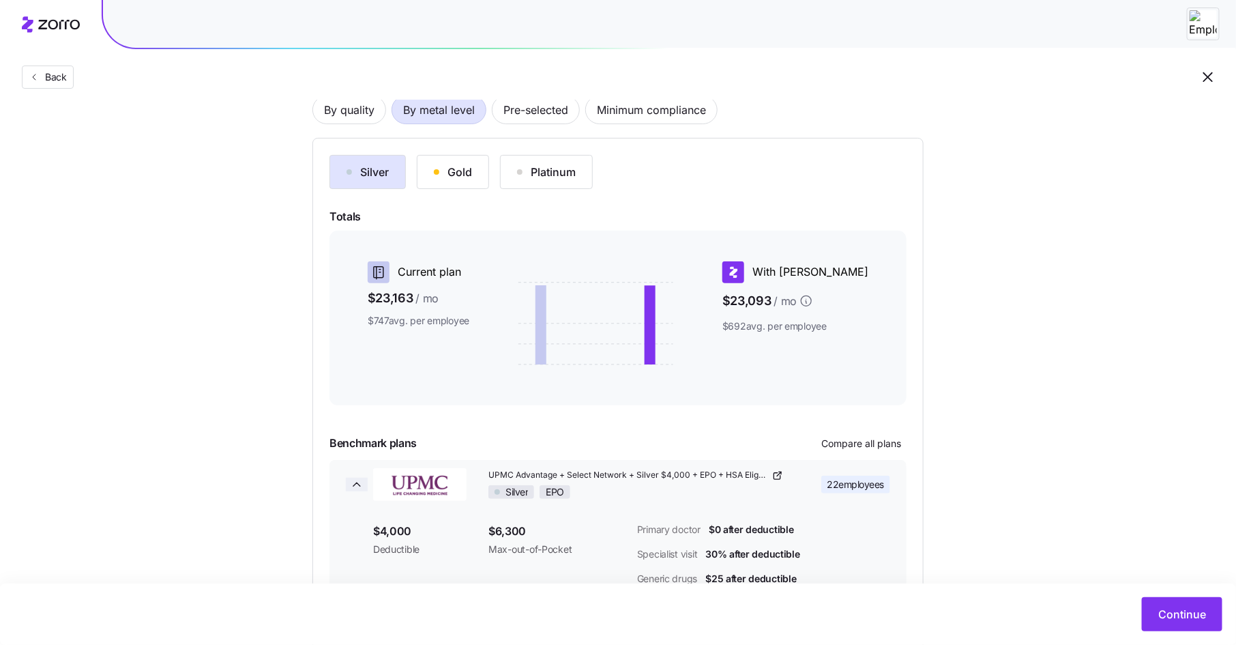
click at [355, 483] on icon "button" at bounding box center [357, 485] width 14 height 14
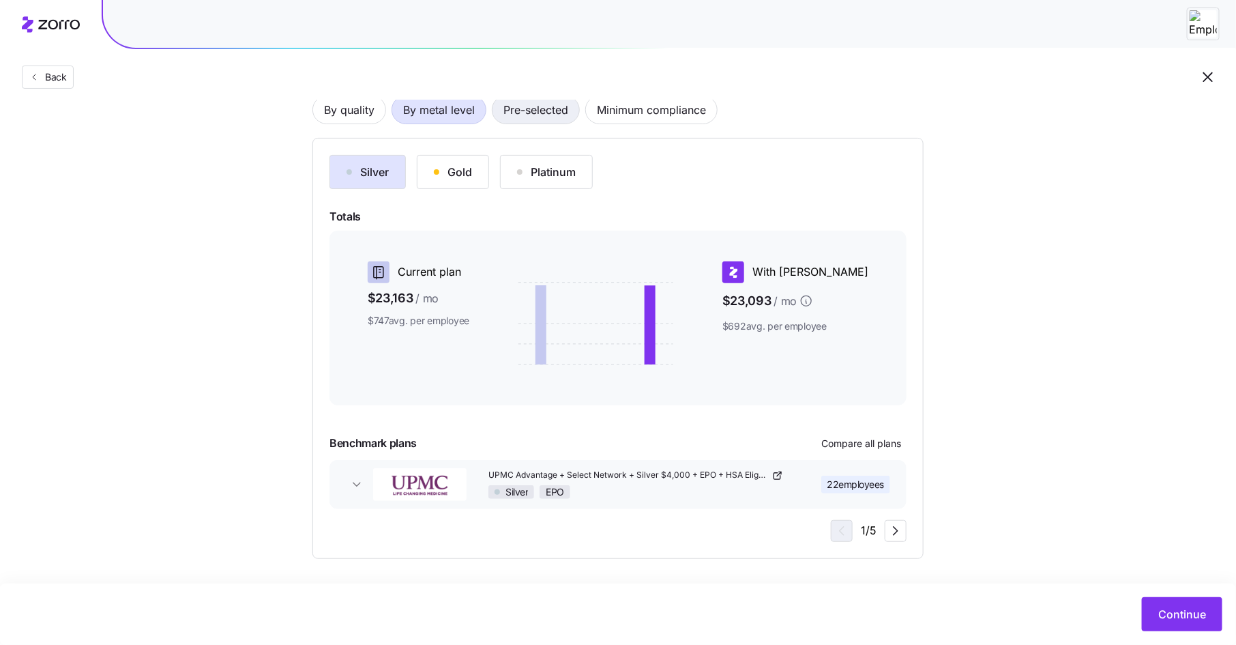
click at [528, 113] on span "Pre-selected" at bounding box center [536, 109] width 65 height 27
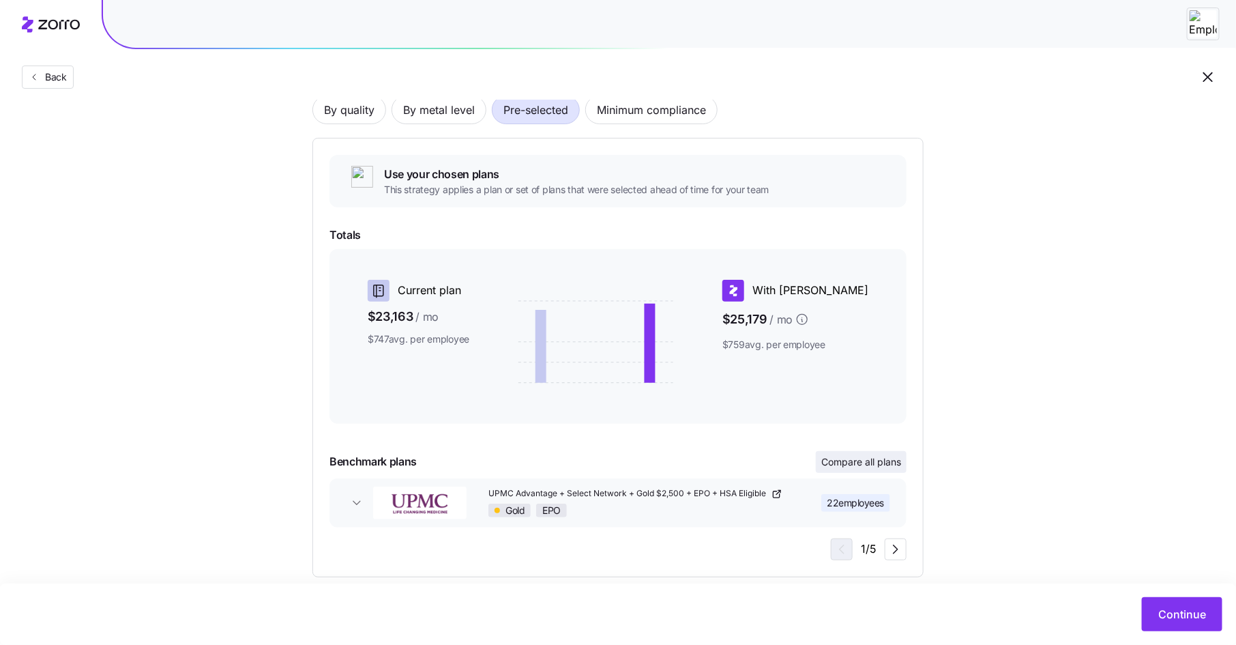
click at [857, 461] on span "Compare all plans" at bounding box center [862, 462] width 80 height 14
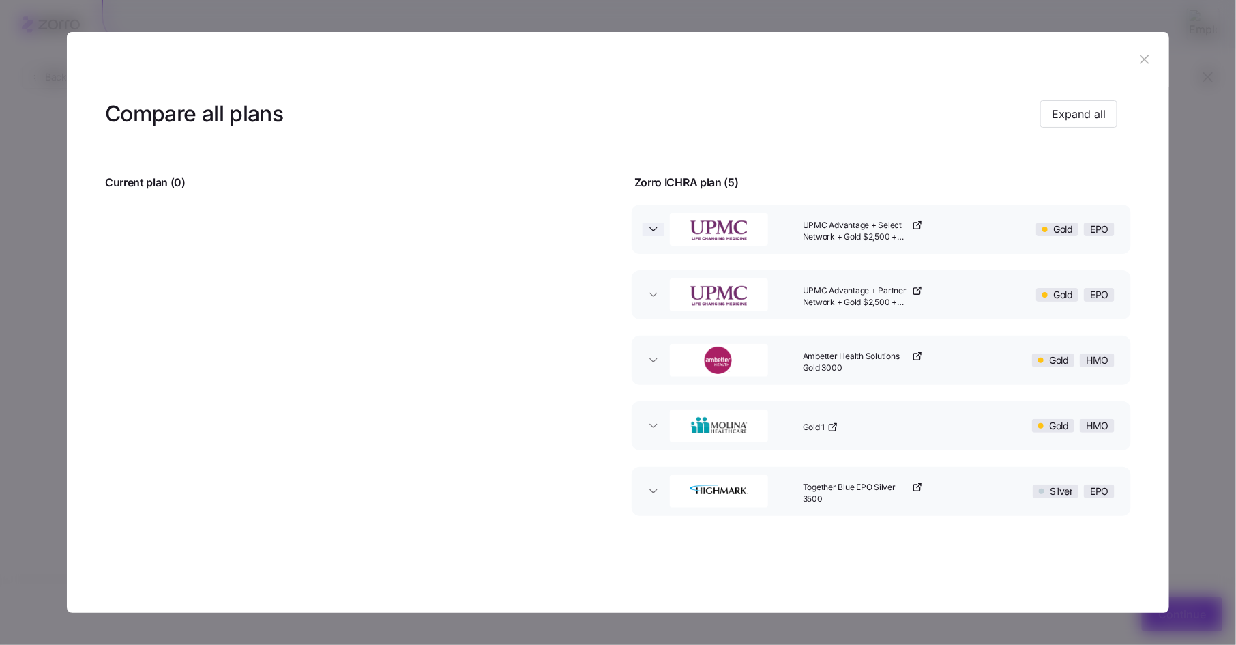
click at [649, 222] on icon "button" at bounding box center [654, 229] width 14 height 14
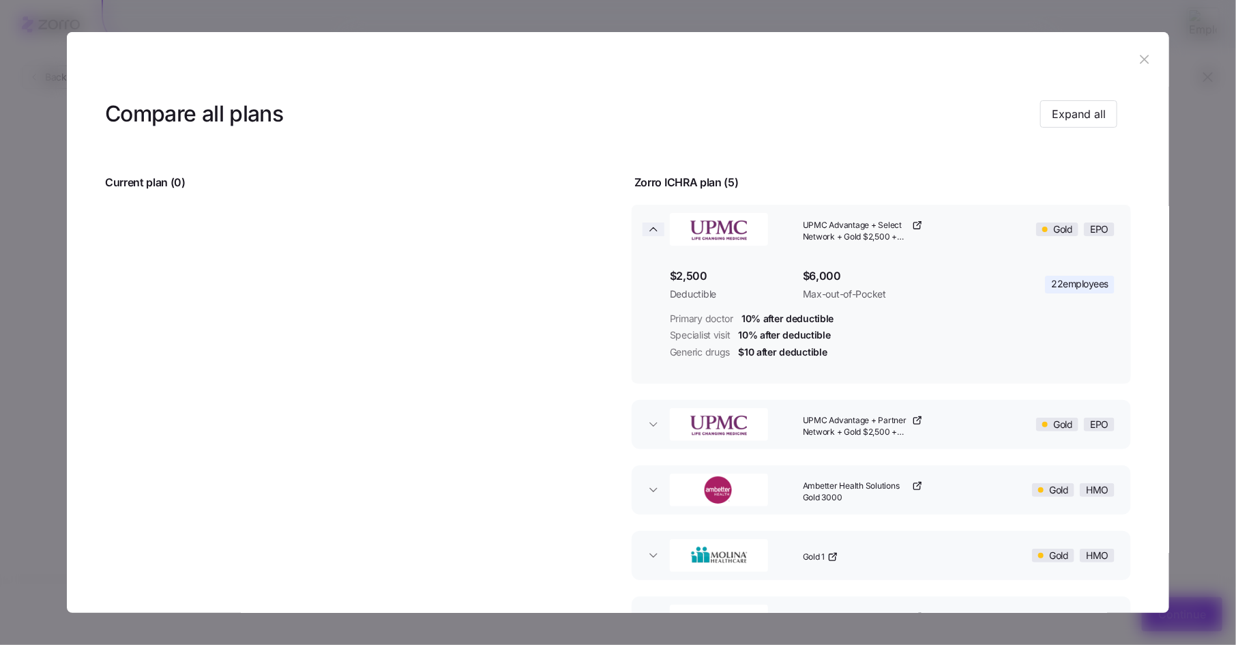
click at [649, 225] on icon "button" at bounding box center [654, 229] width 14 height 14
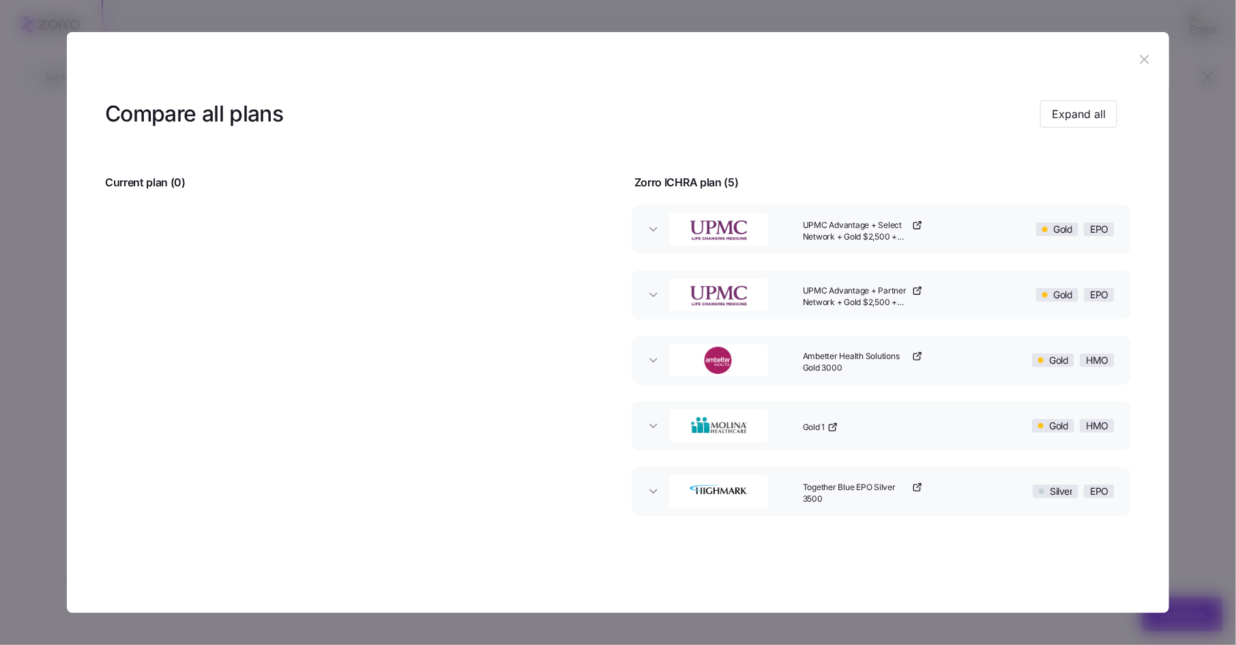
click at [1144, 58] on icon "button" at bounding box center [1144, 59] width 9 height 9
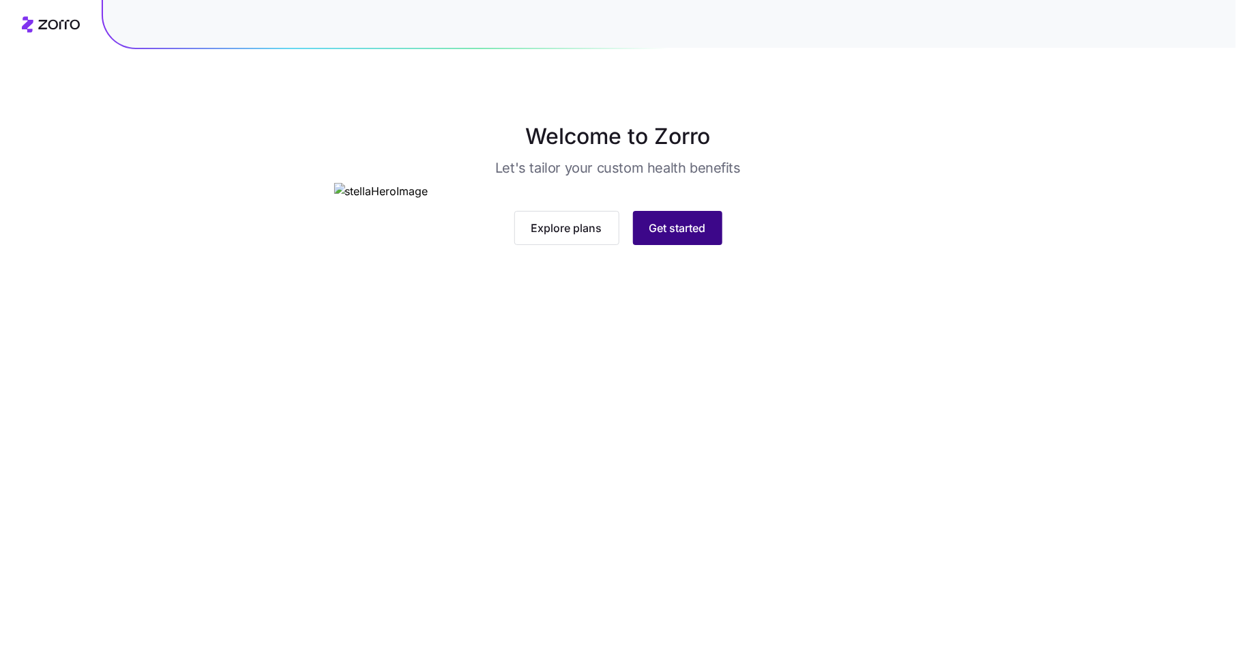
click at [673, 245] on button "Get started" at bounding box center [677, 228] width 89 height 34
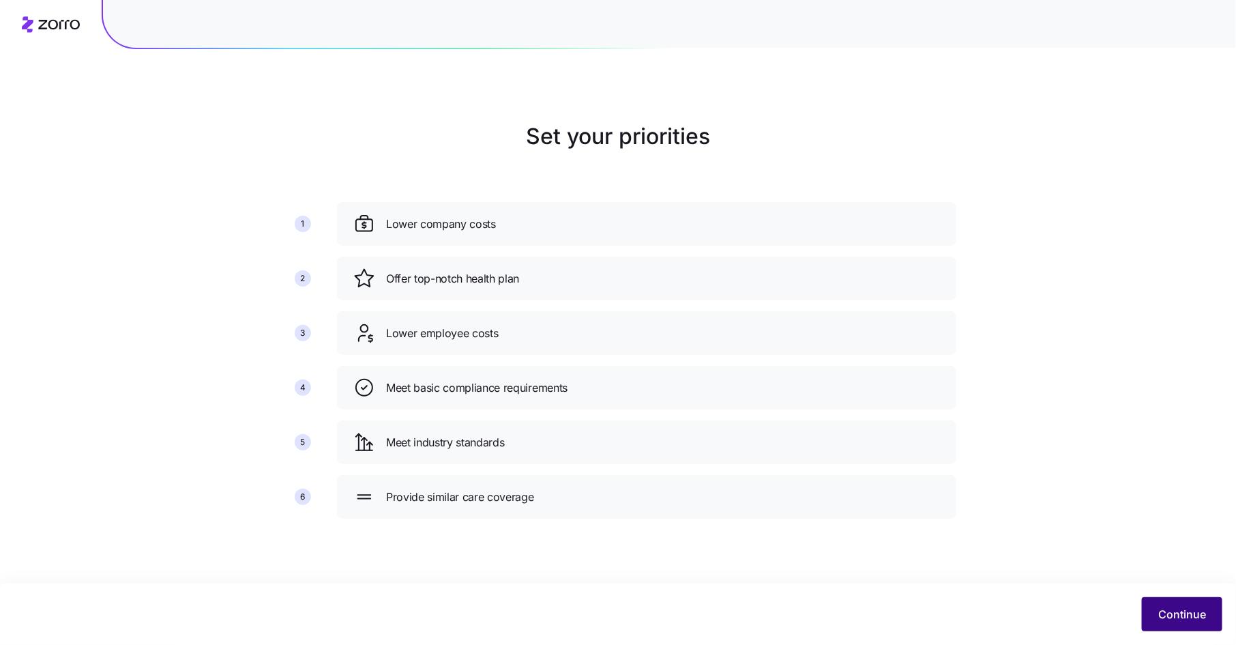
click at [1187, 605] on button "Continue" at bounding box center [1182, 614] width 81 height 34
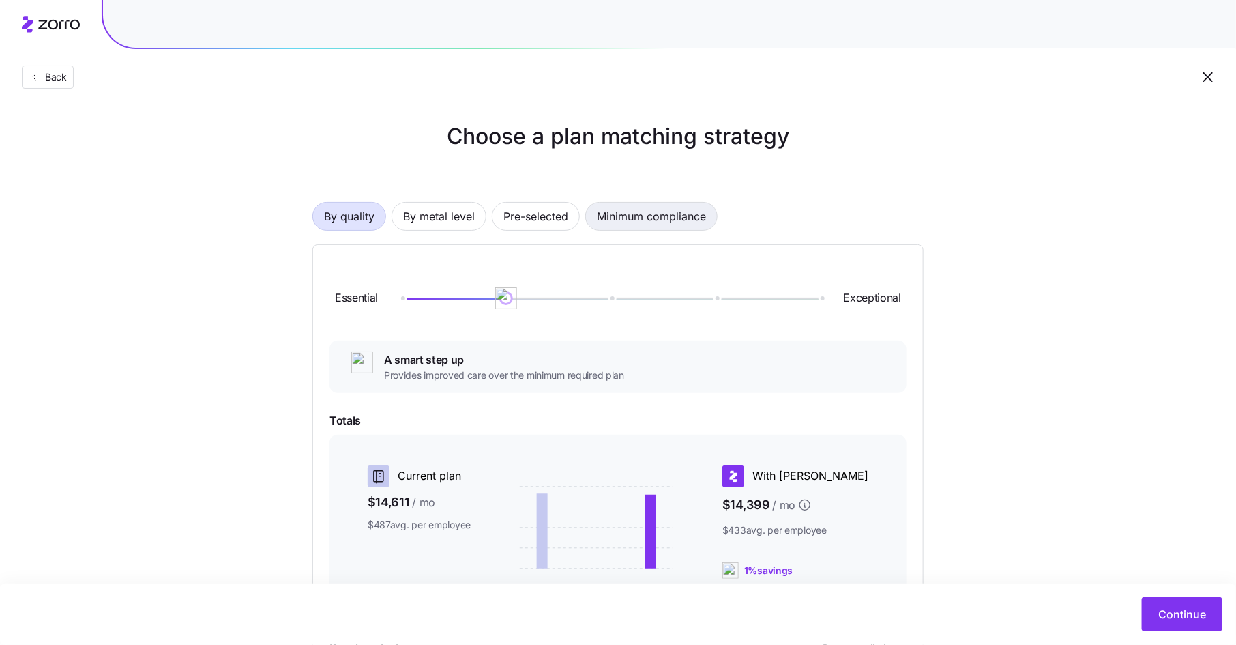
click at [590, 209] on button "Minimum compliance" at bounding box center [651, 216] width 132 height 29
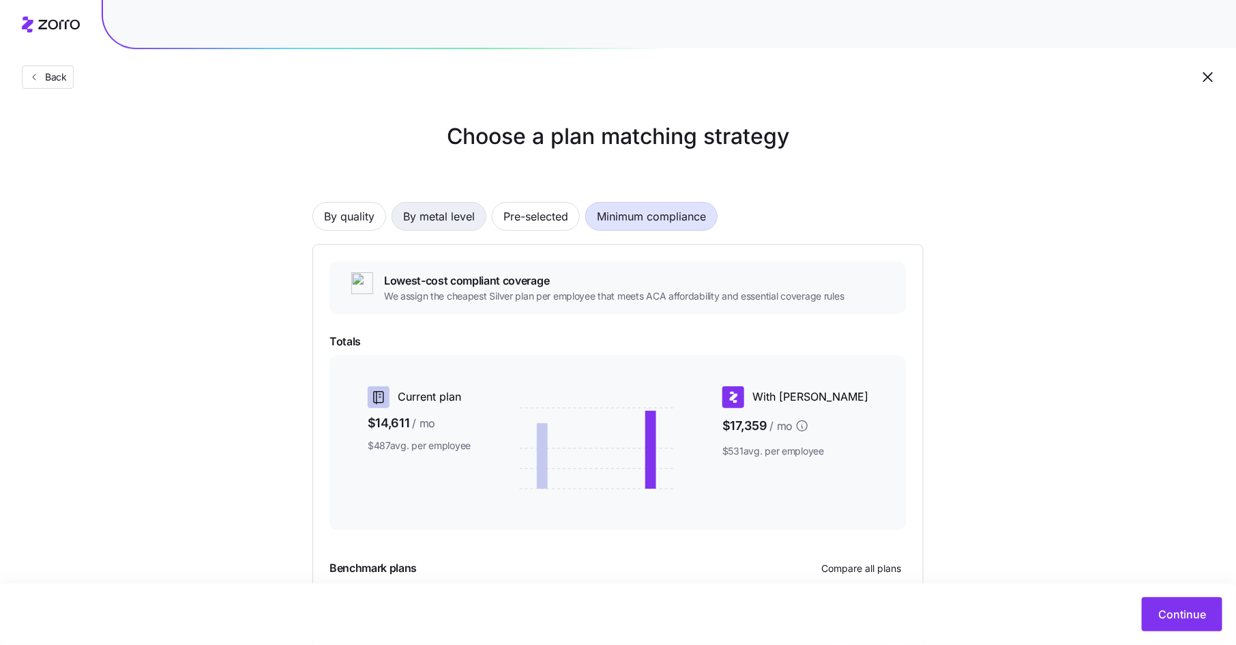
click at [422, 212] on span "By metal level" at bounding box center [439, 216] width 72 height 27
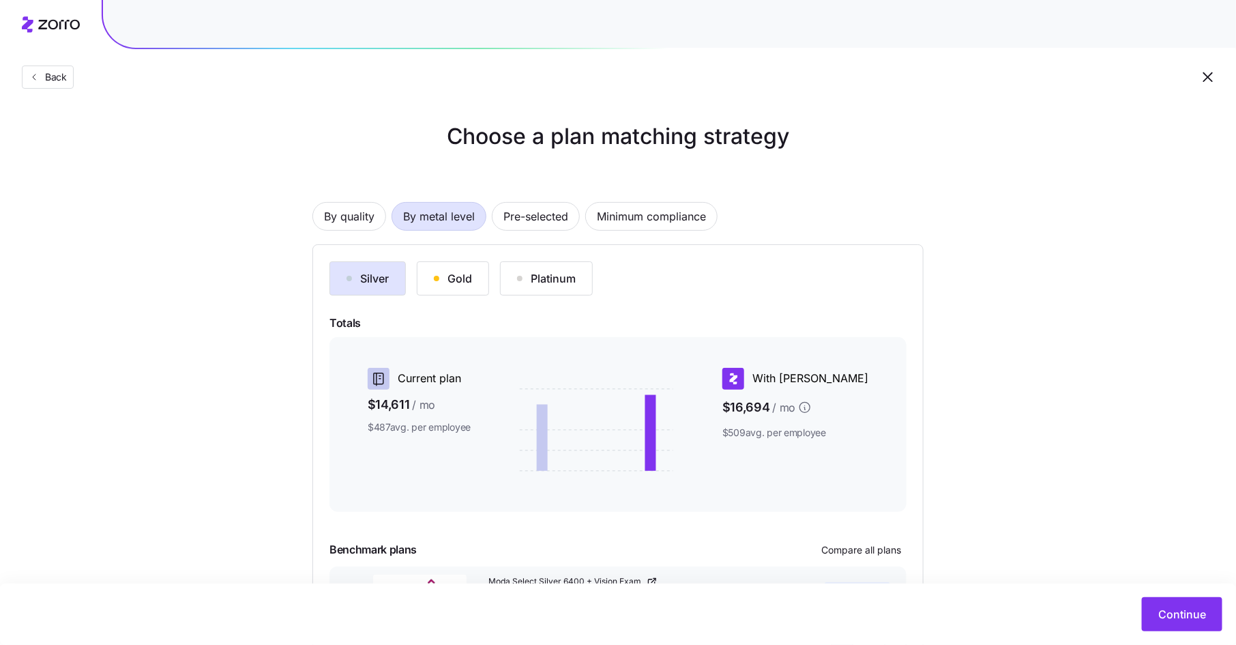
scroll to position [106, 0]
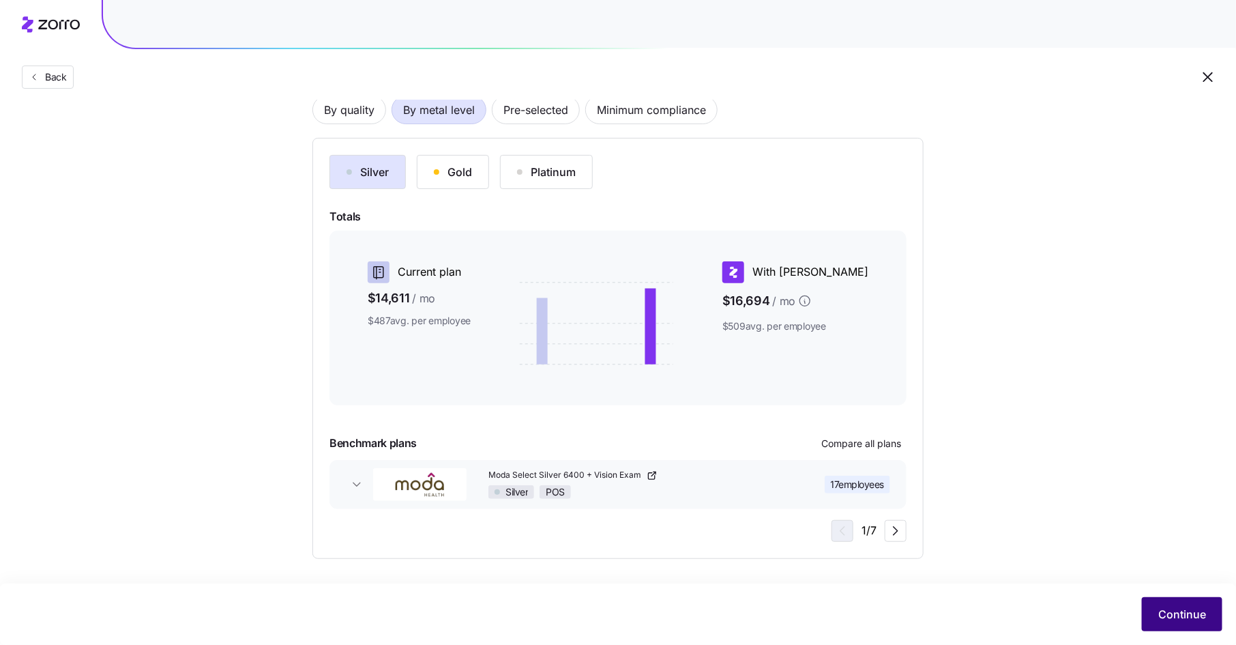
click at [1202, 618] on span "Continue" at bounding box center [1183, 614] width 48 height 16
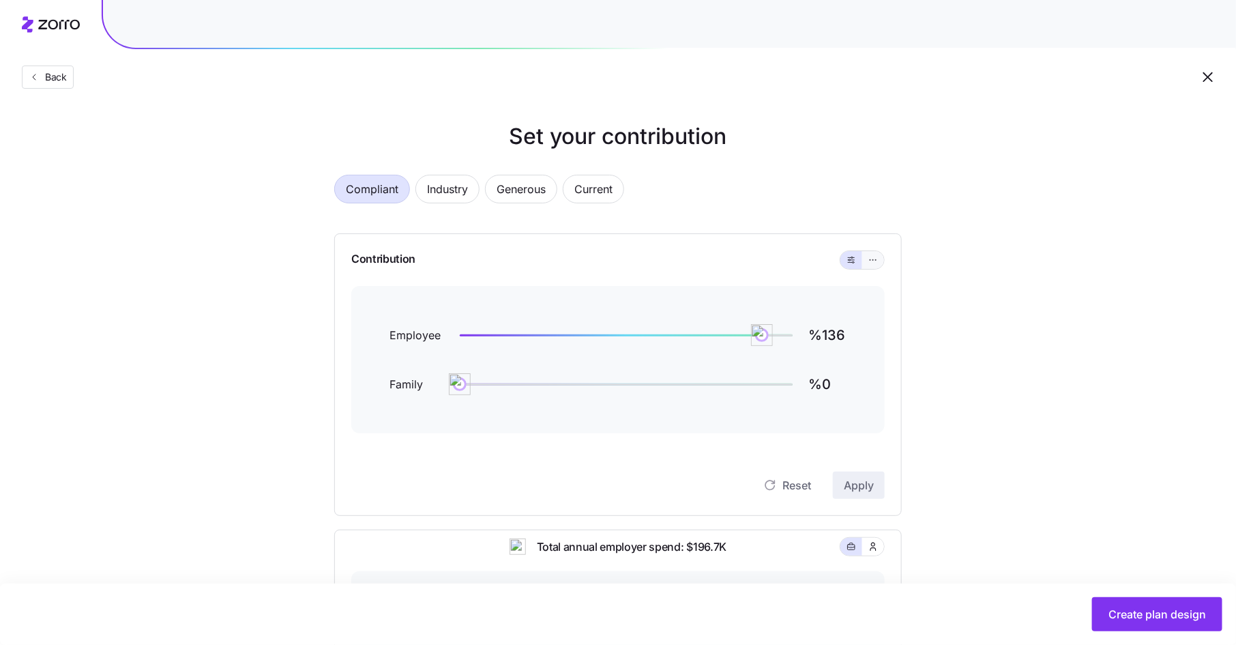
click at [878, 261] on icon "button" at bounding box center [874, 260] width 10 height 16
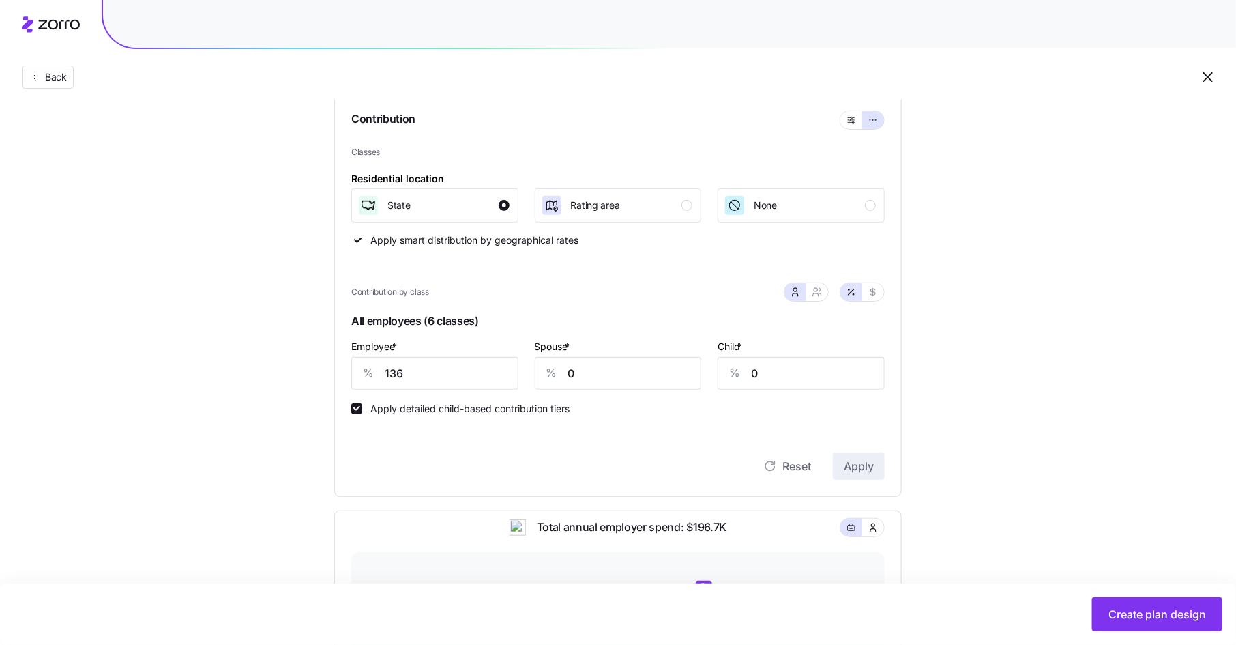
scroll to position [186, 0]
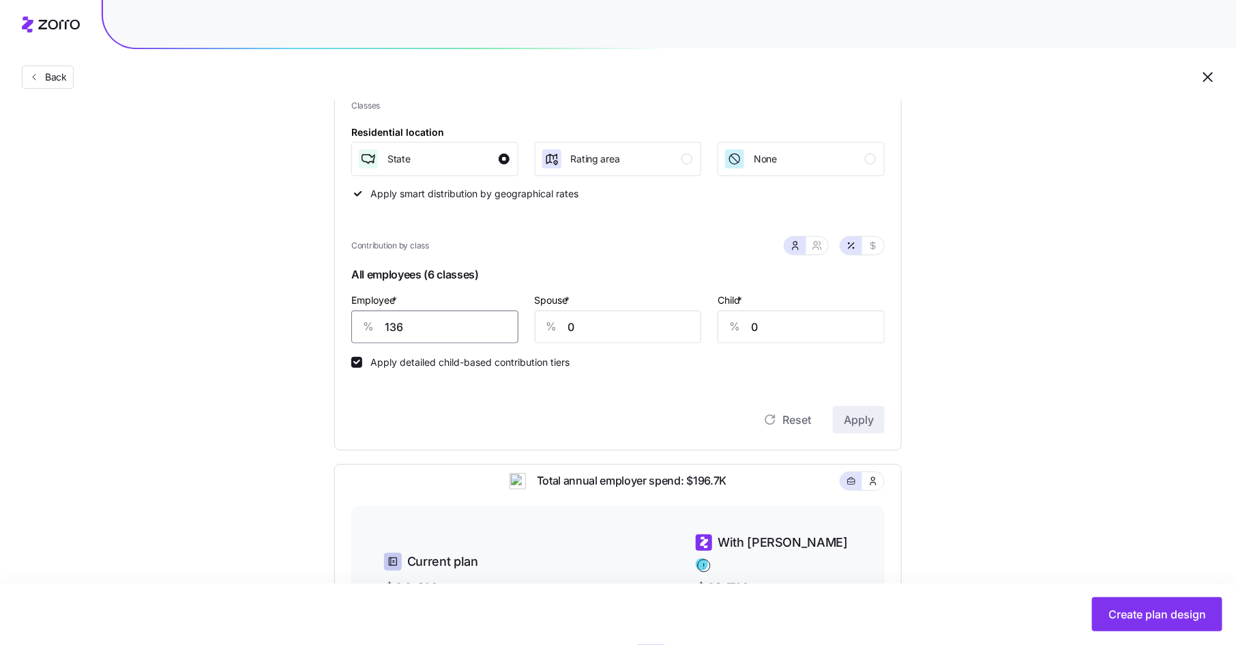
drag, startPoint x: 416, startPoint y: 332, endPoint x: 356, endPoint y: 330, distance: 59.4
click at [356, 330] on div "% 136" at bounding box center [434, 326] width 167 height 33
click at [844, 418] on span "Apply" at bounding box center [859, 419] width 30 height 16
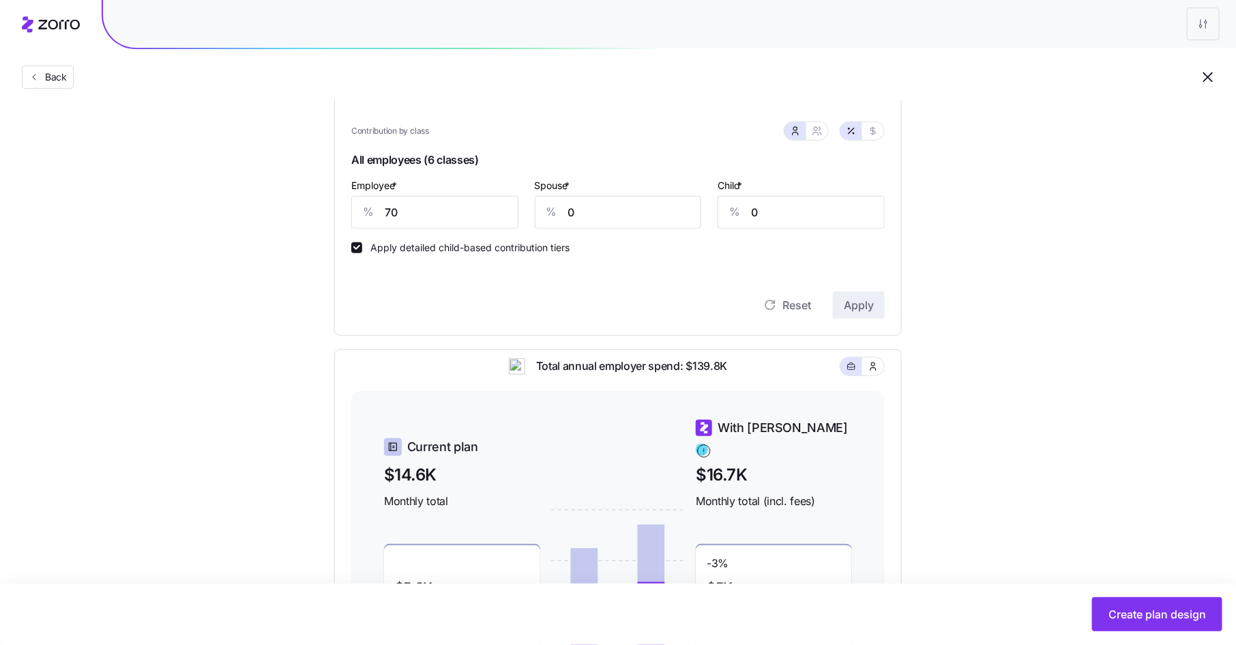
scroll to position [296, 0]
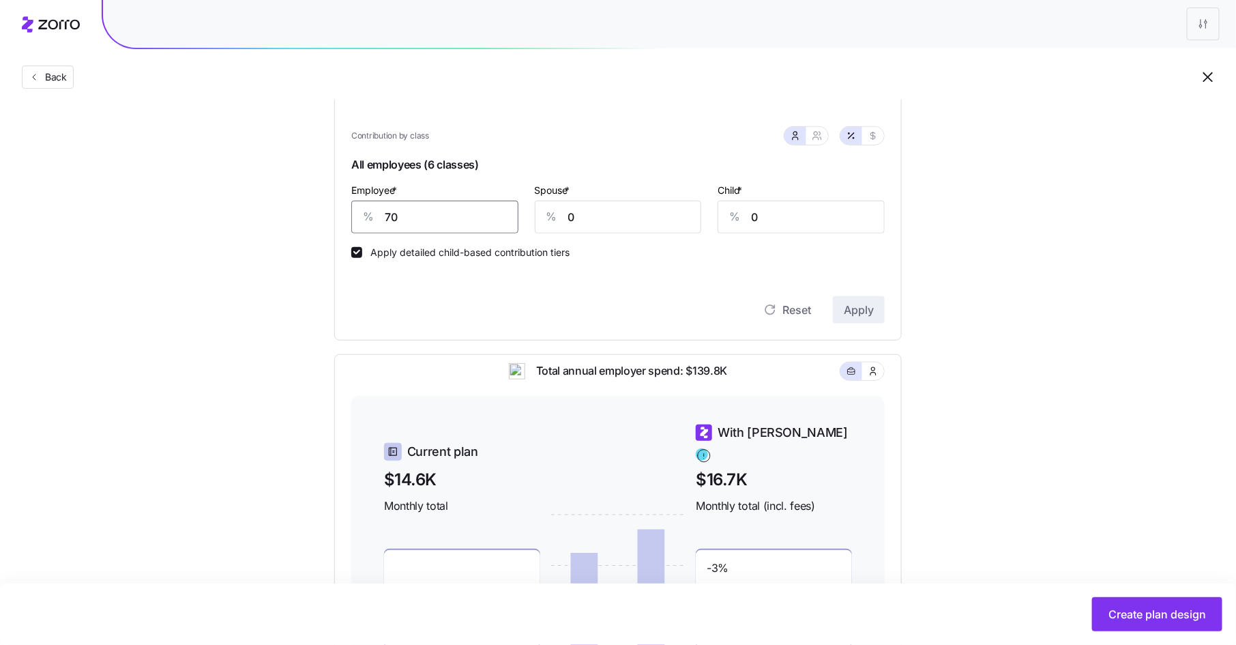
drag, startPoint x: 410, startPoint y: 211, endPoint x: 370, endPoint y: 210, distance: 40.3
click at [370, 210] on div "% 70" at bounding box center [434, 217] width 167 height 33
click at [855, 305] on span "Apply" at bounding box center [859, 310] width 30 height 16
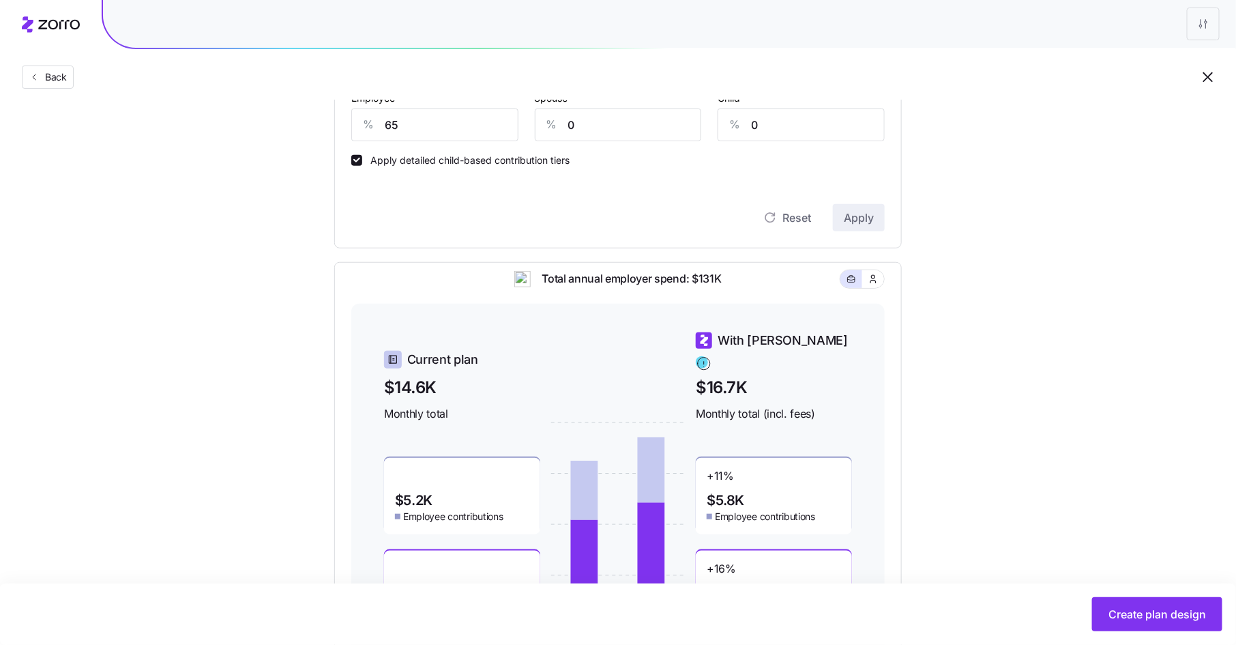
scroll to position [395, 0]
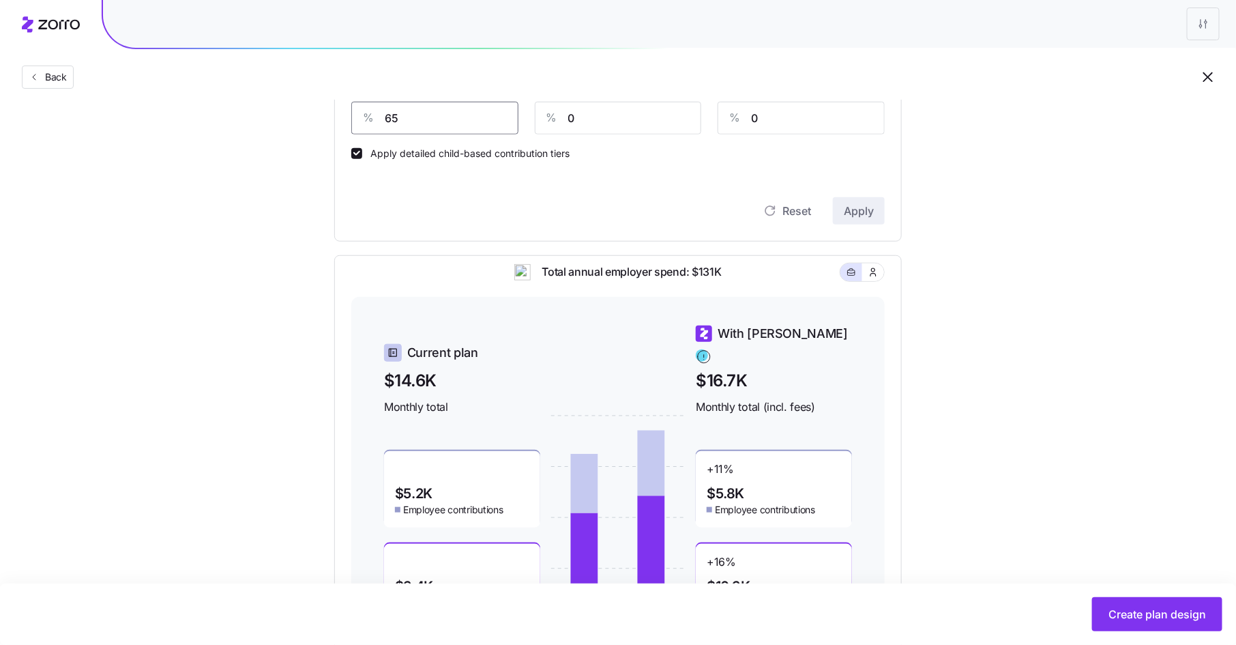
click at [405, 112] on input "65" at bounding box center [434, 118] width 167 height 33
click at [855, 209] on span "Apply" at bounding box center [859, 211] width 30 height 16
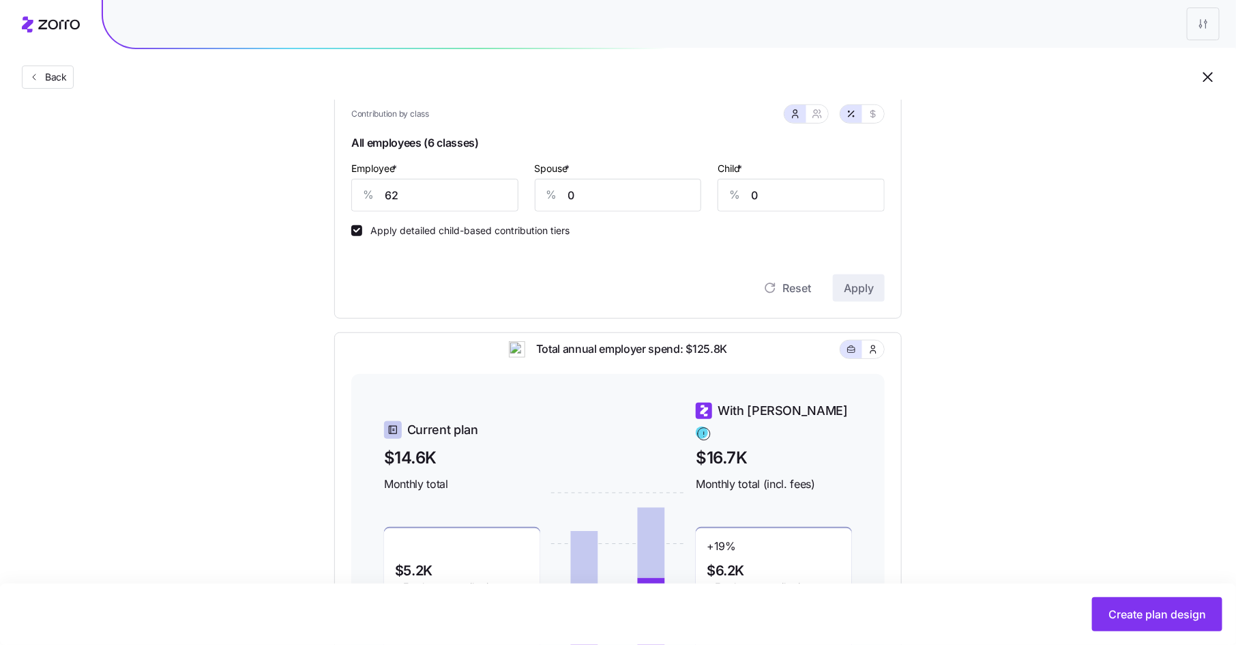
scroll to position [300, 0]
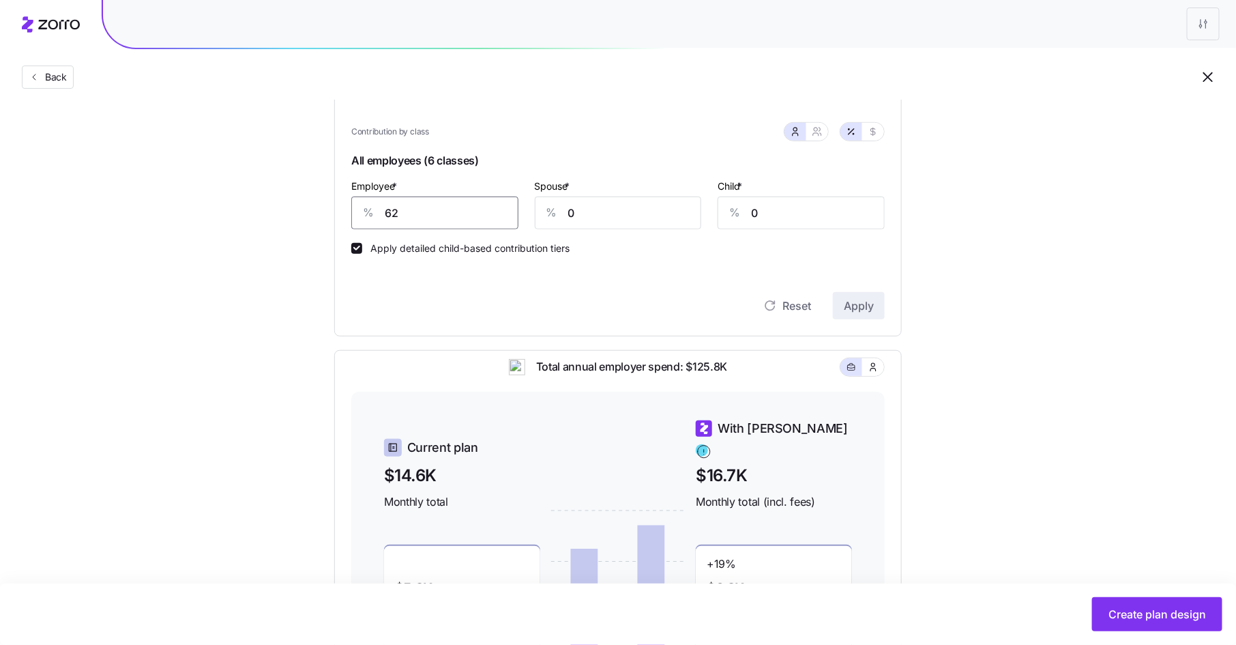
click at [408, 210] on input "62" at bounding box center [434, 213] width 167 height 33
type input "65"
click at [858, 301] on span "Apply" at bounding box center [859, 305] width 30 height 16
click at [1135, 615] on span "Create plan design" at bounding box center [1158, 614] width 98 height 16
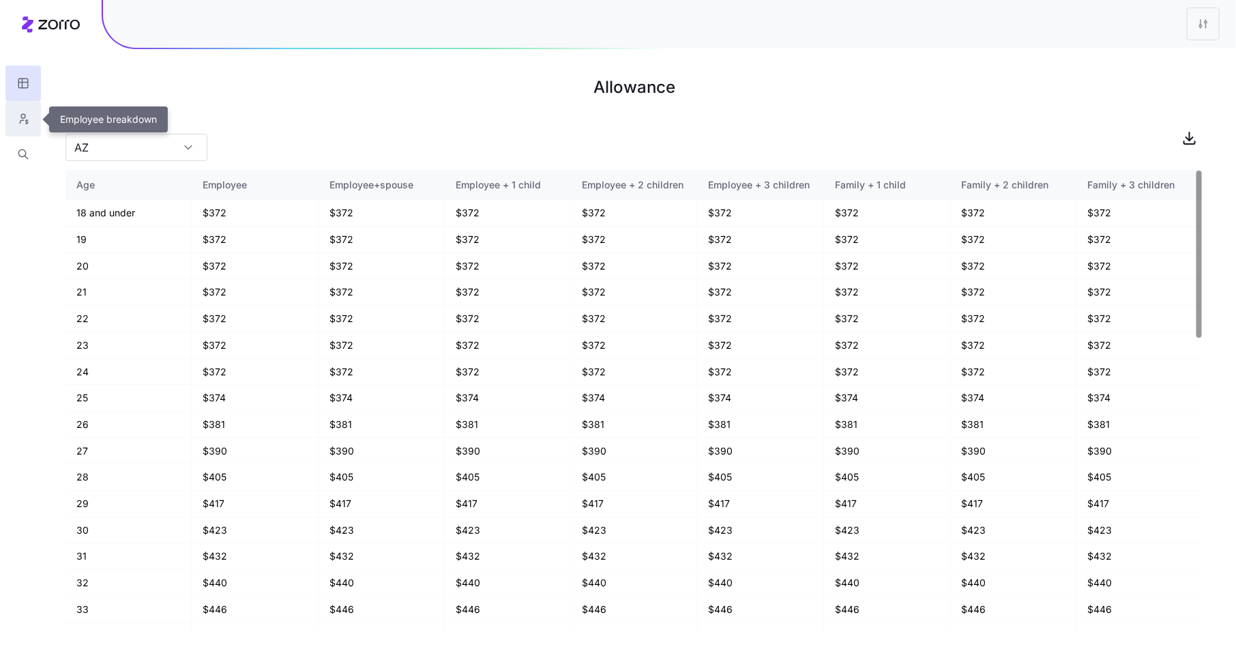
click at [33, 108] on button "button" at bounding box center [22, 118] width 35 height 35
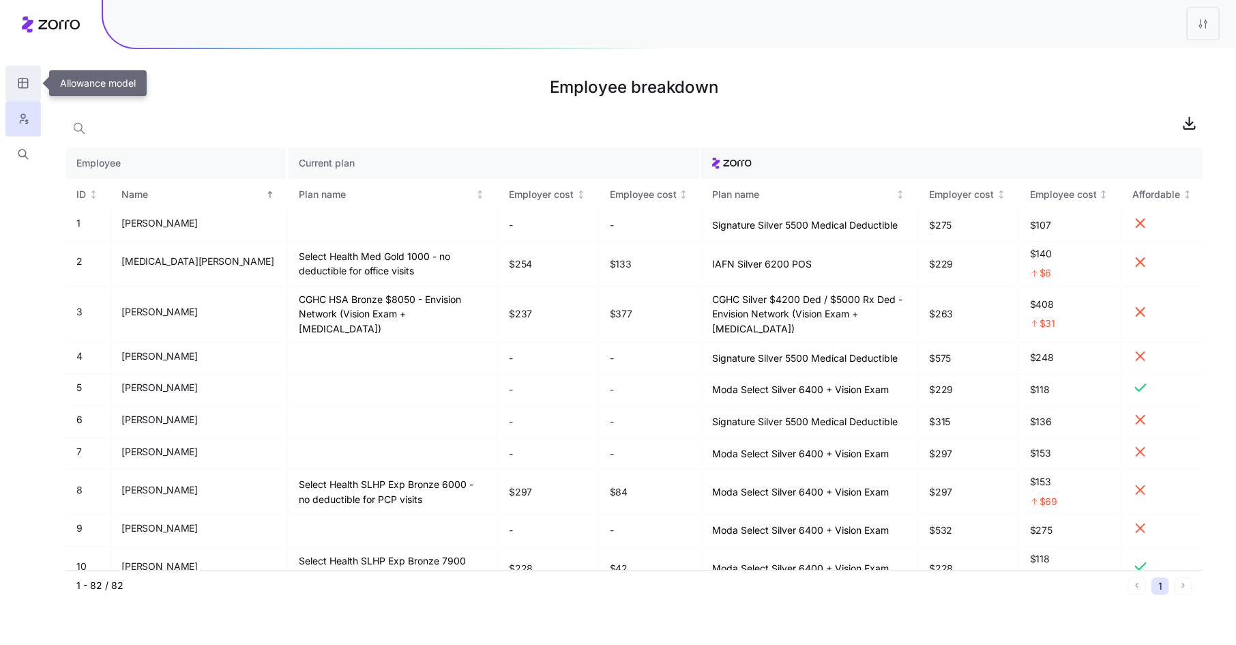
click at [27, 83] on icon "button" at bounding box center [23, 83] width 12 height 14
